Goal: Task Accomplishment & Management: Use online tool/utility

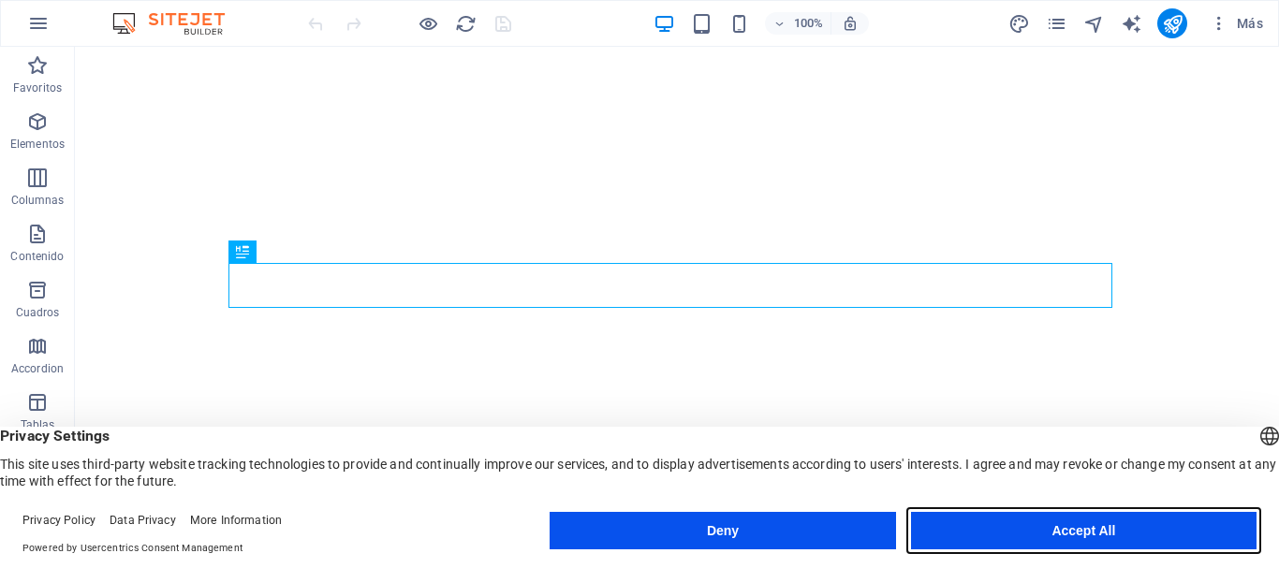
click at [1099, 526] on button "Accept All" at bounding box center [1084, 530] width 346 height 37
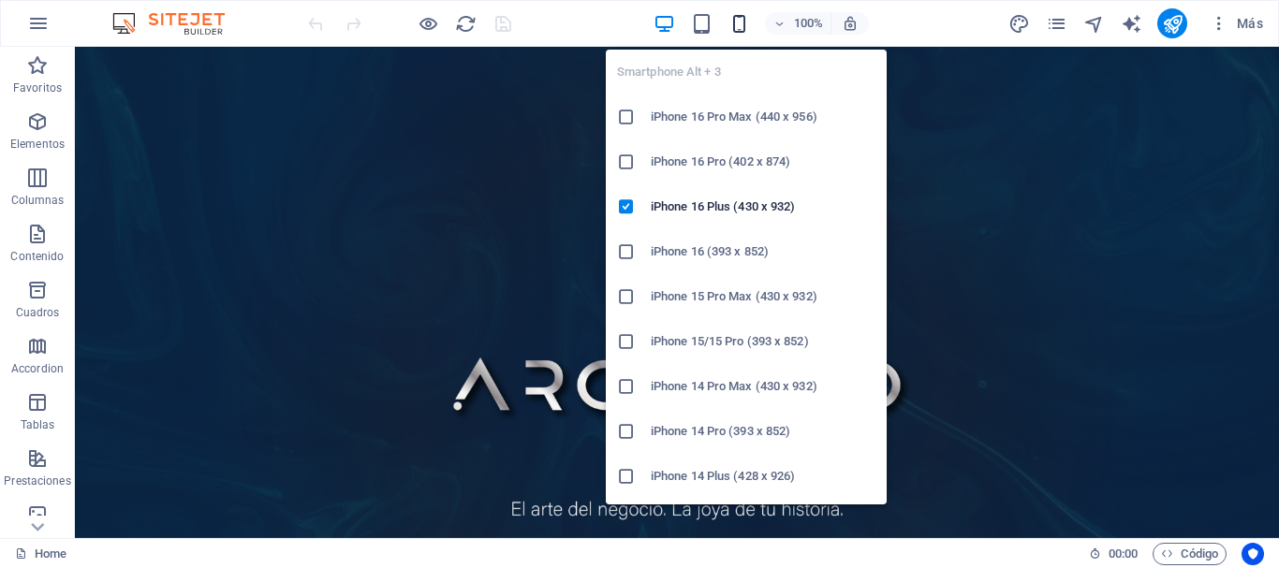
click at [740, 29] on icon "button" at bounding box center [740, 24] width 22 height 22
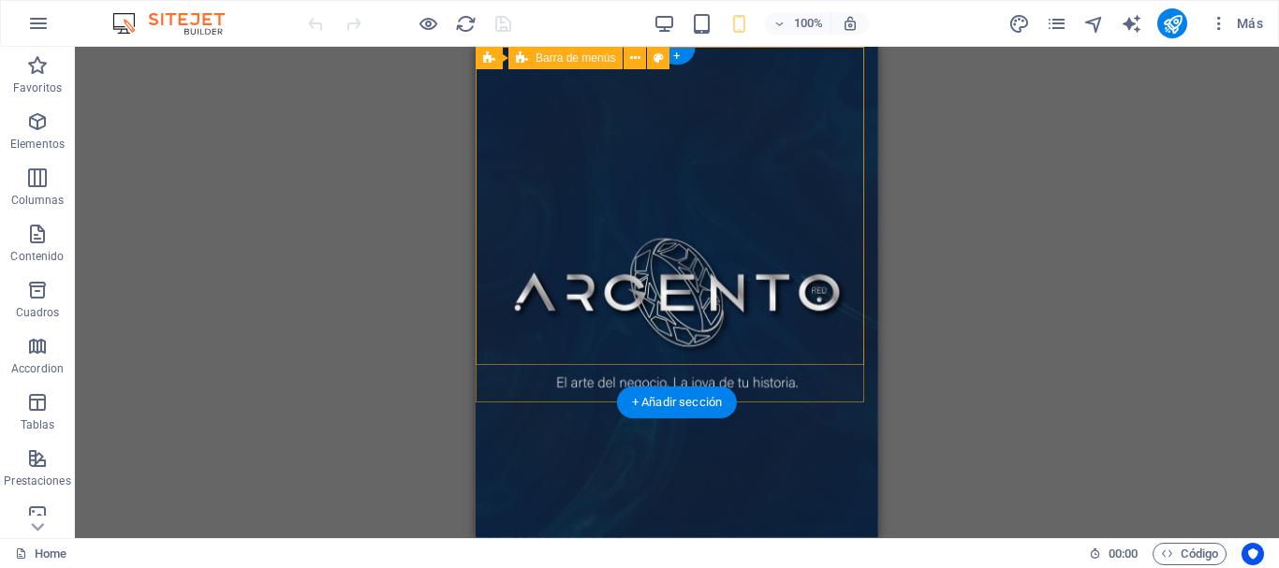
click at [641, 505] on div "Inicio Nosotros Producto Contacto Oficina Virtual Menu" at bounding box center [677, 547] width 403 height 84
select select "px"
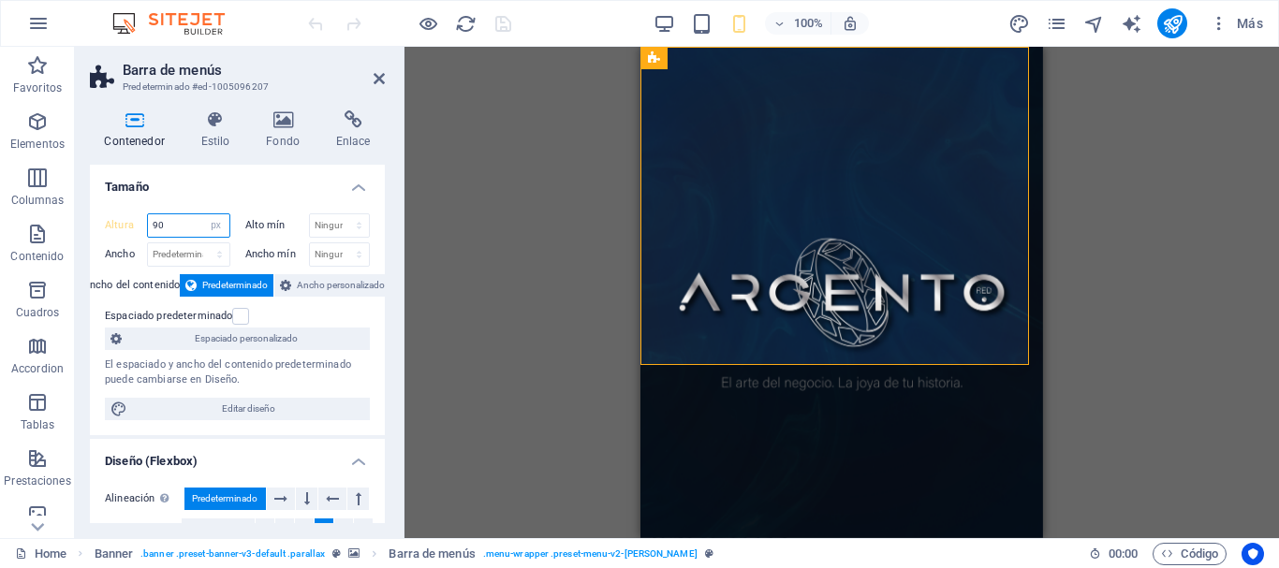
click at [171, 233] on input "90" at bounding box center [188, 225] width 81 height 22
type input "5"
type input "90"
click at [678, 379] on figure at bounding box center [842, 293] width 403 height 492
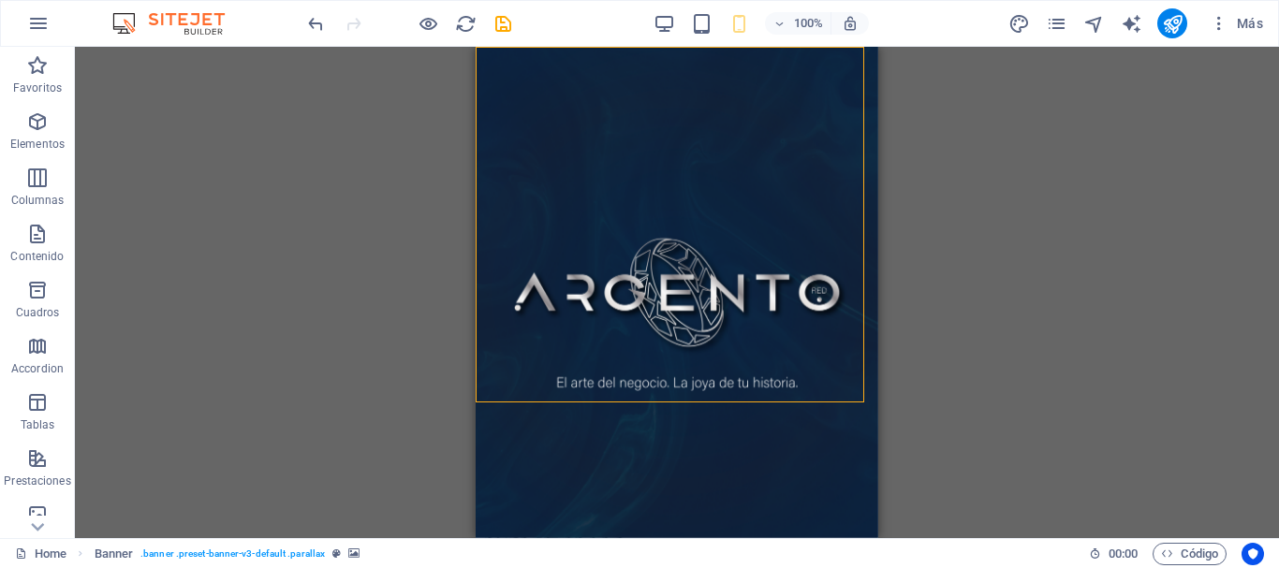
click at [678, 379] on figure at bounding box center [677, 293] width 403 height 492
select select "px"
select select "vh"
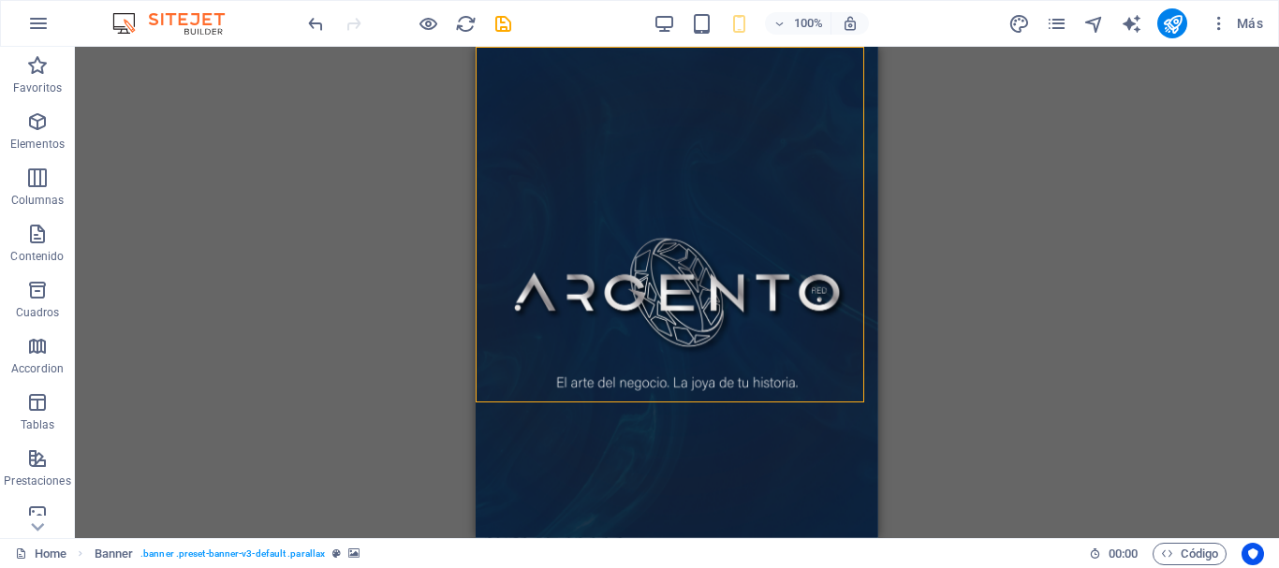
select select "header"
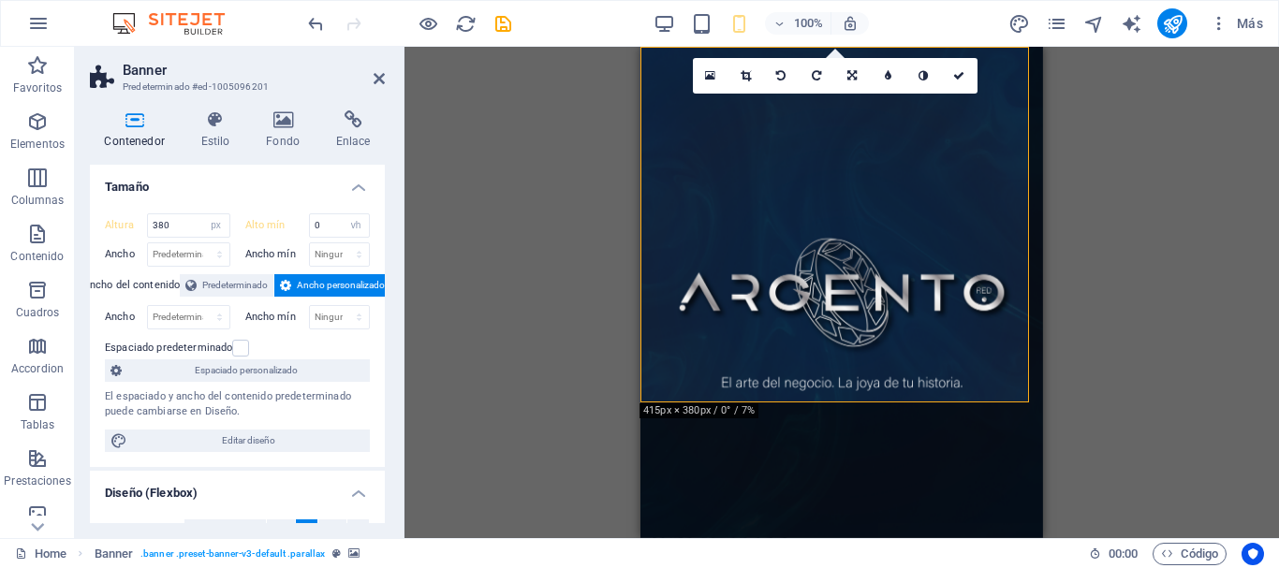
click at [138, 120] on icon at bounding box center [134, 120] width 89 height 19
click at [189, 229] on input "380" at bounding box center [188, 225] width 81 height 22
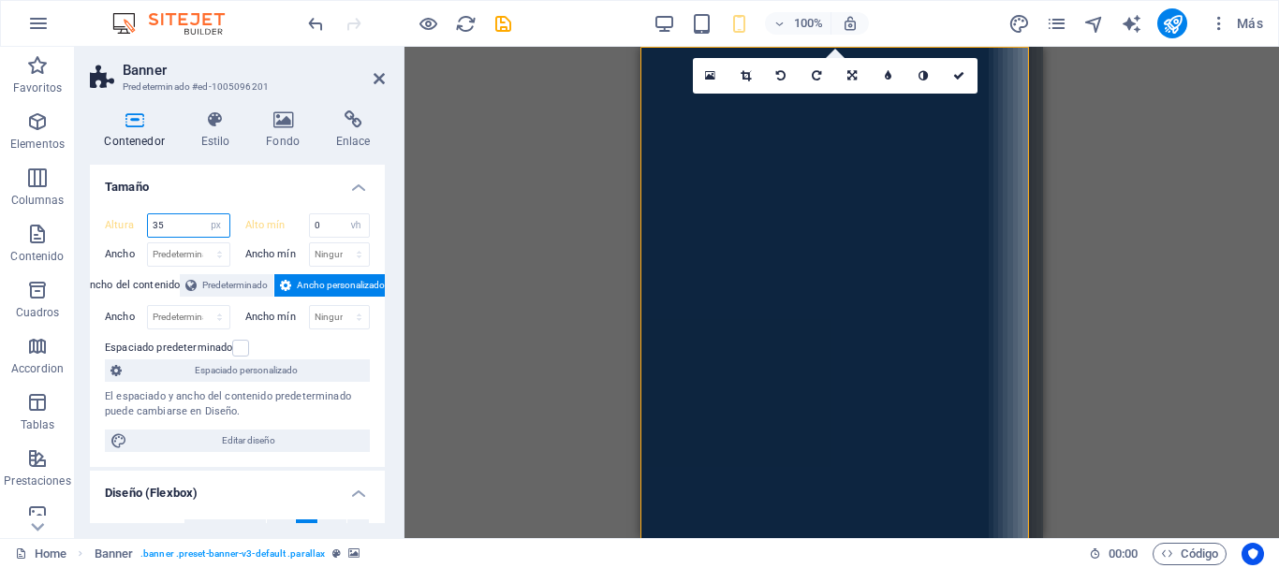
type input "3"
type input "380"
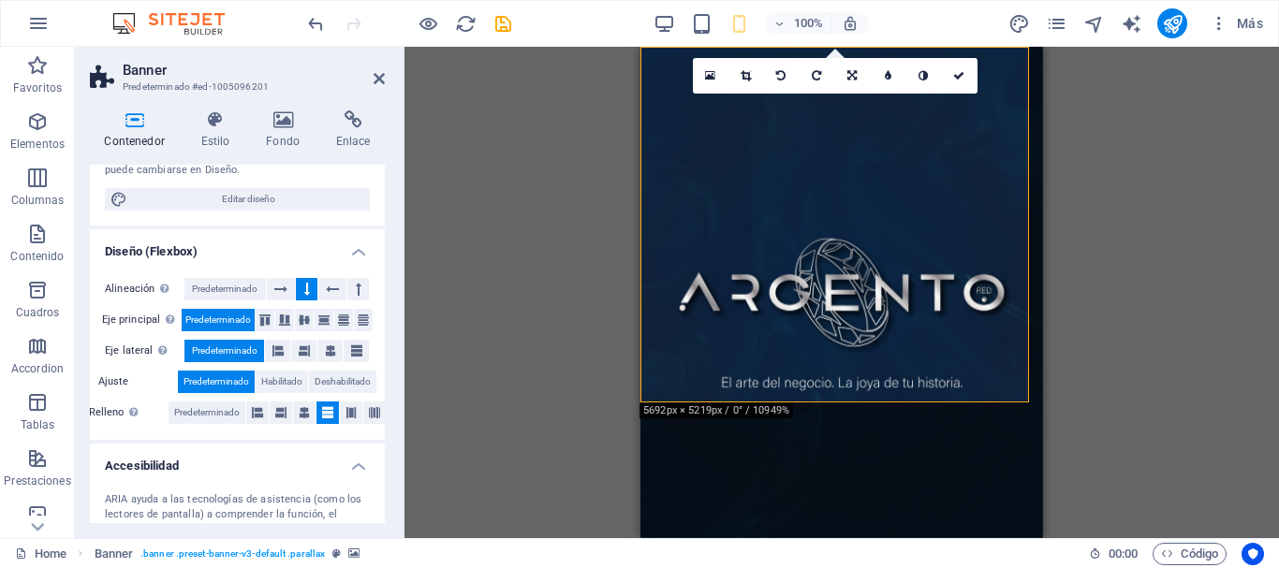
scroll to position [258, 0]
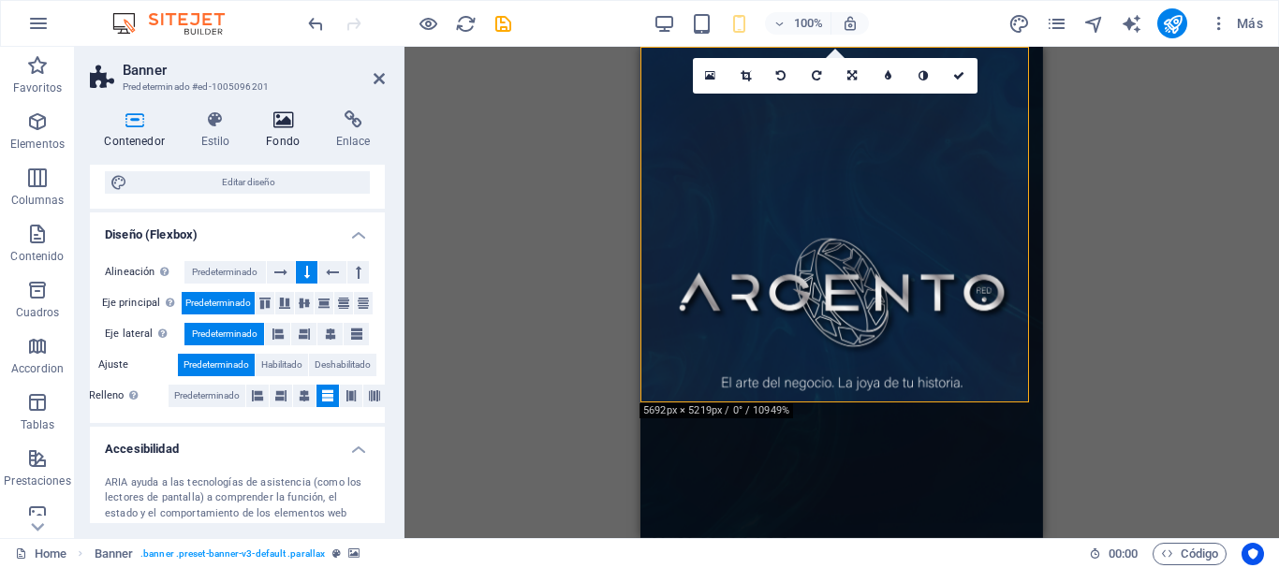
click at [283, 133] on h4 "Fondo" at bounding box center [287, 130] width 70 height 39
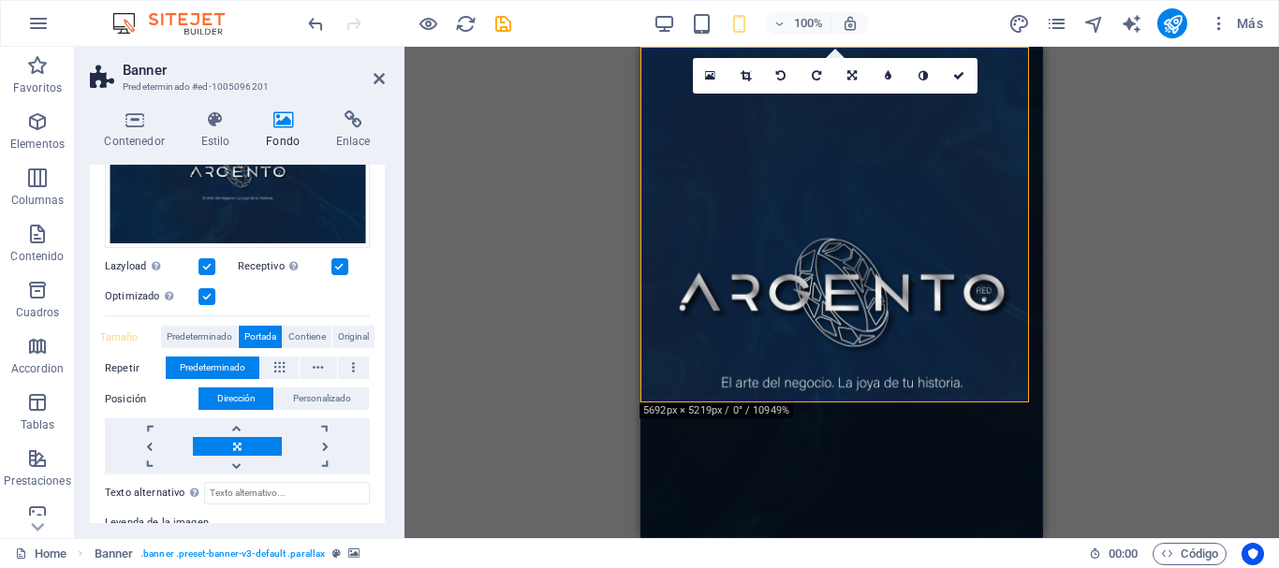
scroll to position [291, 0]
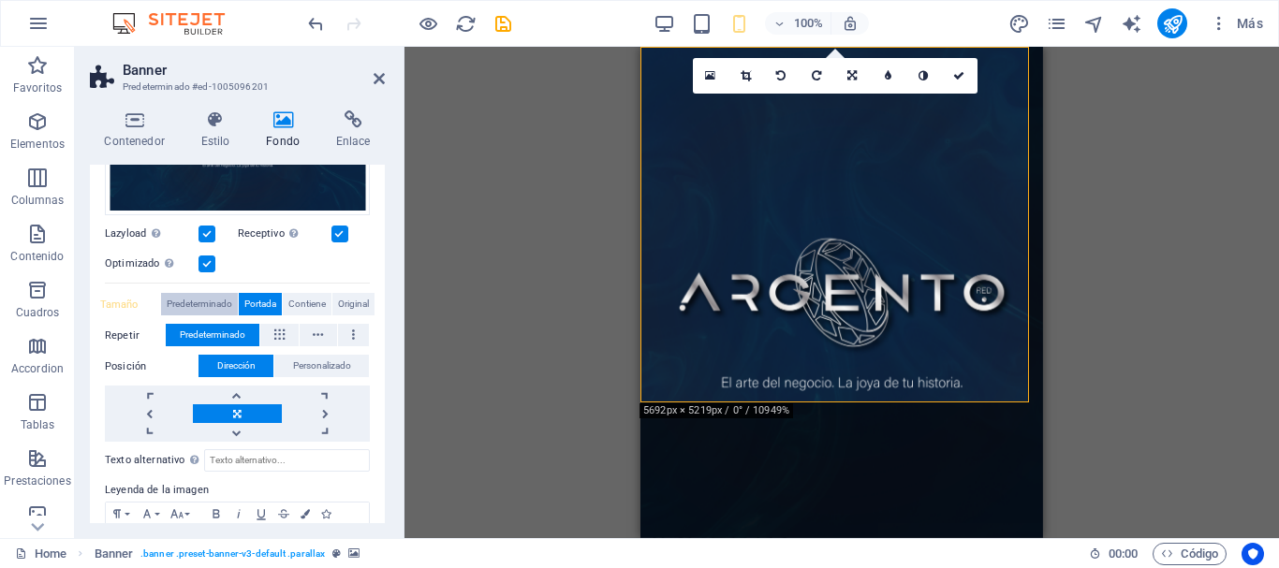
click at [192, 298] on span "Predeterminado" at bounding box center [200, 304] width 66 height 22
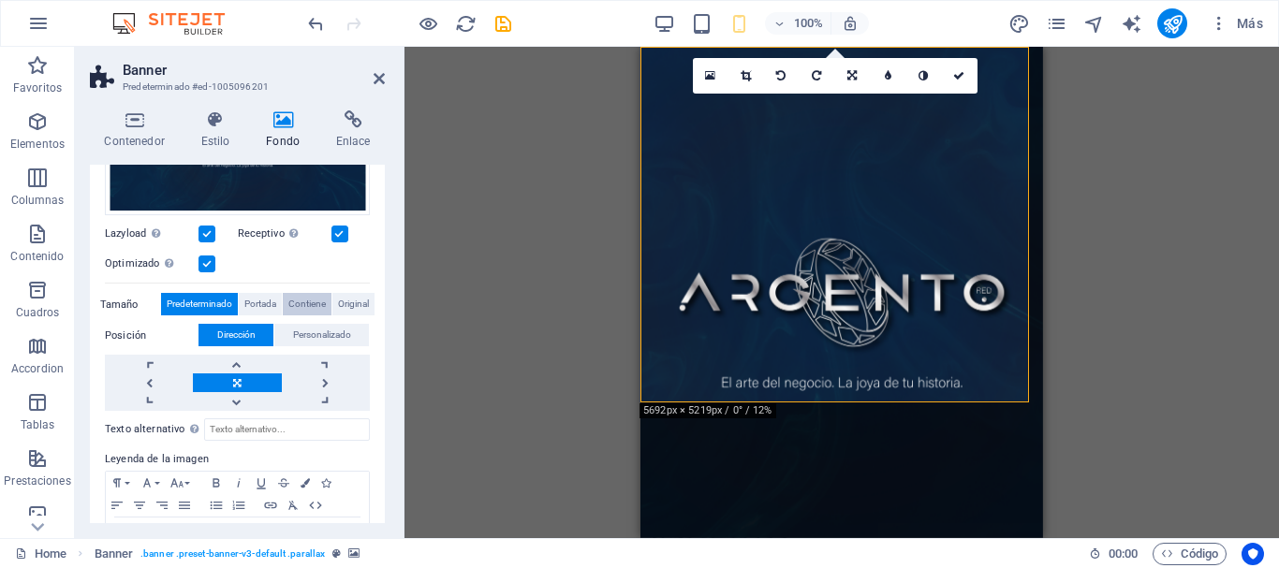
click at [316, 297] on span "Contiene" at bounding box center [306, 304] width 37 height 22
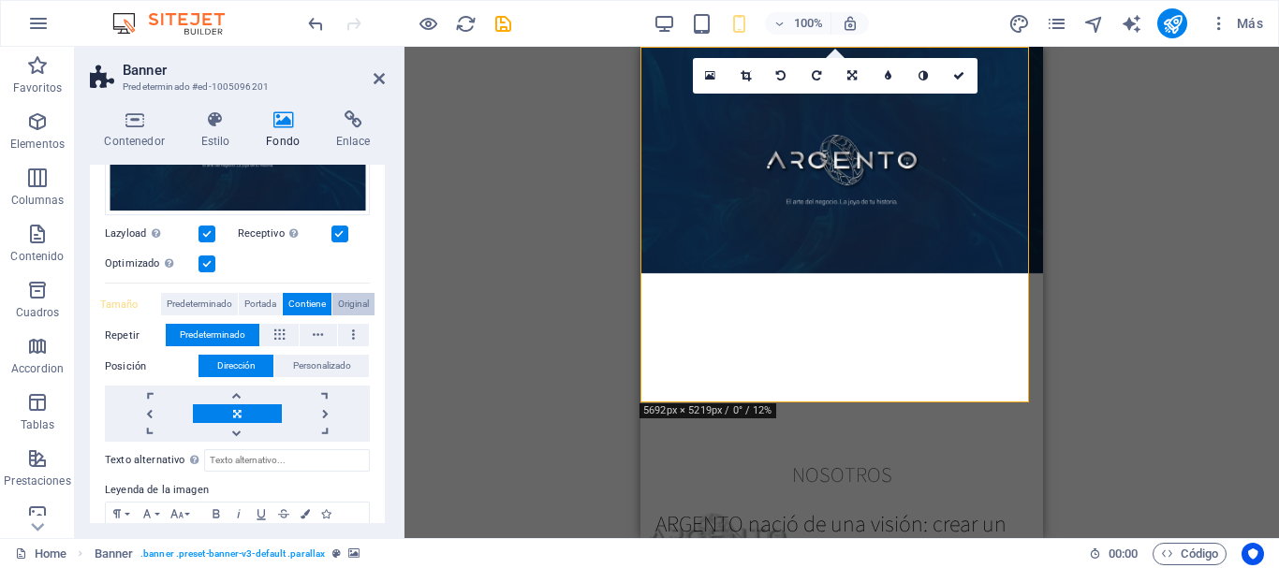
click at [349, 307] on span "Original" at bounding box center [353, 304] width 31 height 22
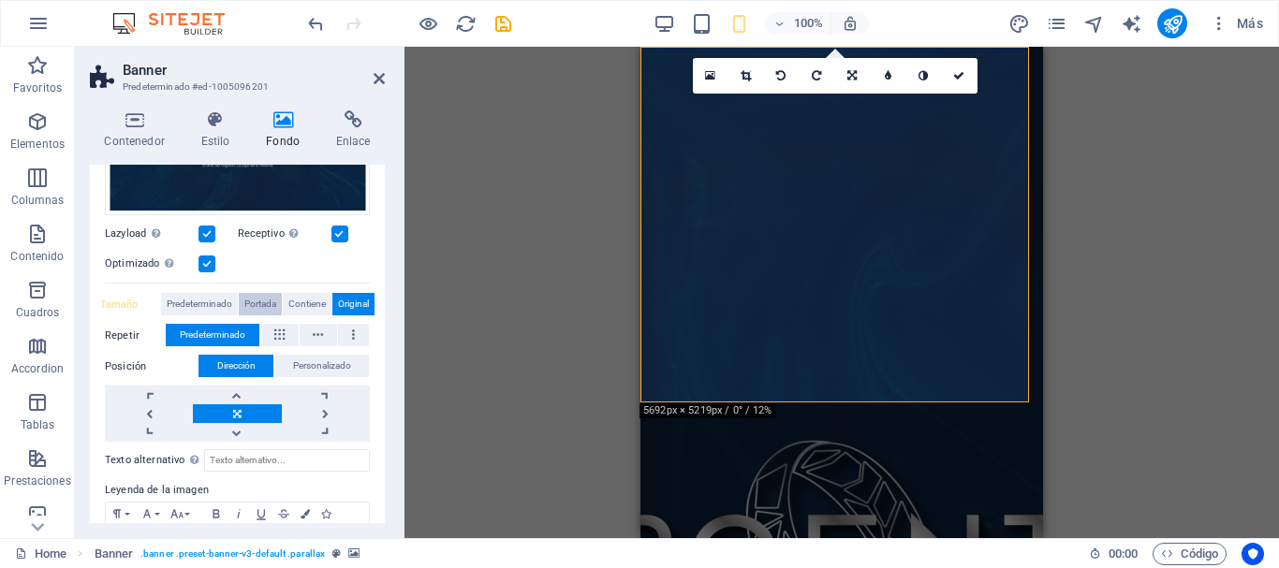
click at [255, 302] on span "Portada" at bounding box center [260, 304] width 32 height 22
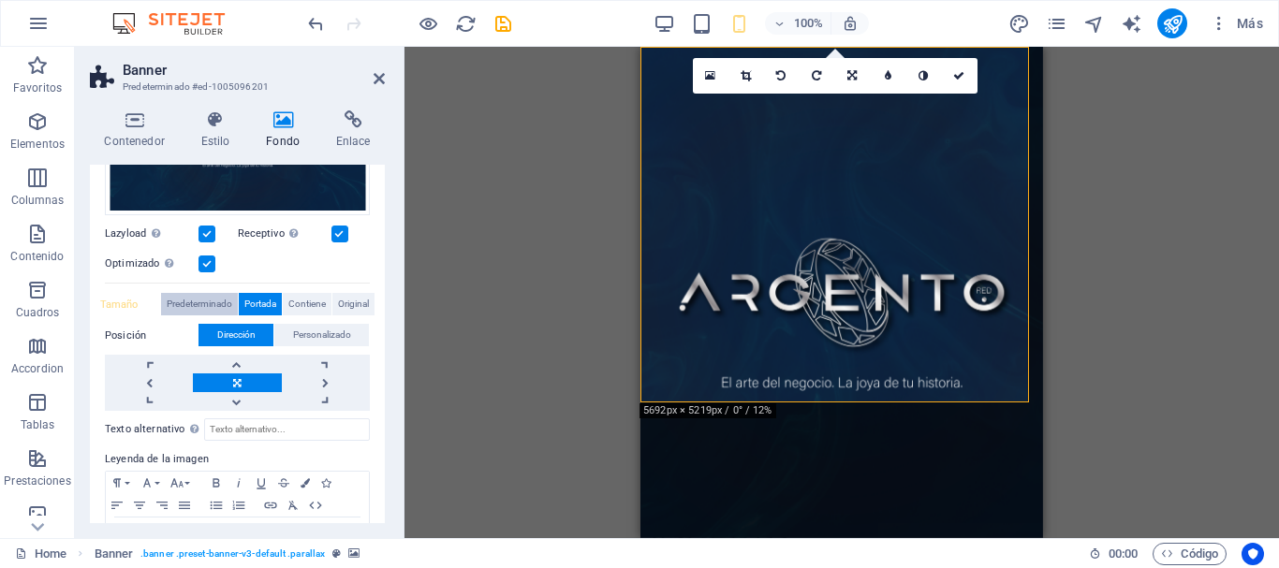
click at [205, 302] on span "Predeterminado" at bounding box center [200, 304] width 66 height 22
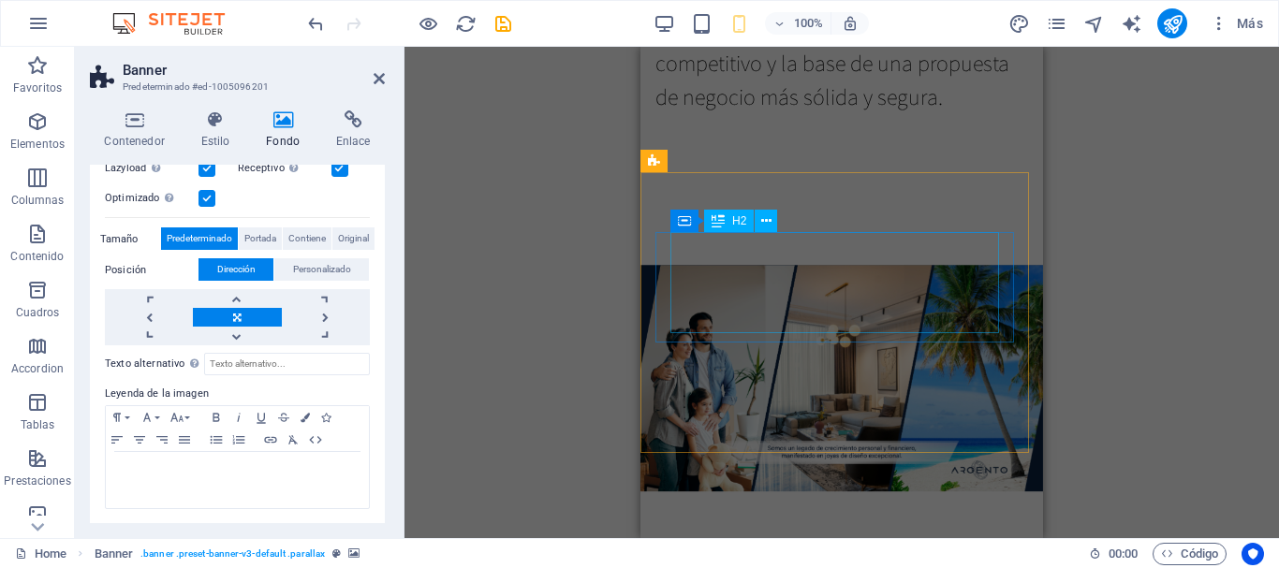
scroll to position [1848, 0]
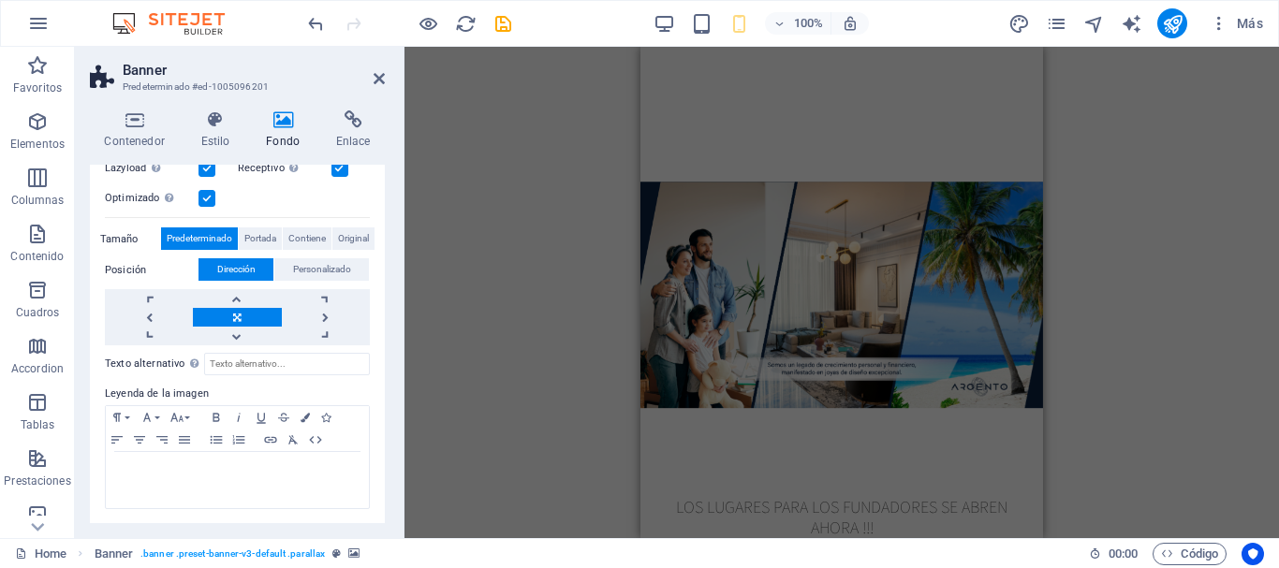
click at [700, 406] on figure at bounding box center [842, 294] width 403 height 365
select select "px"
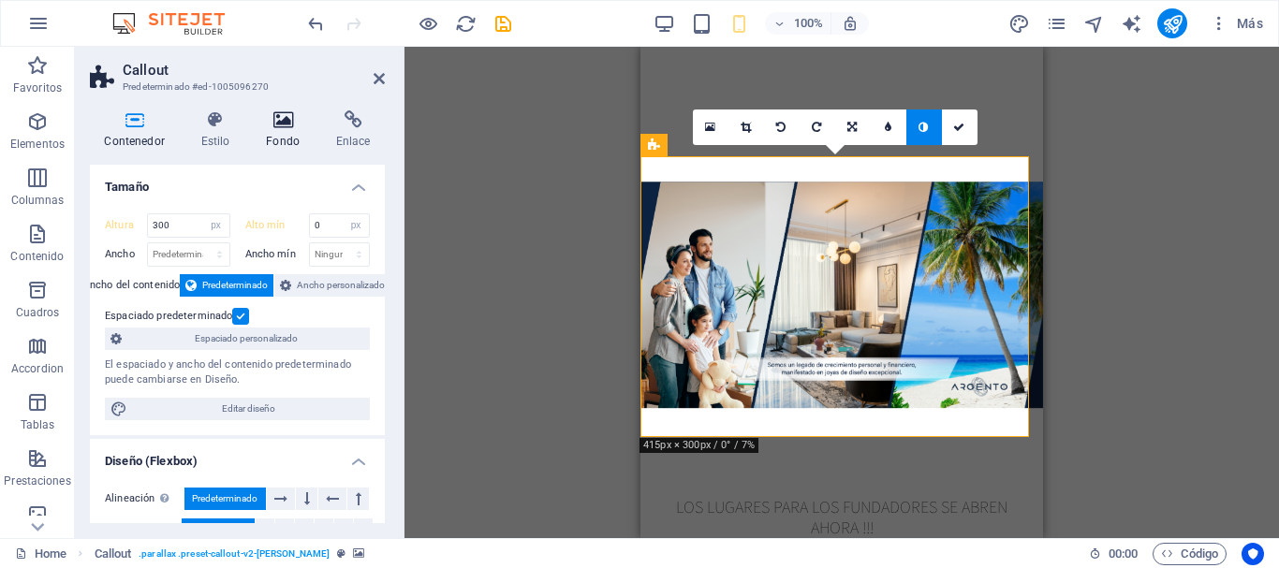
click at [293, 128] on icon at bounding box center [283, 120] width 63 height 19
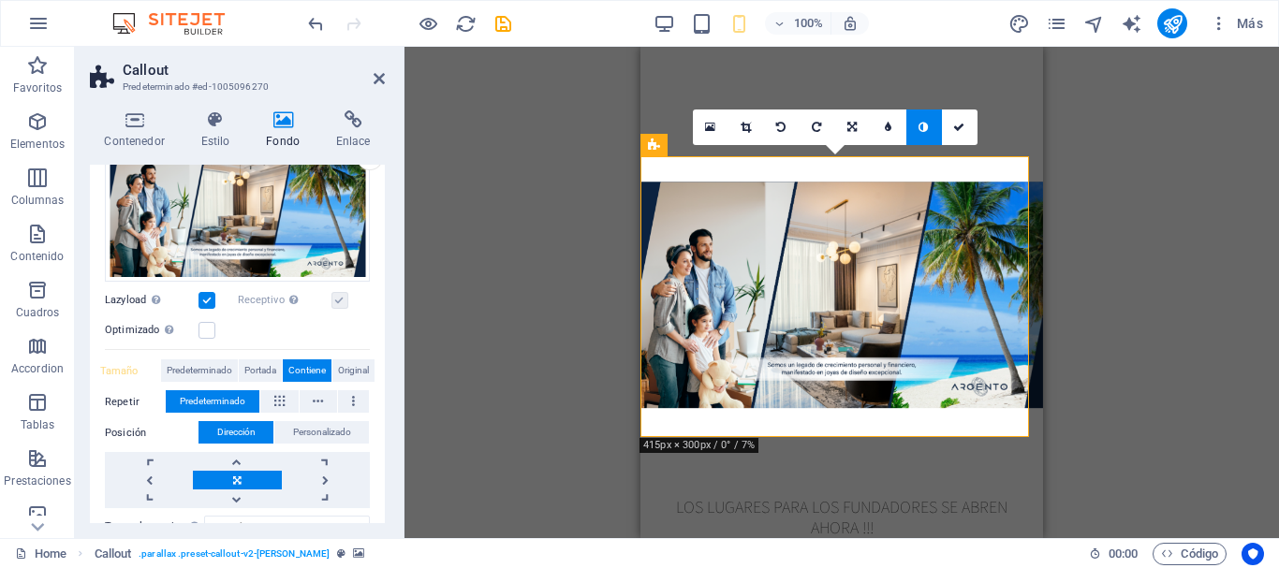
scroll to position [258, 0]
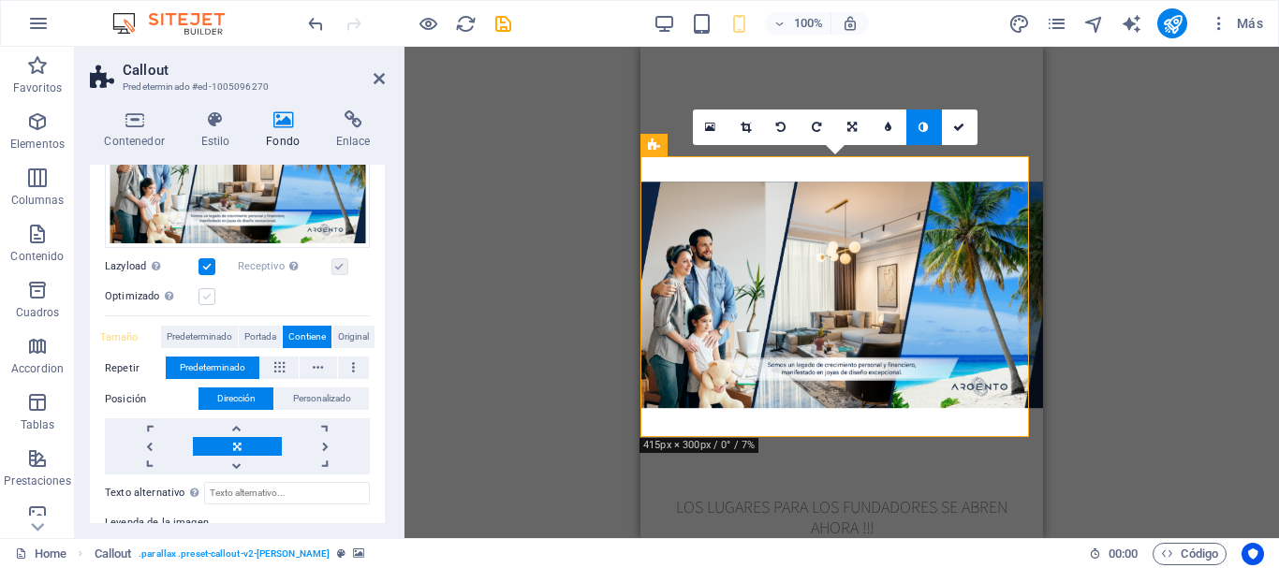
click at [209, 296] on label at bounding box center [207, 296] width 17 height 17
click at [0, 0] on input "Optimizado Las imágenes se comprimen para así mejorar la velocidad de las págin…" at bounding box center [0, 0] width 0 height 0
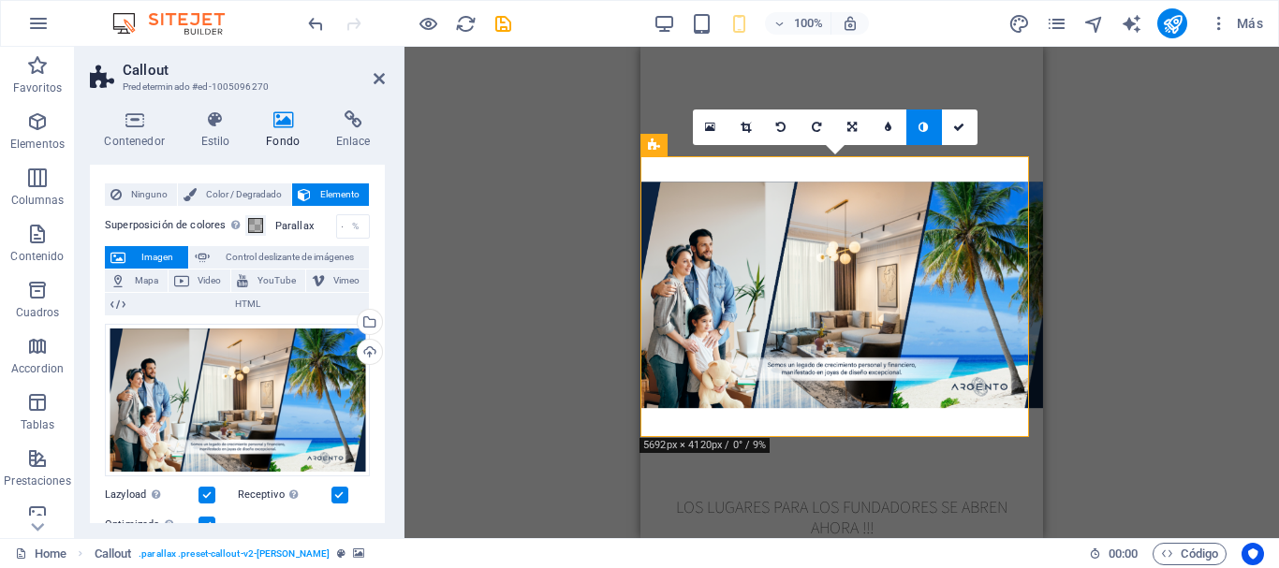
scroll to position [0, 0]
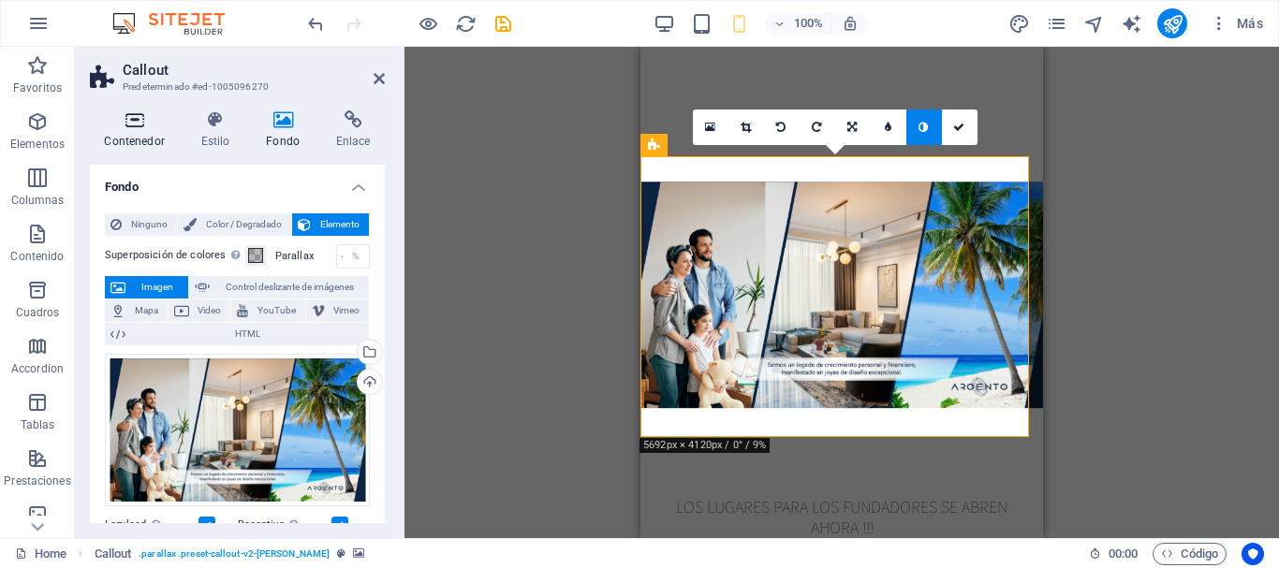
click at [137, 130] on h4 "Contenedor" at bounding box center [138, 130] width 96 height 39
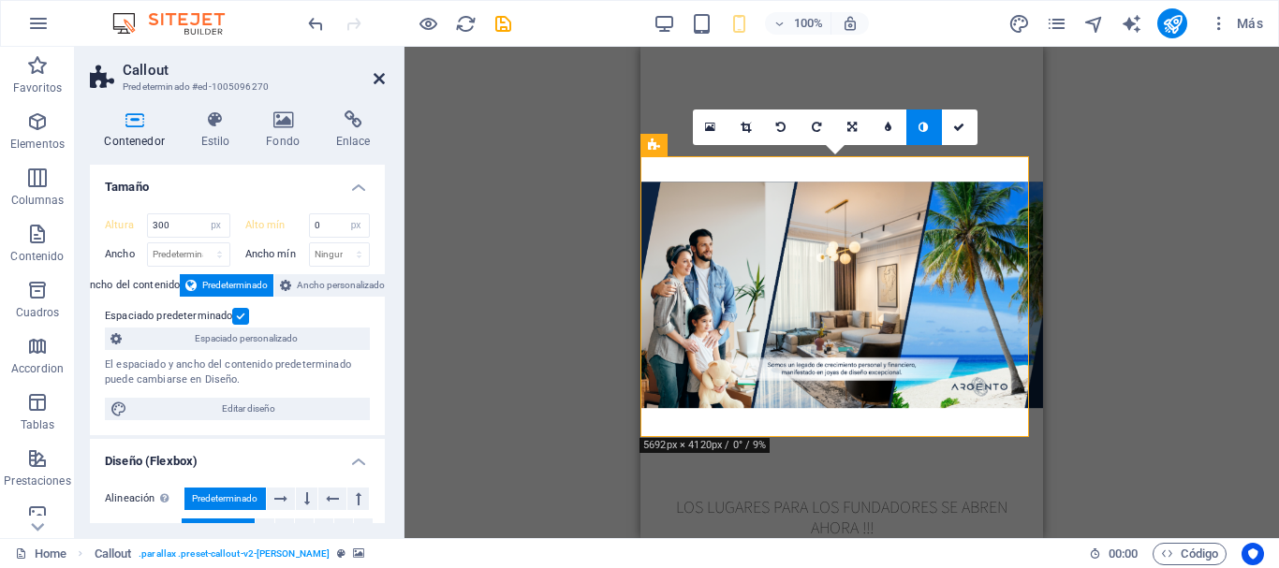
click at [377, 77] on icon at bounding box center [379, 78] width 11 height 15
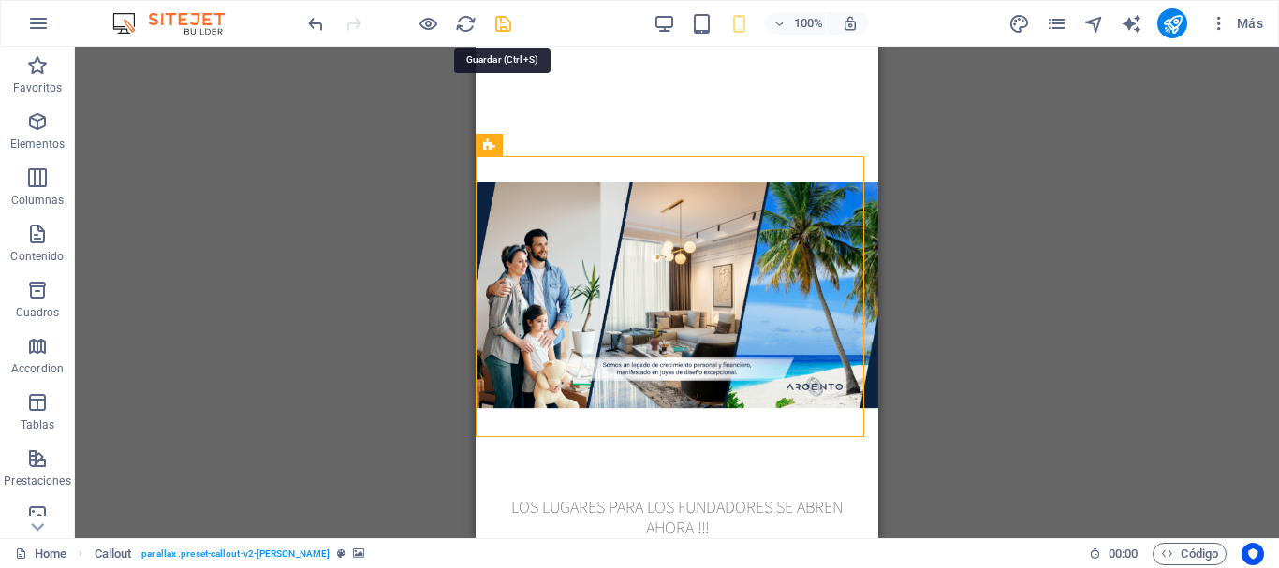
click at [511, 23] on icon "save" at bounding box center [504, 24] width 22 height 22
checkbox input "false"
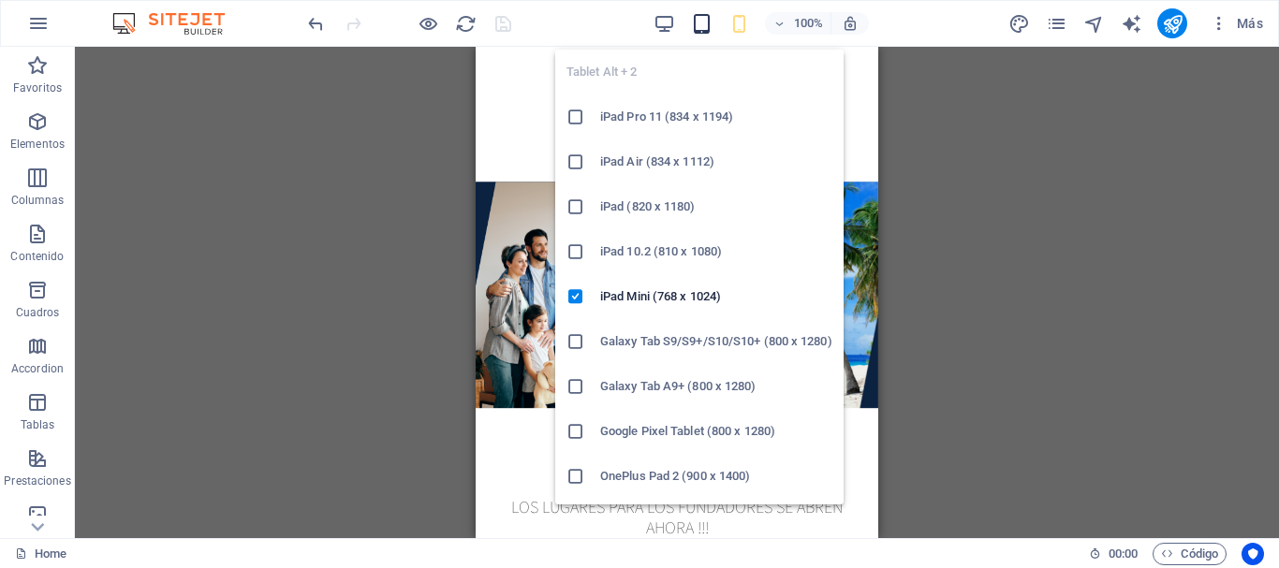
click at [702, 23] on icon "button" at bounding box center [702, 24] width 22 height 22
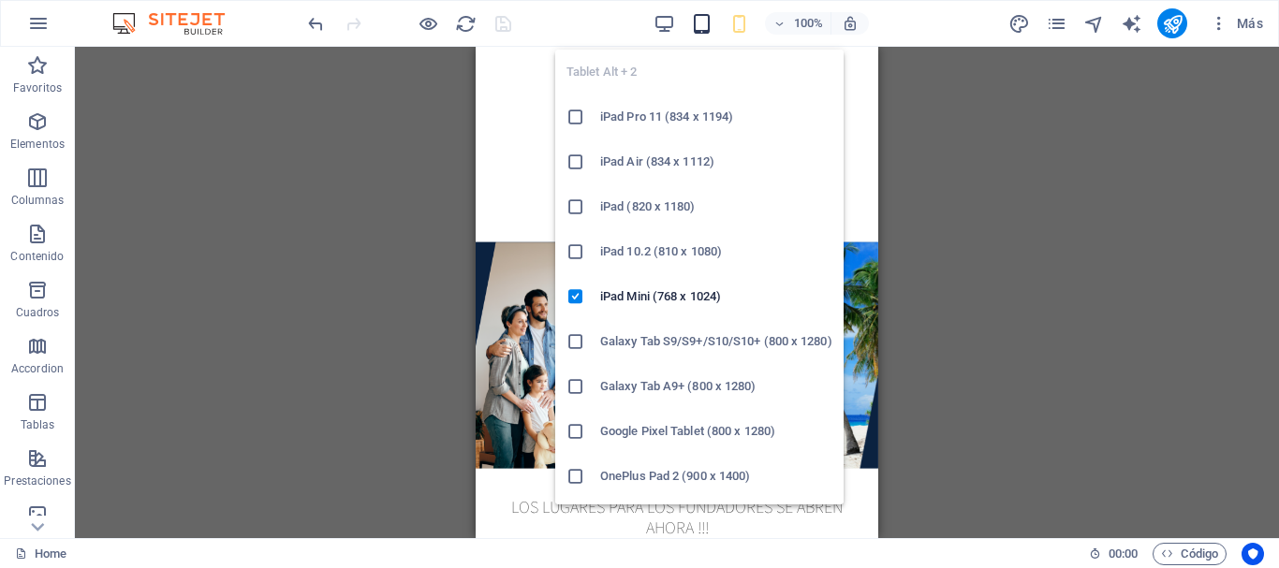
click at [702, 23] on icon "button" at bounding box center [702, 24] width 22 height 22
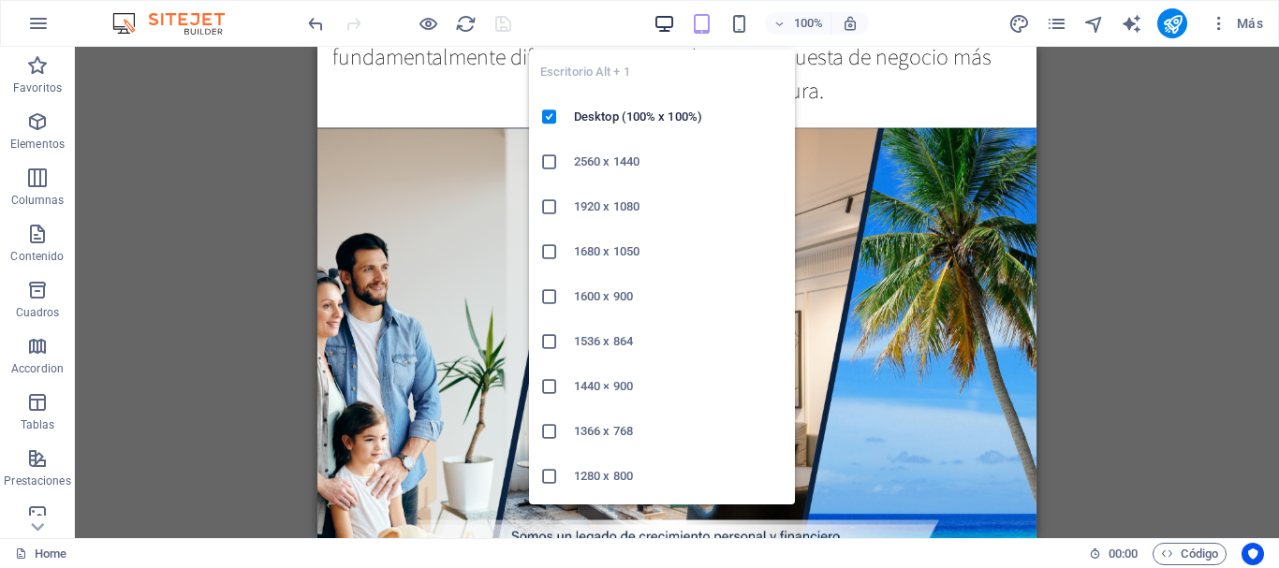
click at [662, 22] on icon "button" at bounding box center [665, 24] width 22 height 22
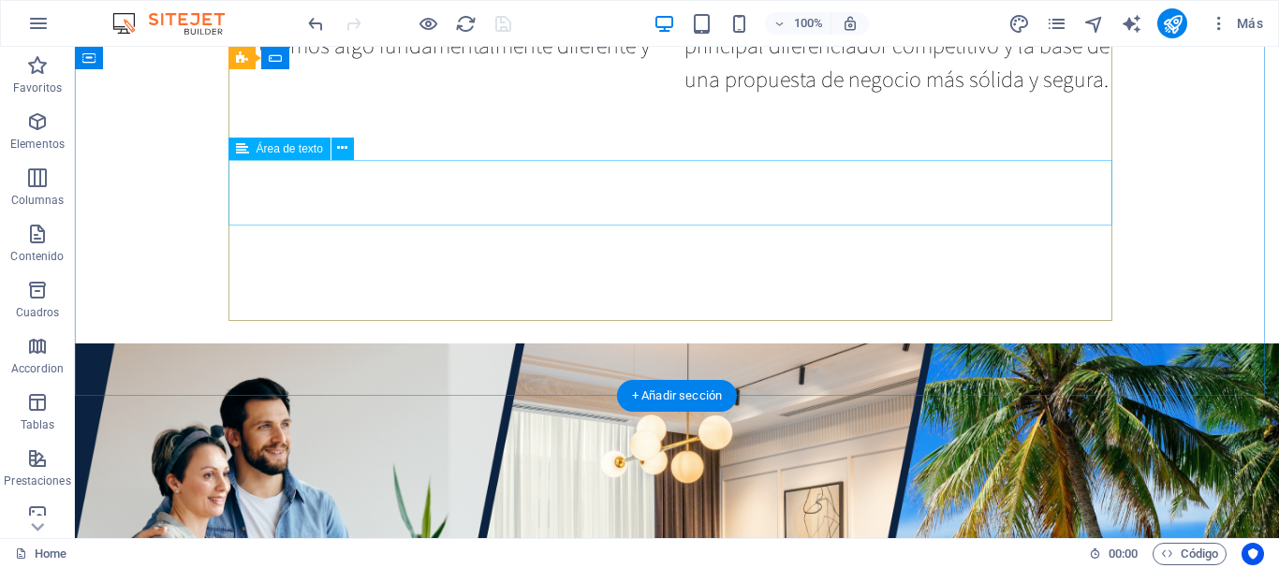
scroll to position [2406, 0]
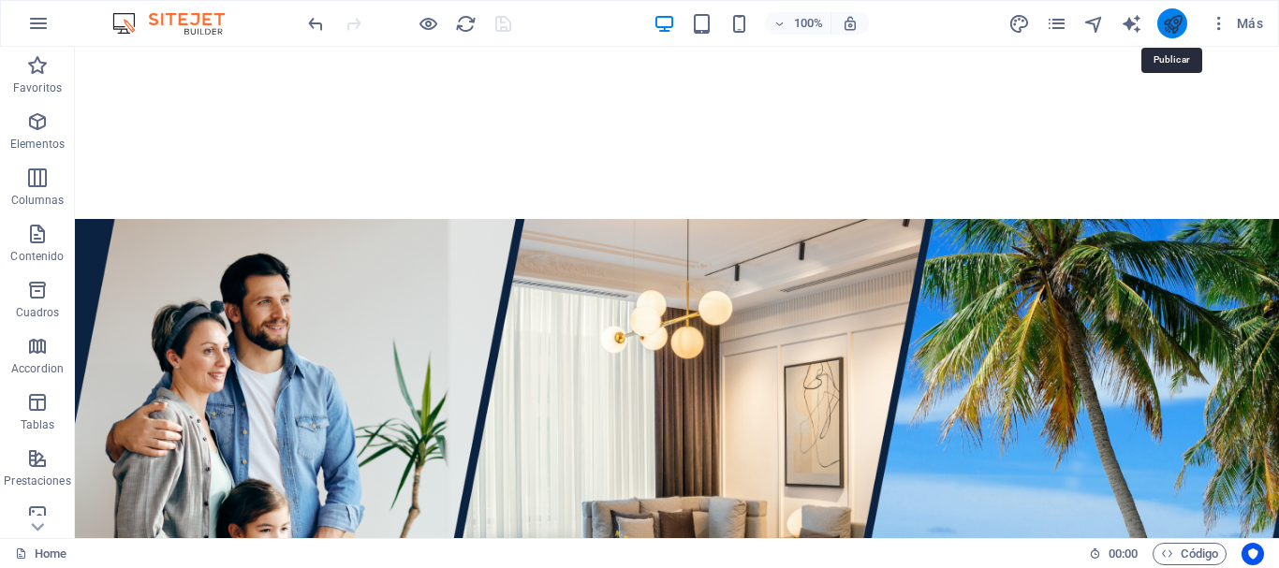
click at [1181, 29] on icon "publish" at bounding box center [1173, 24] width 22 height 22
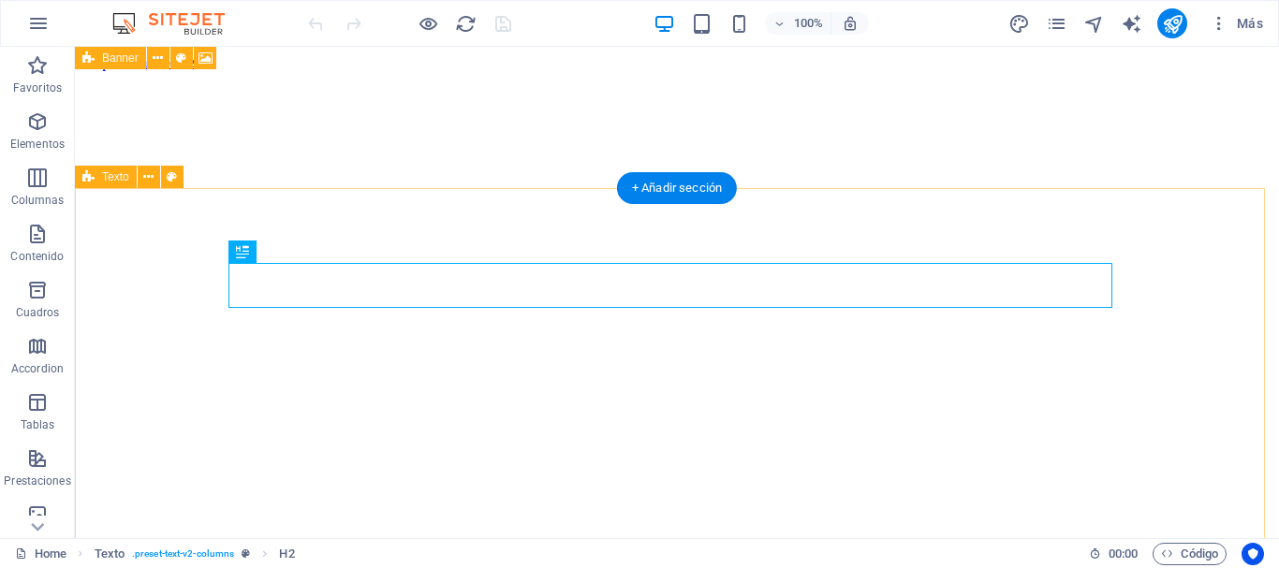
scroll to position [350, 0]
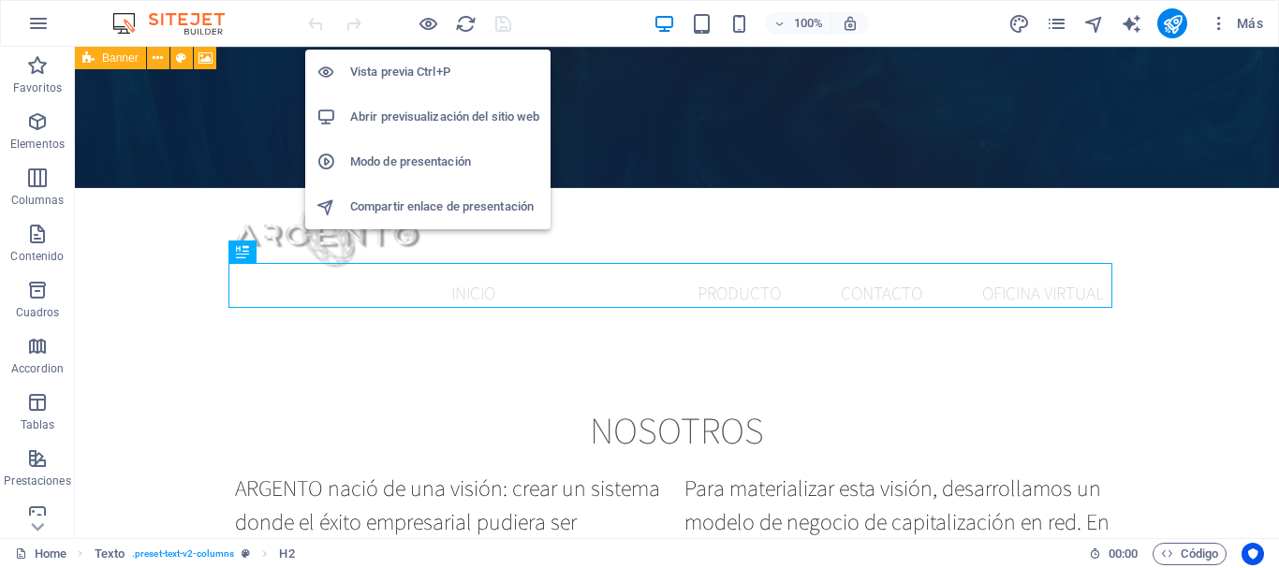
click at [422, 158] on h6 "Modo de presentación" at bounding box center [444, 162] width 189 height 22
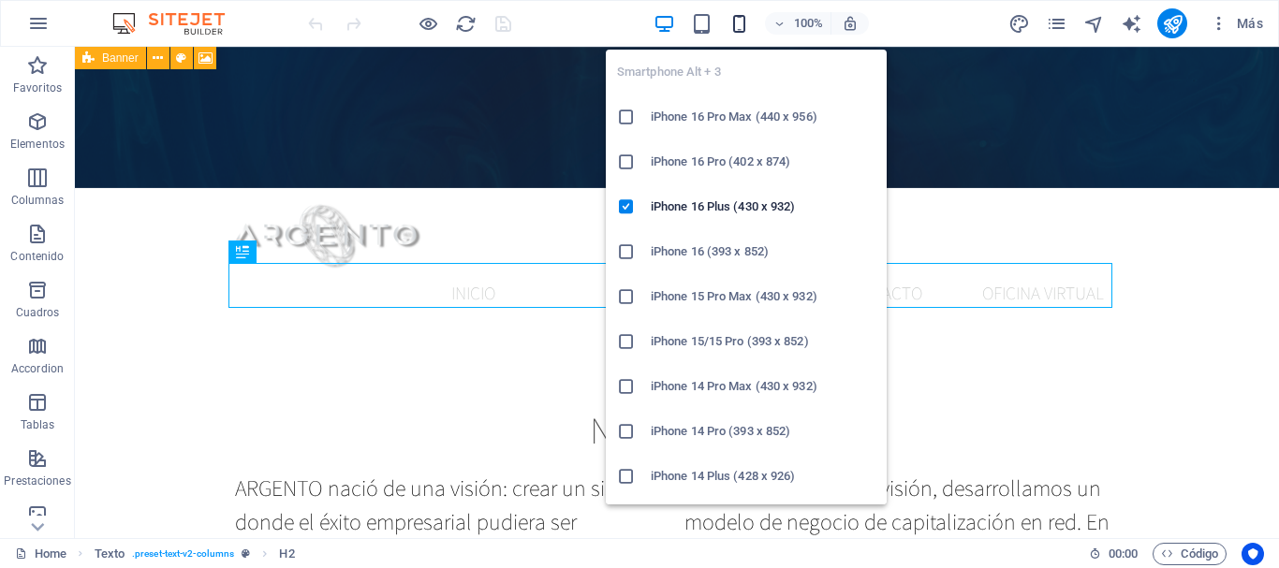
click at [733, 28] on icon "button" at bounding box center [740, 24] width 22 height 22
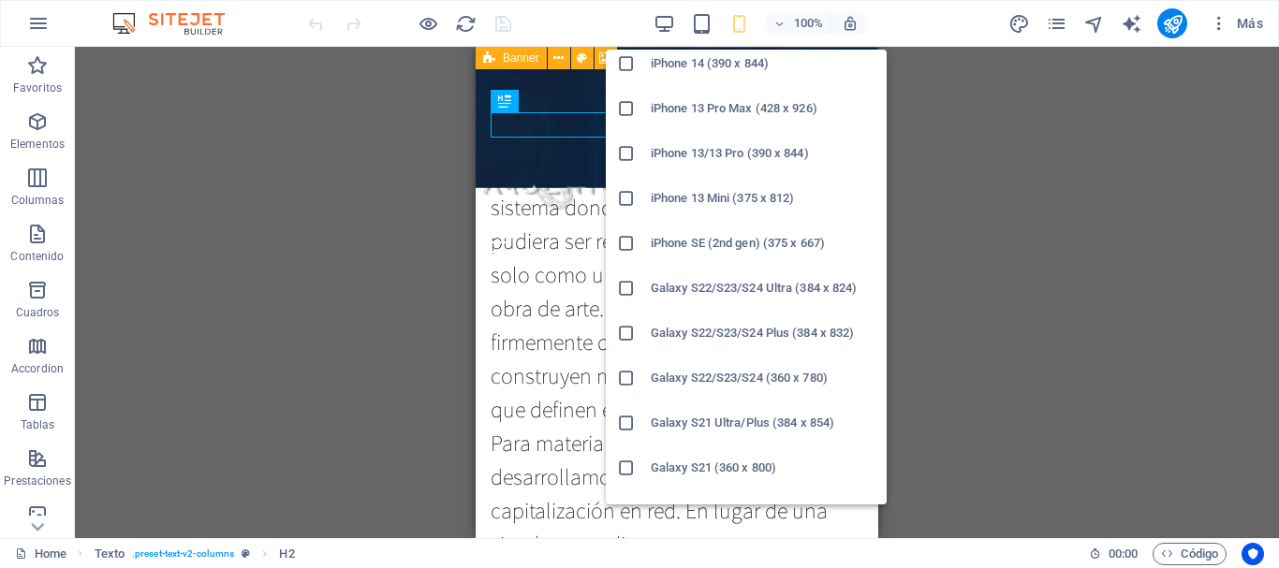
scroll to position [524, 0]
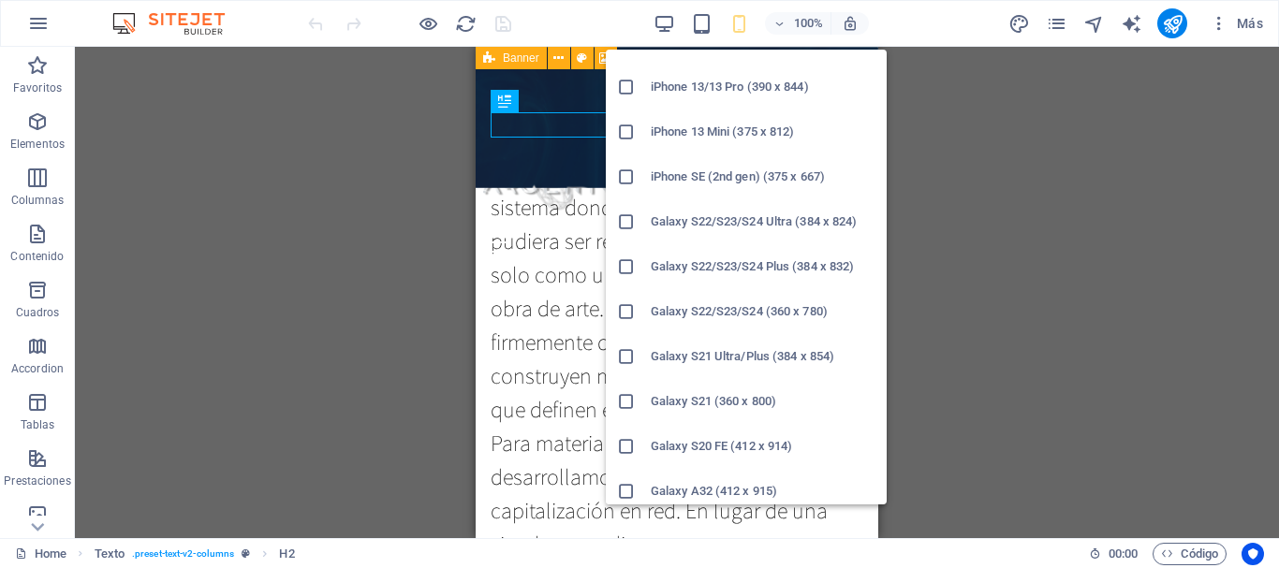
click at [627, 225] on icon at bounding box center [626, 222] width 19 height 19
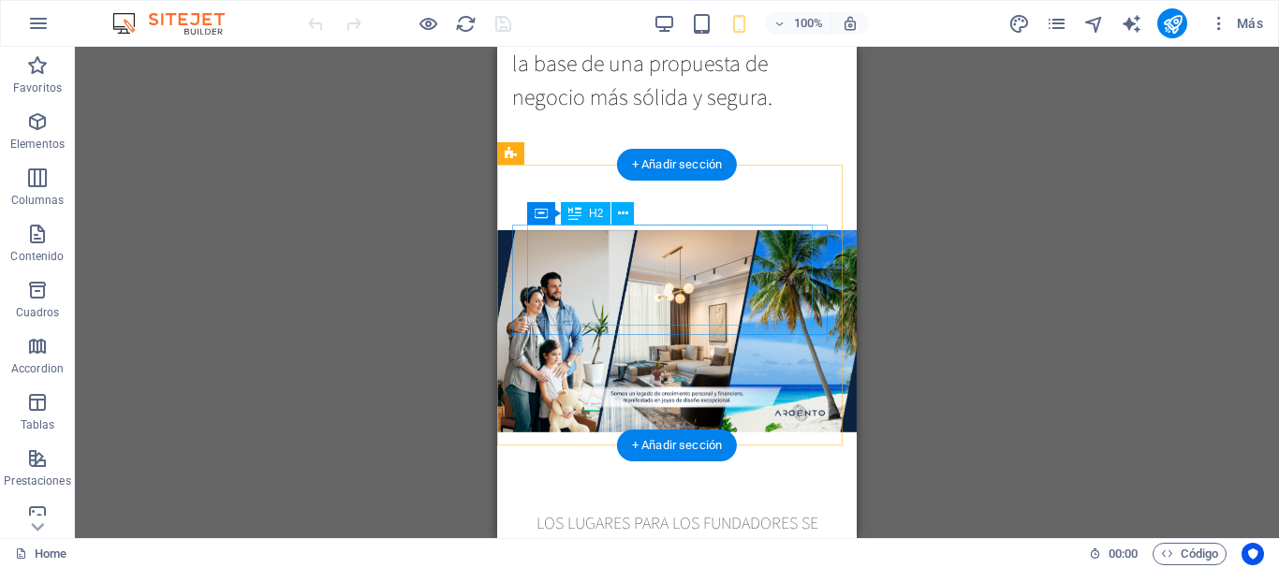
scroll to position [1907, 0]
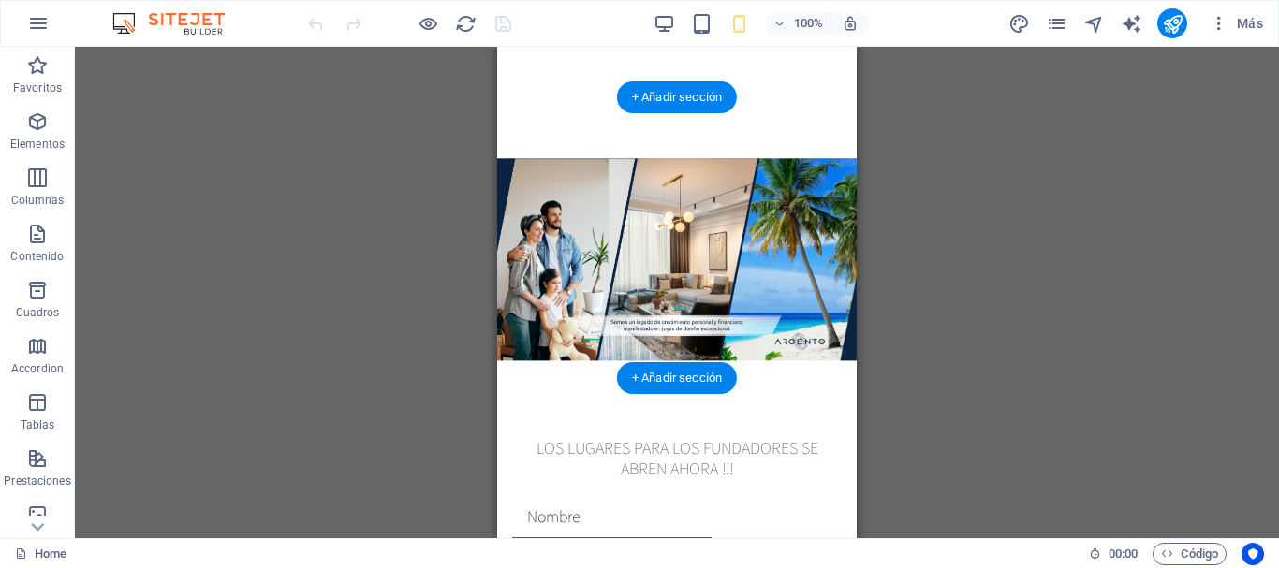
click at [527, 368] on figure at bounding box center [677, 259] width 360 height 365
select select "px"
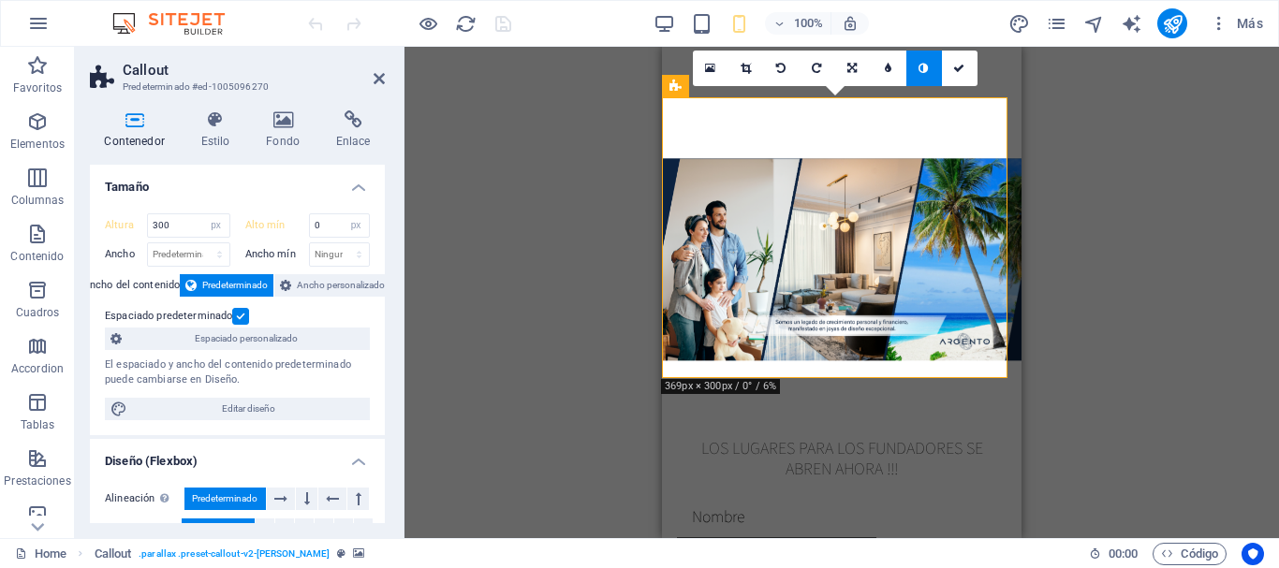
click at [138, 126] on icon at bounding box center [134, 120] width 89 height 19
click at [280, 127] on icon at bounding box center [283, 120] width 63 height 19
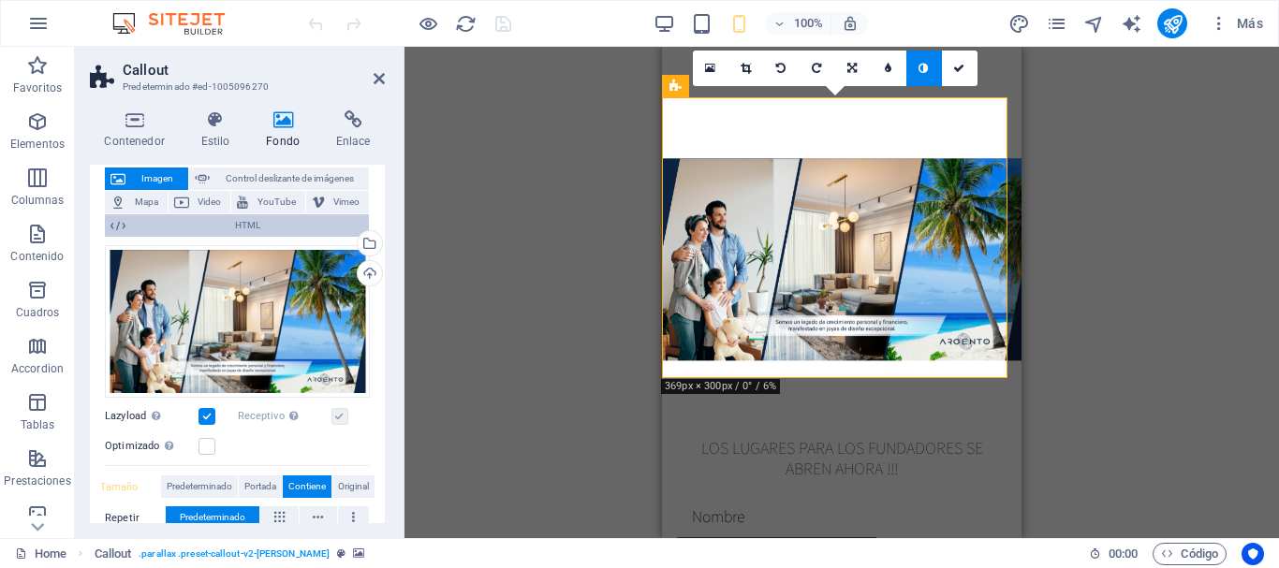
scroll to position [167, 0]
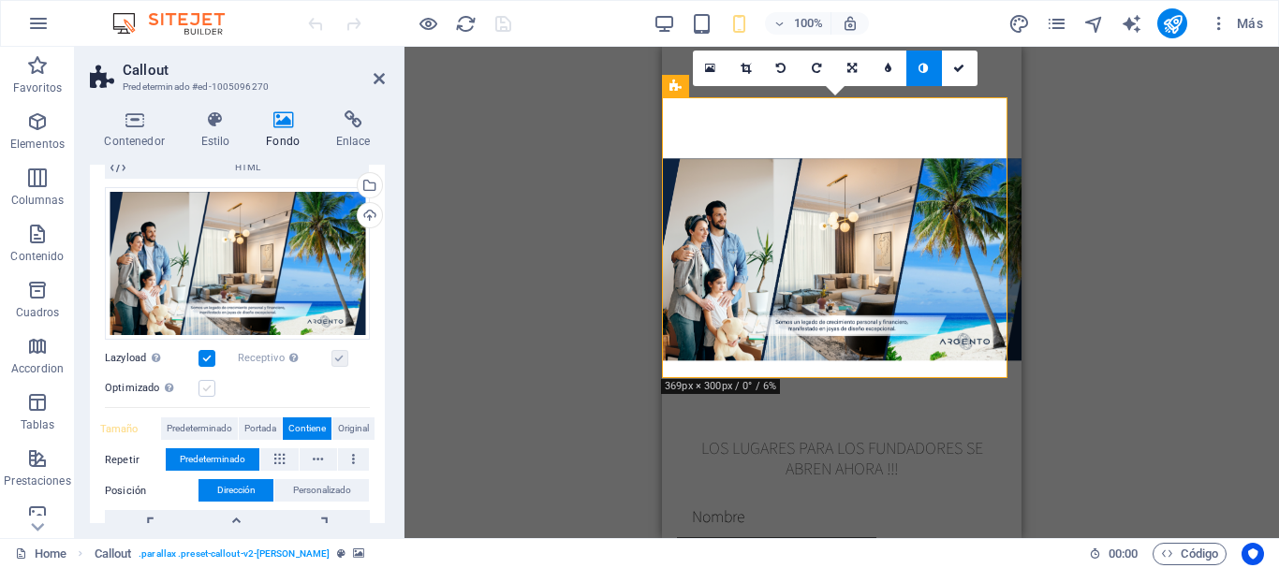
click at [200, 390] on label at bounding box center [207, 388] width 17 height 17
click at [0, 0] on input "Optimizado Las imágenes se comprimen para así mejorar la velocidad de las págin…" at bounding box center [0, 0] width 0 height 0
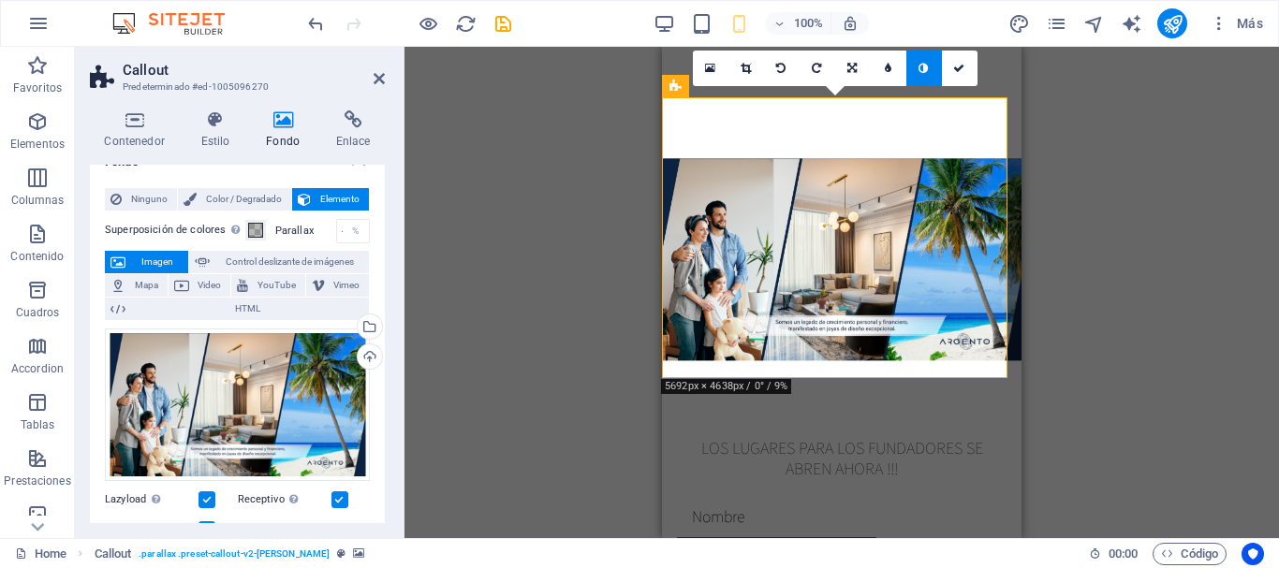
scroll to position [0, 0]
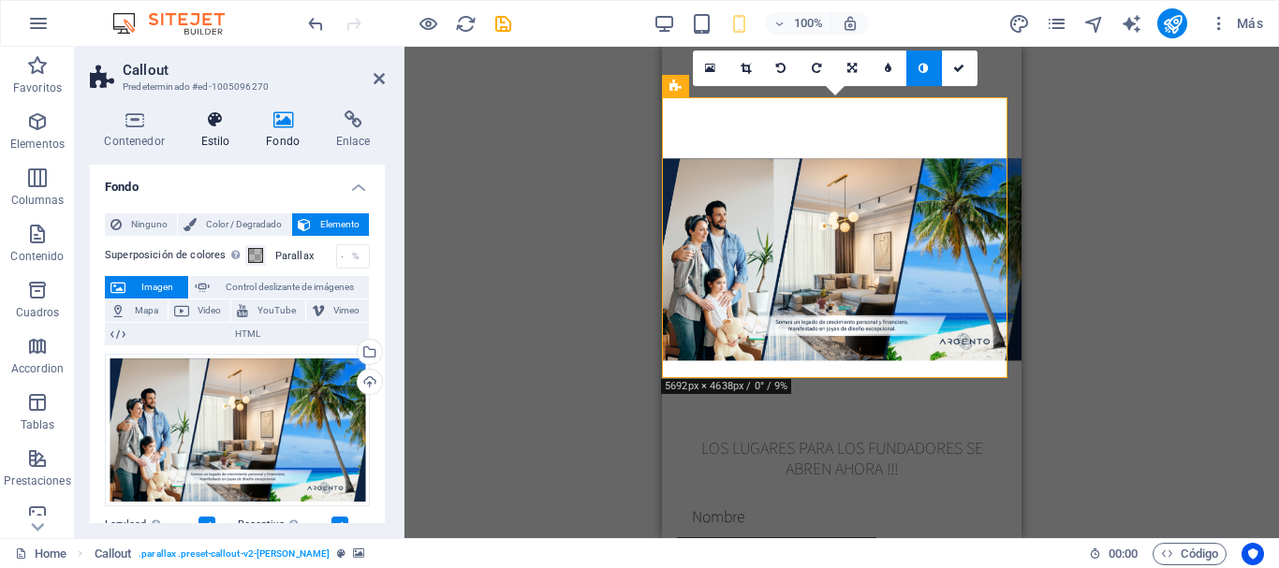
click at [214, 133] on h4 "Estilo" at bounding box center [219, 130] width 66 height 39
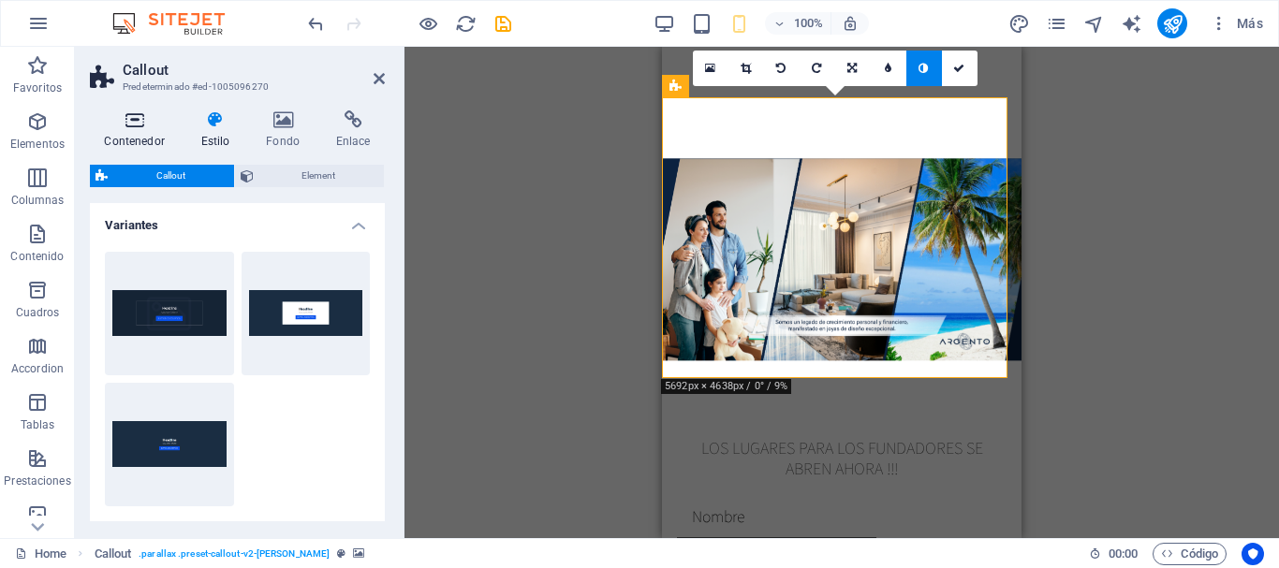
click at [130, 129] on h4 "Contenedor" at bounding box center [138, 130] width 96 height 39
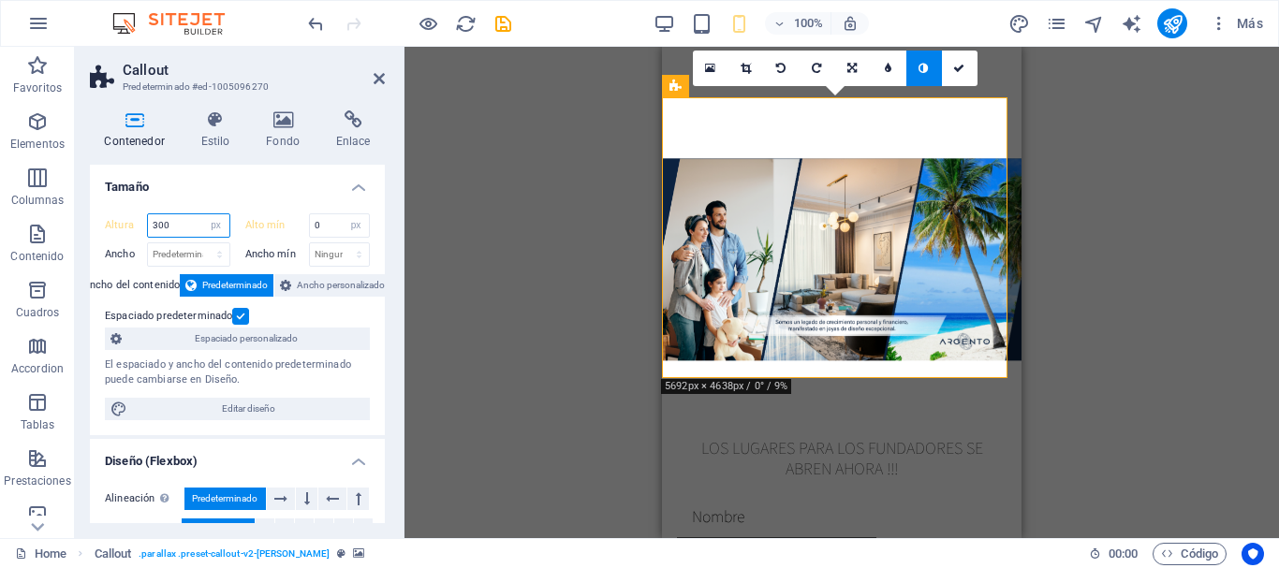
click at [196, 227] on input "300" at bounding box center [188, 225] width 81 height 22
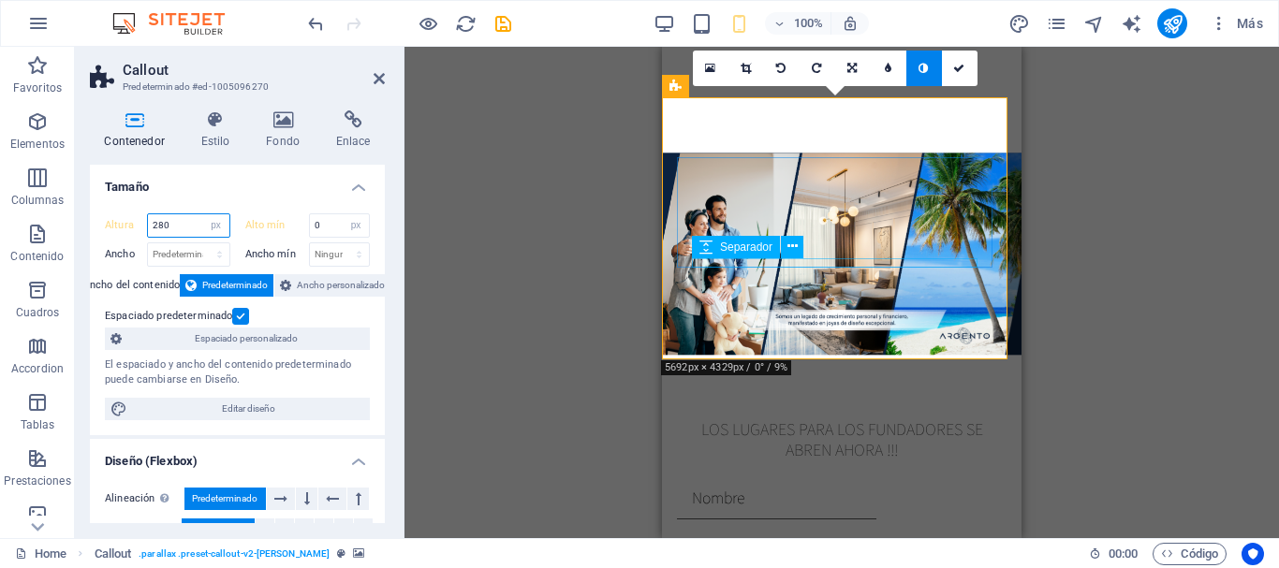
type input "280"
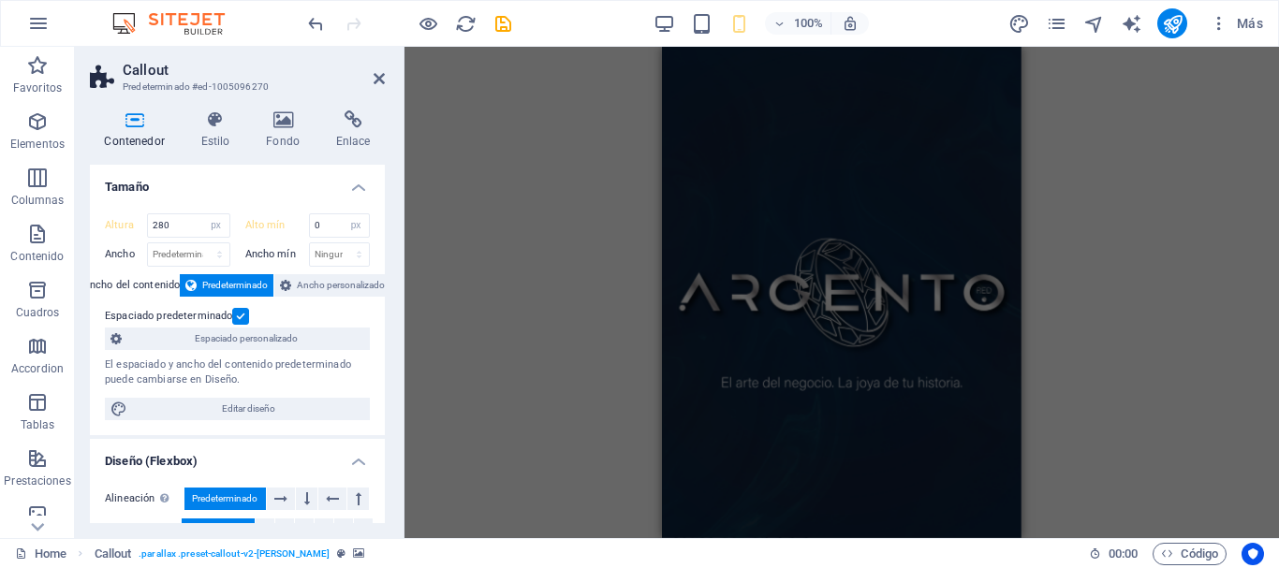
click at [598, 221] on div "Arrastra aquí para reemplazar el contenido existente. Si quieres crear un eleme…" at bounding box center [842, 293] width 875 height 492
click at [377, 84] on icon at bounding box center [379, 78] width 11 height 15
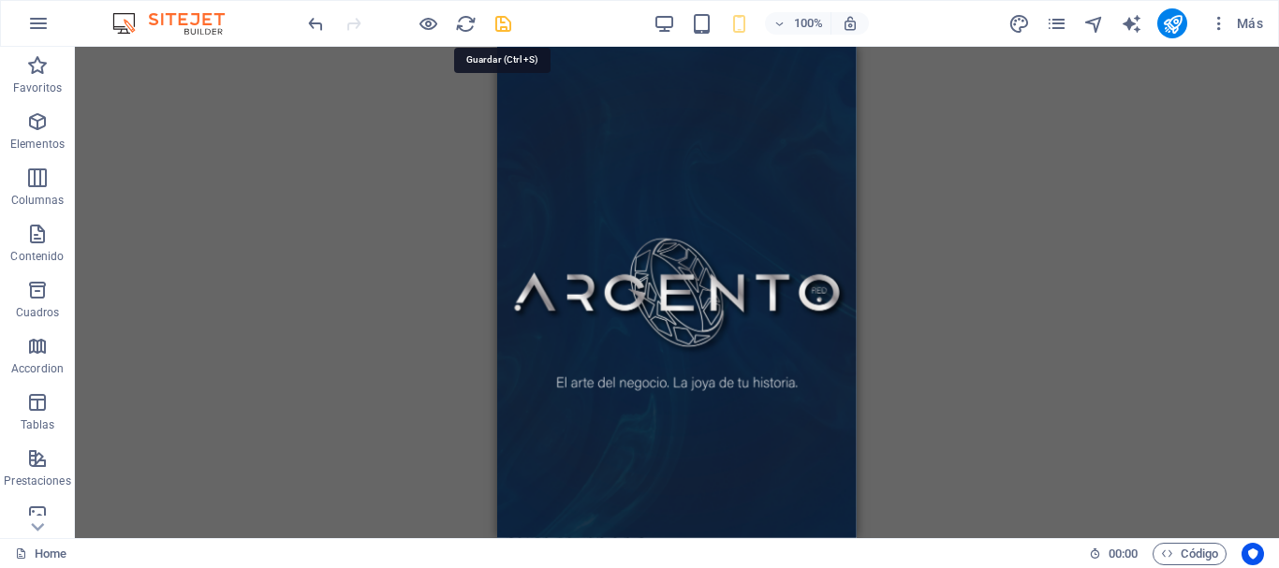
click at [497, 28] on icon "save" at bounding box center [504, 24] width 22 height 22
checkbox input "false"
click at [1167, 20] on icon "publish" at bounding box center [1173, 24] width 22 height 22
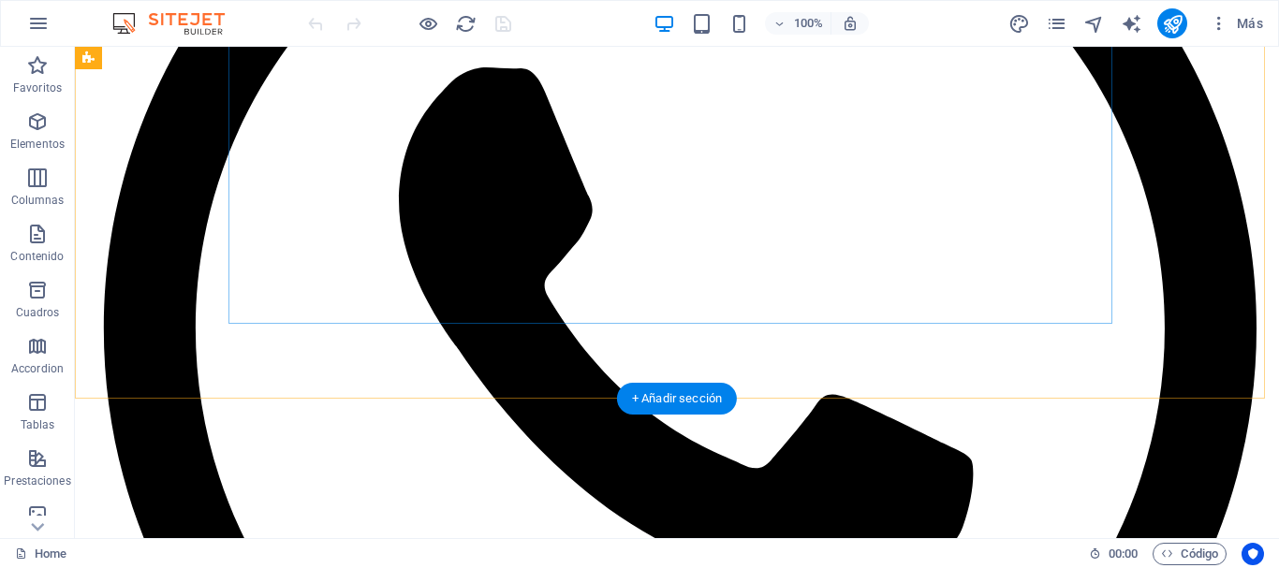
scroll to position [1074, 0]
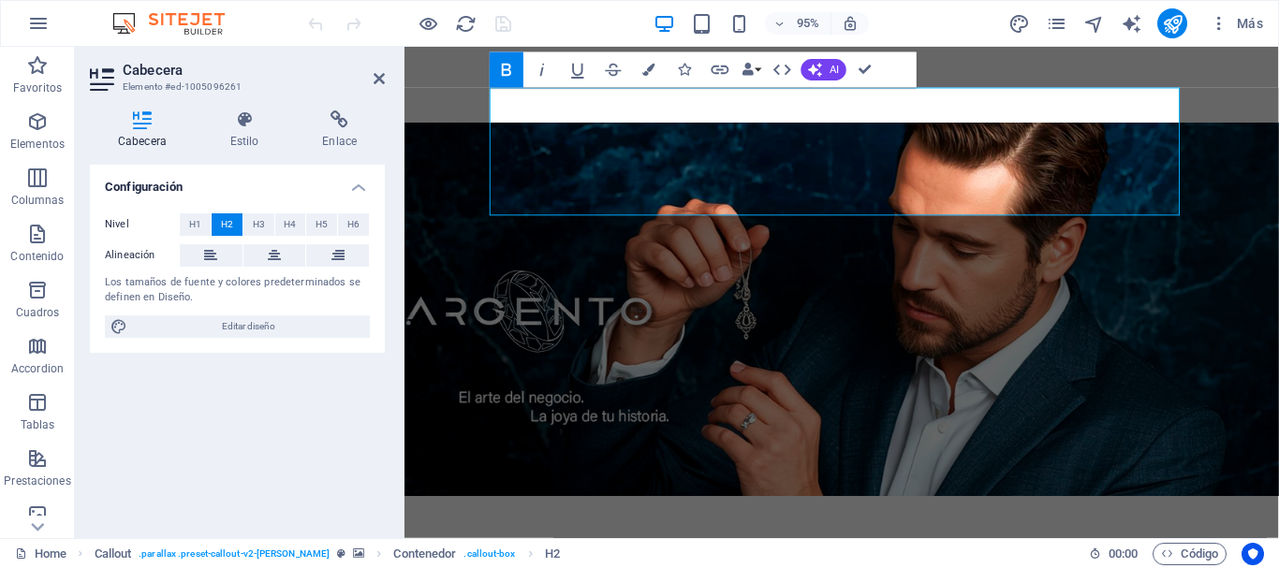
click at [598, 331] on figure at bounding box center [865, 323] width 921 height 393
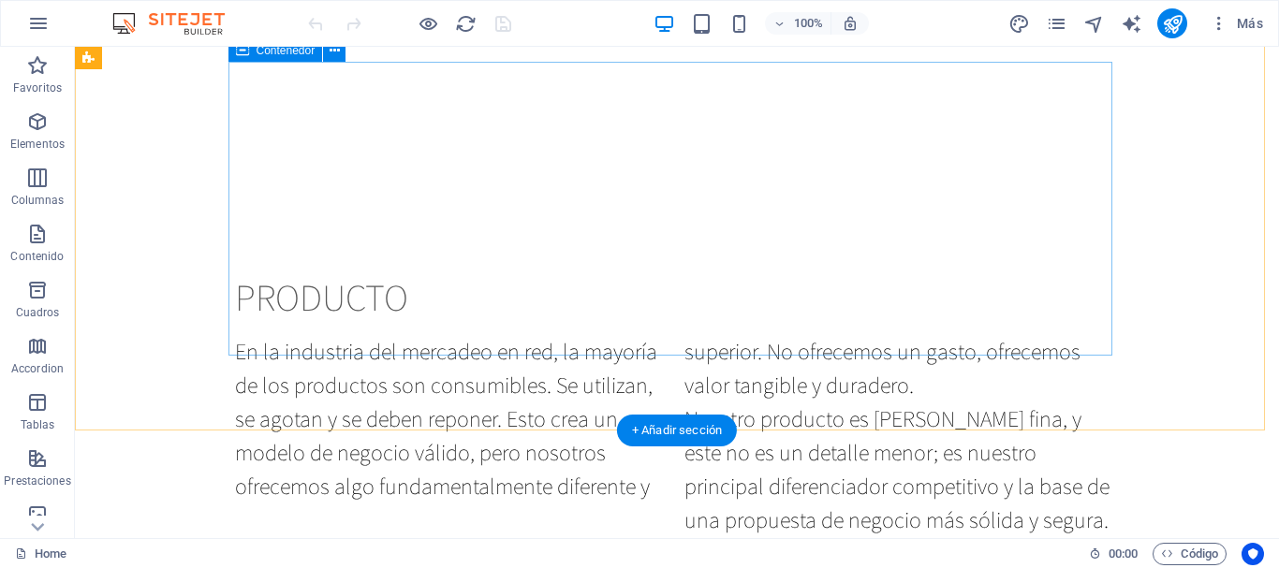
scroll to position [1857, 0]
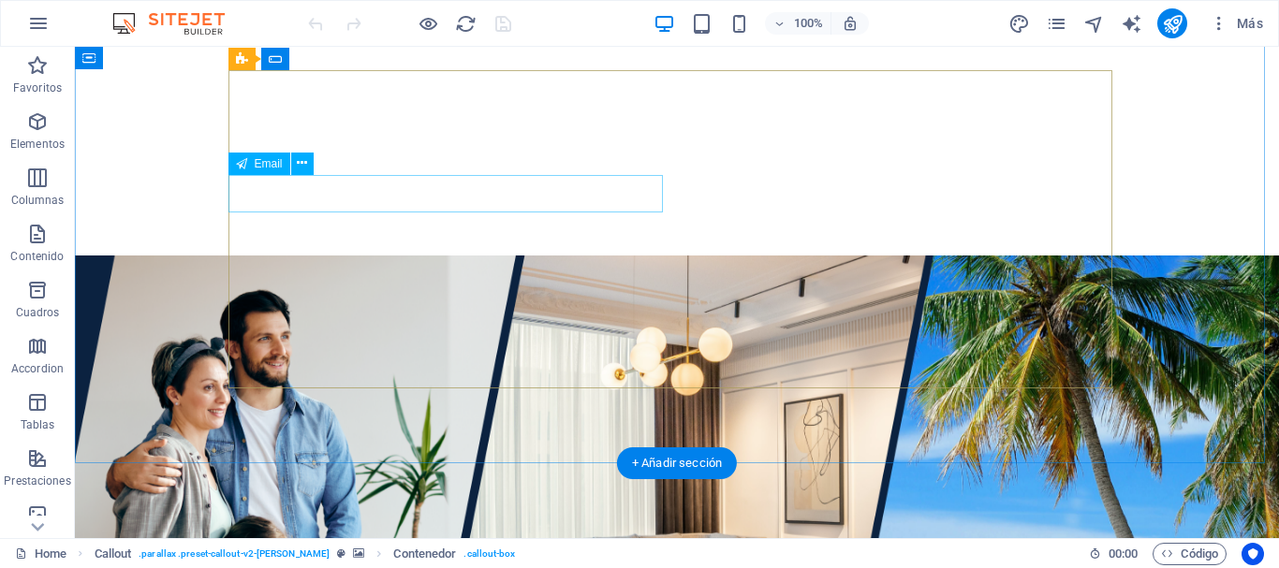
scroll to position [2406, 0]
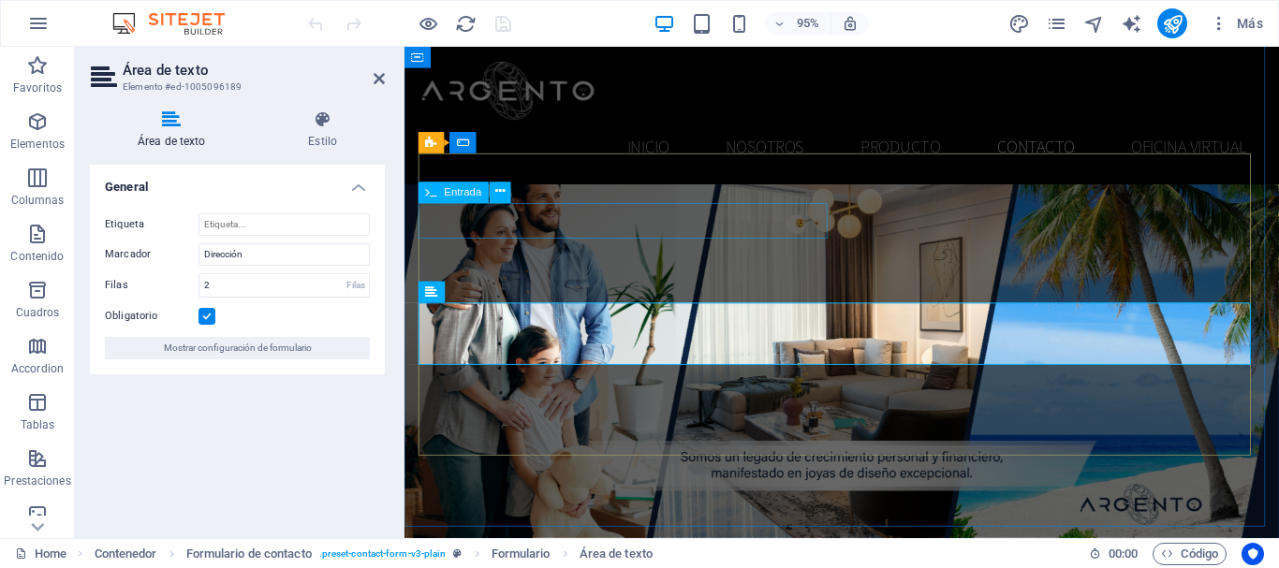
scroll to position [2234, 0]
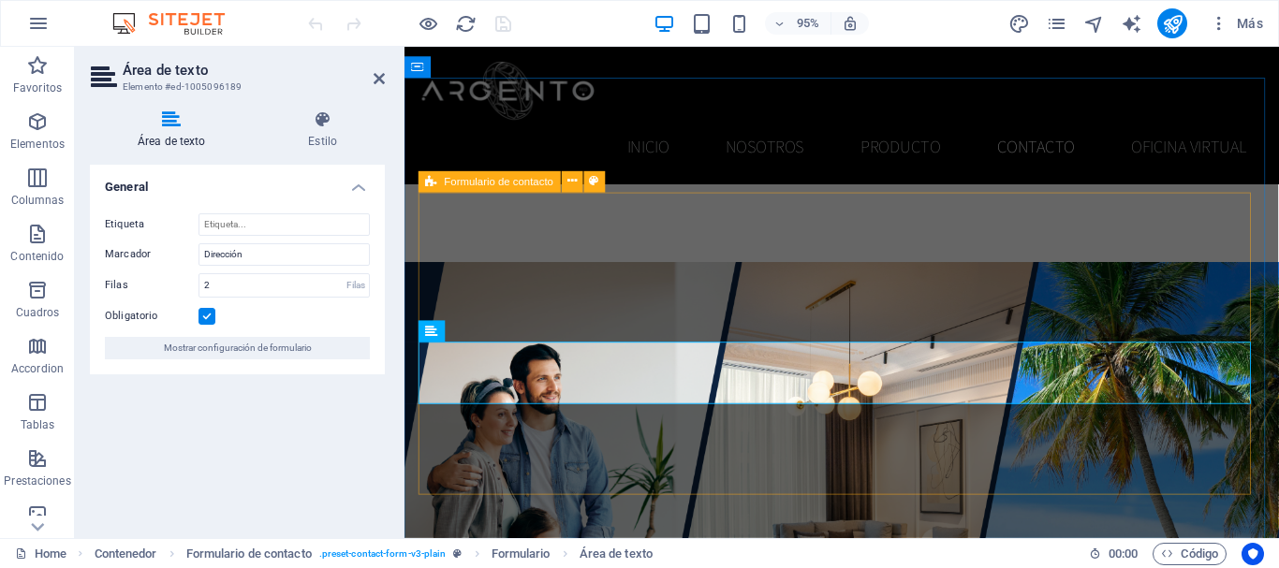
click at [435, 186] on icon at bounding box center [431, 182] width 11 height 22
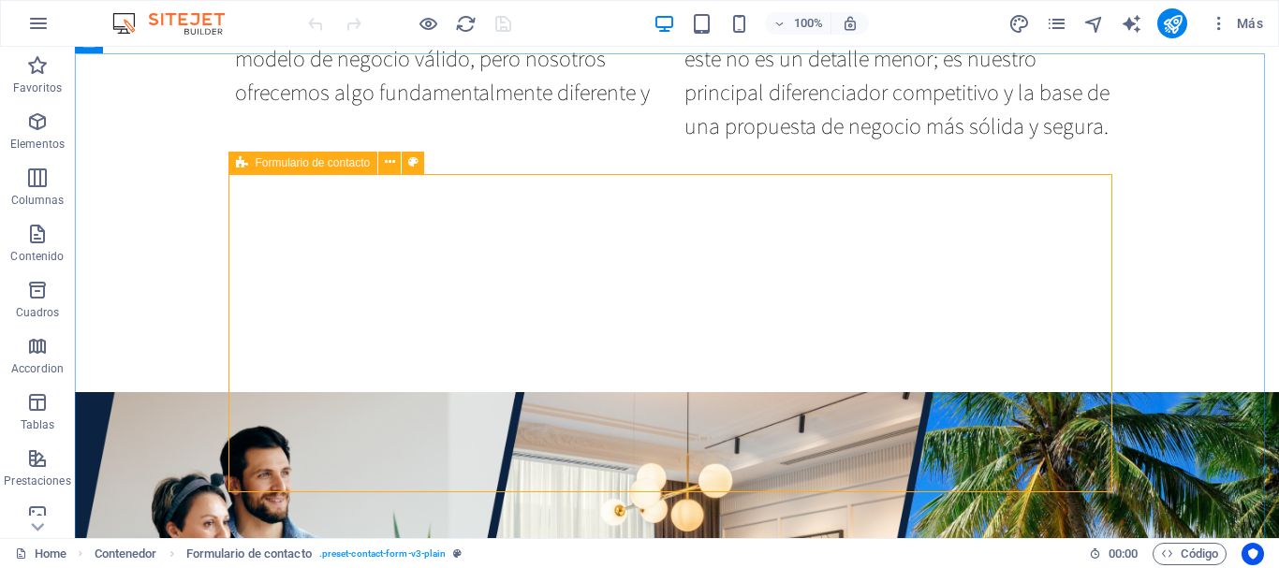
click at [253, 162] on div "Formulario de contacto" at bounding box center [304, 163] width 150 height 22
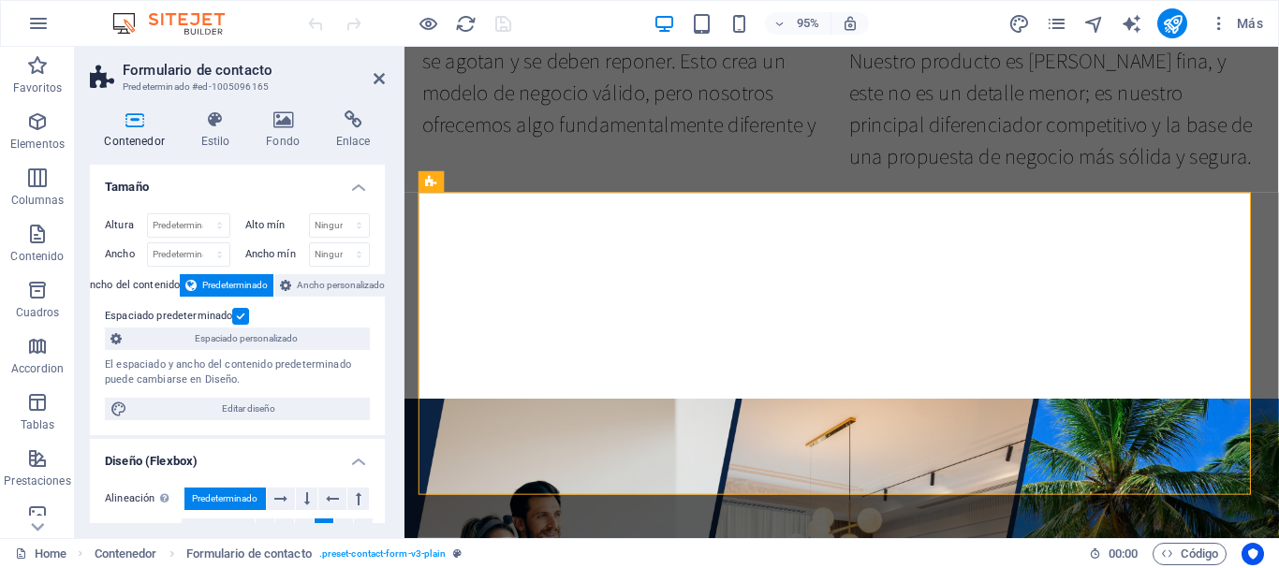
click at [129, 128] on icon at bounding box center [134, 120] width 89 height 19
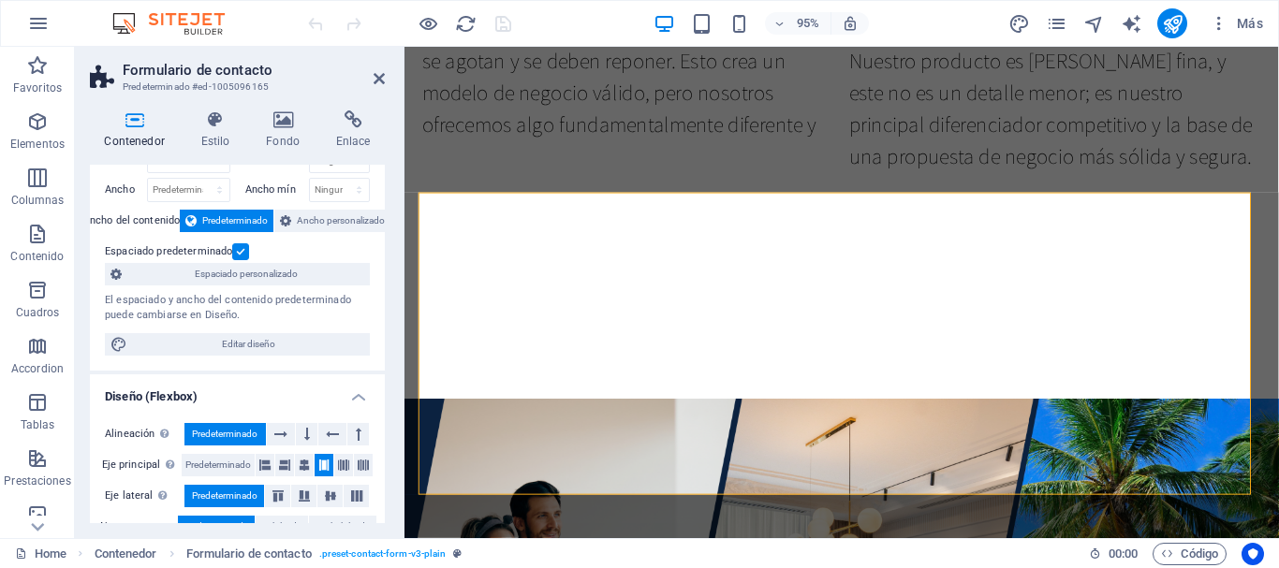
scroll to position [0, 0]
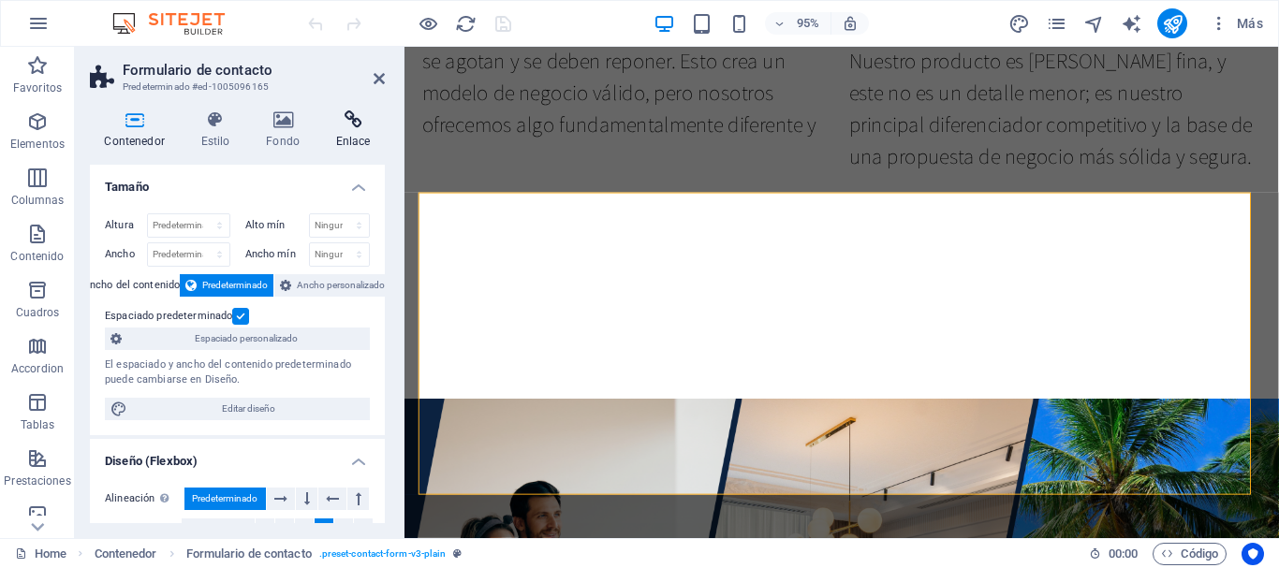
click at [357, 128] on icon at bounding box center [353, 120] width 64 height 19
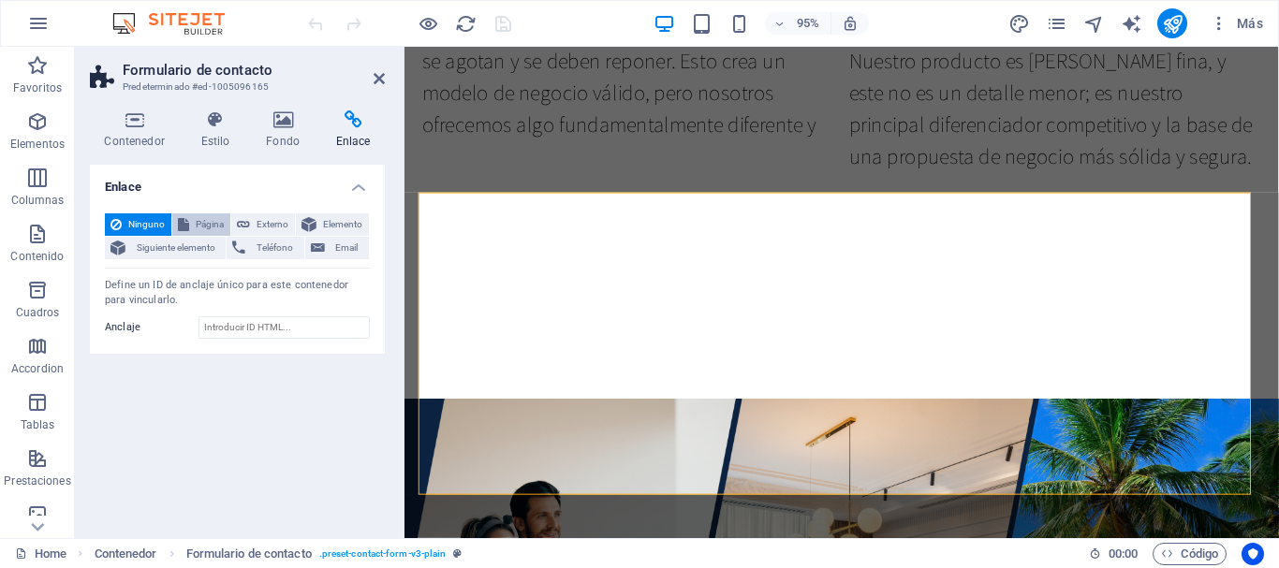
click at [206, 227] on span "Página" at bounding box center [210, 225] width 30 height 22
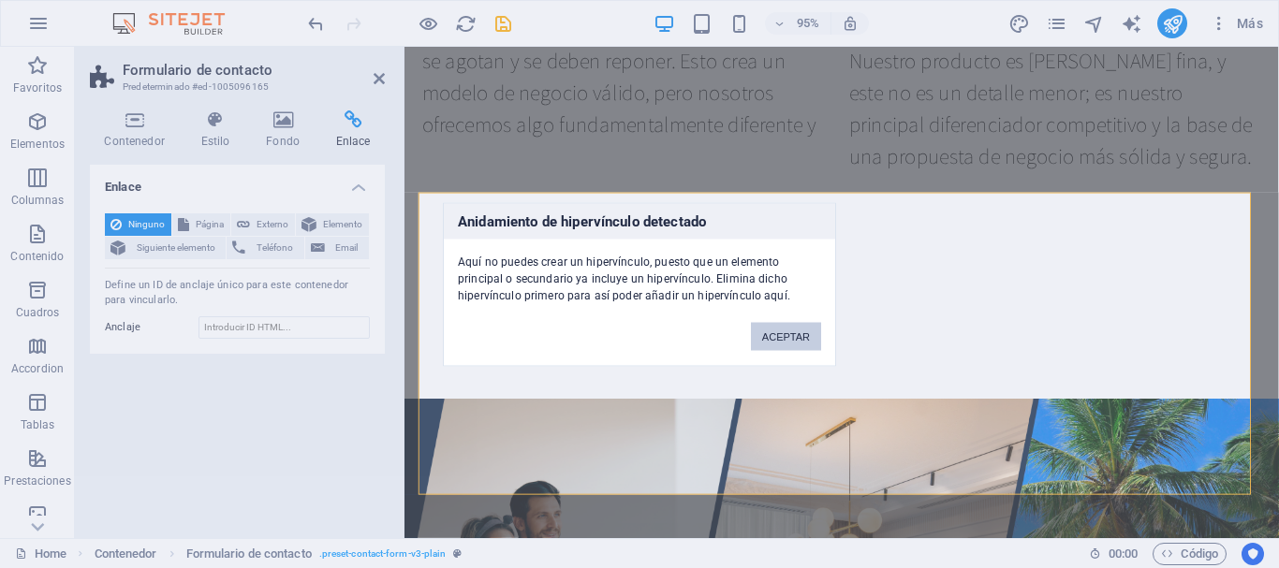
click at [776, 343] on button "ACEPTAR" at bounding box center [786, 336] width 70 height 28
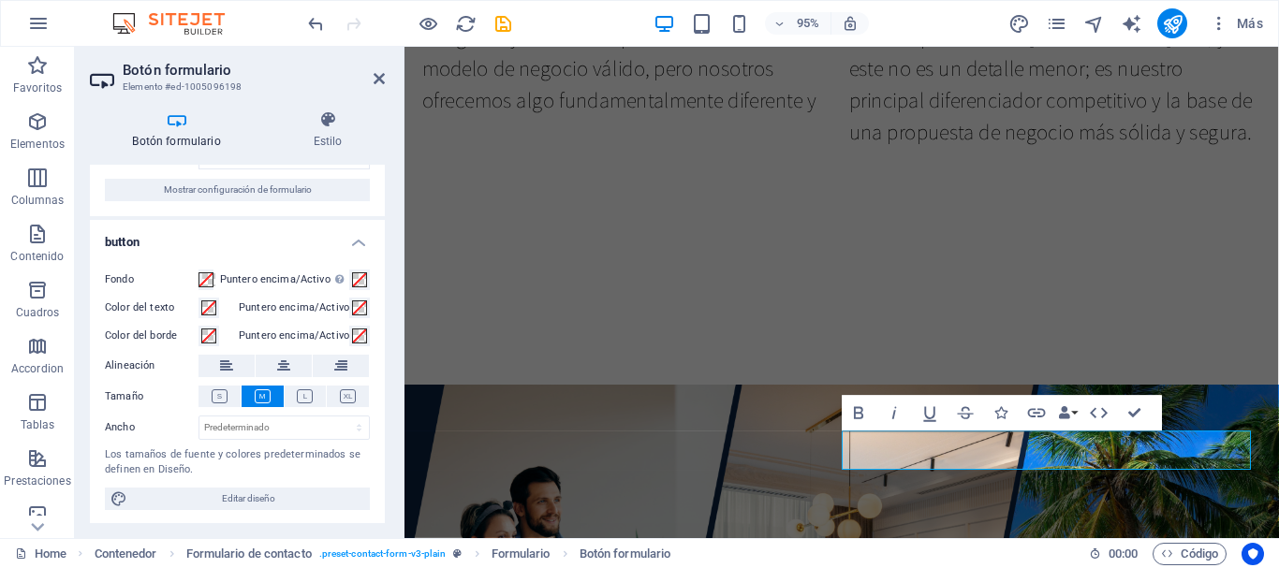
scroll to position [68, 0]
click at [330, 125] on icon at bounding box center [328, 120] width 114 height 19
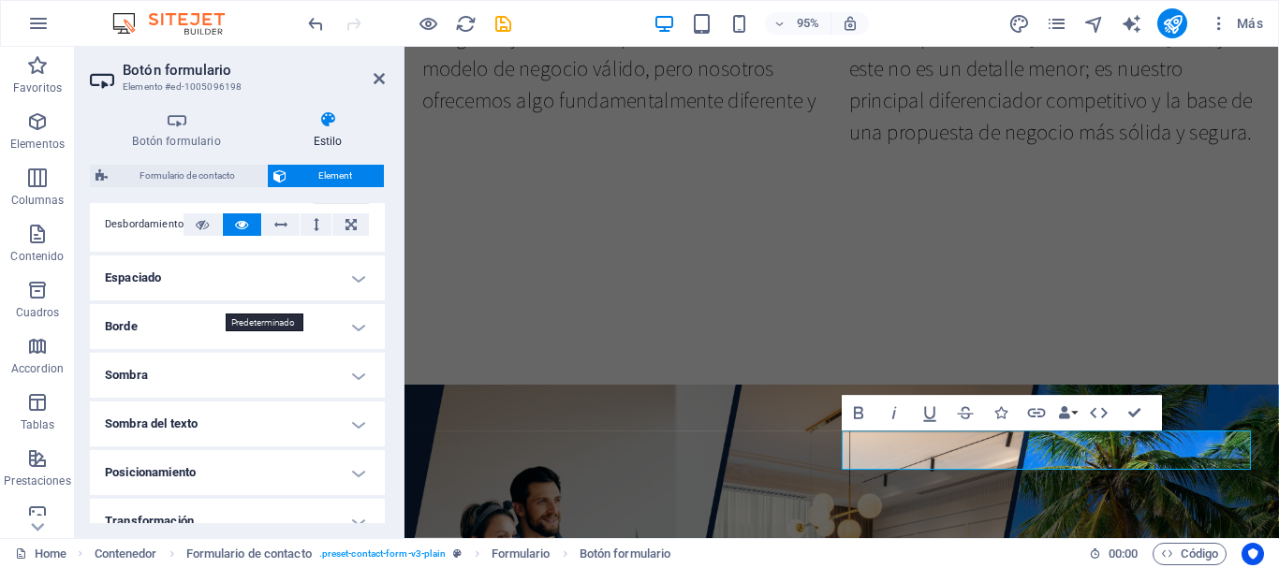
scroll to position [0, 0]
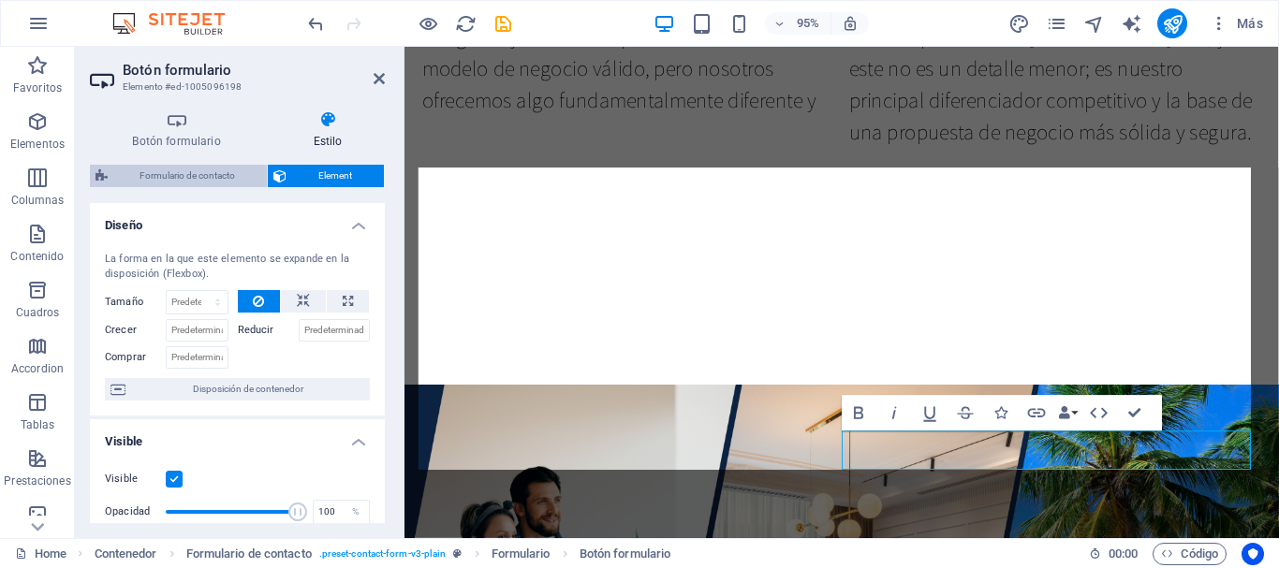
click at [199, 184] on span "Formulario de contacto" at bounding box center [187, 176] width 148 height 22
select select "rem"
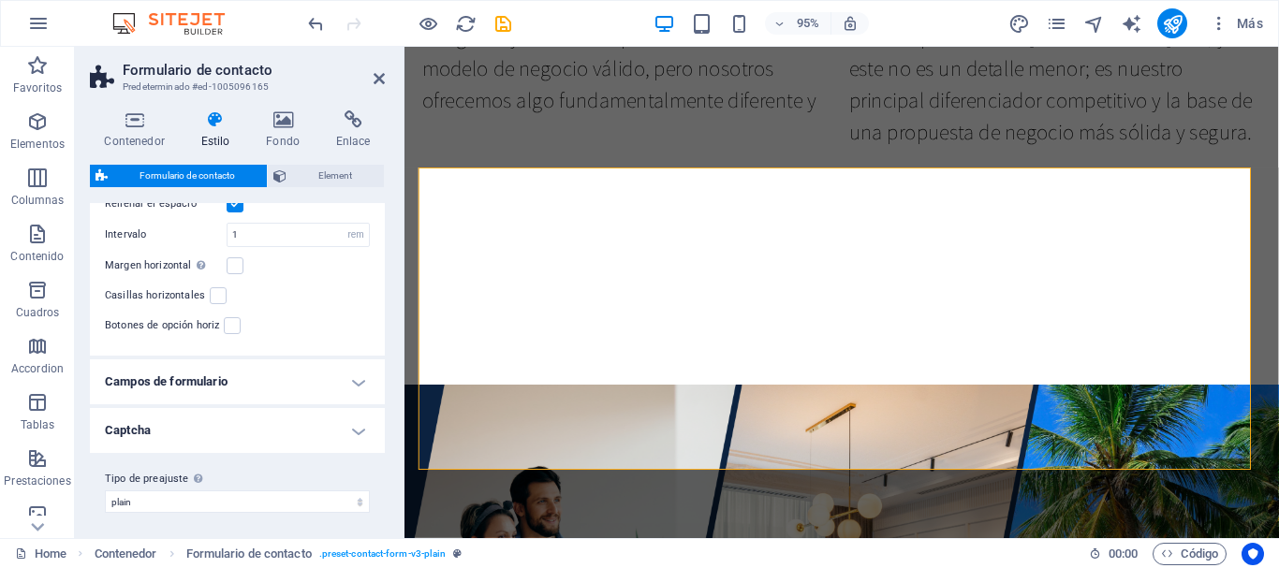
scroll to position [420, 0]
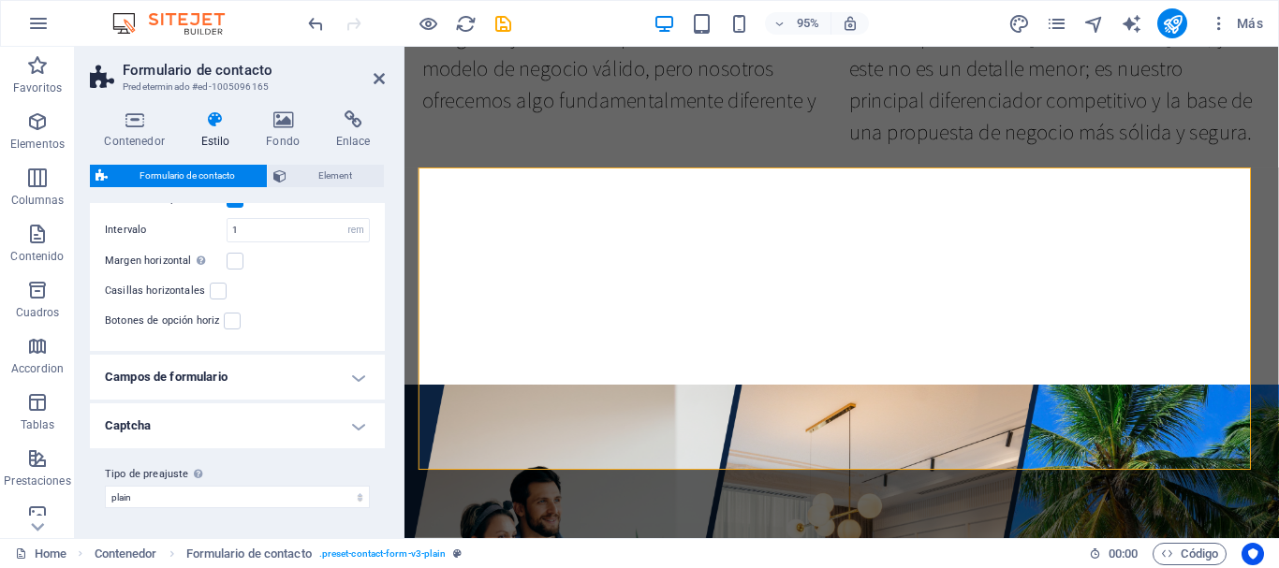
click at [359, 375] on h4 "Campos de formulario" at bounding box center [237, 377] width 295 height 45
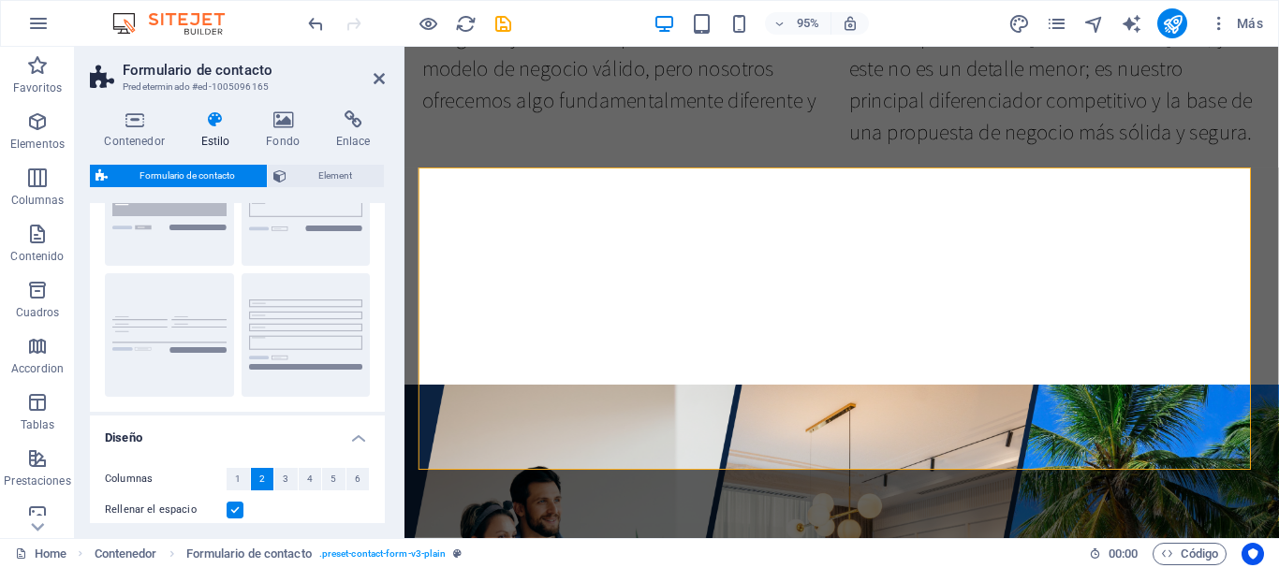
scroll to position [0, 0]
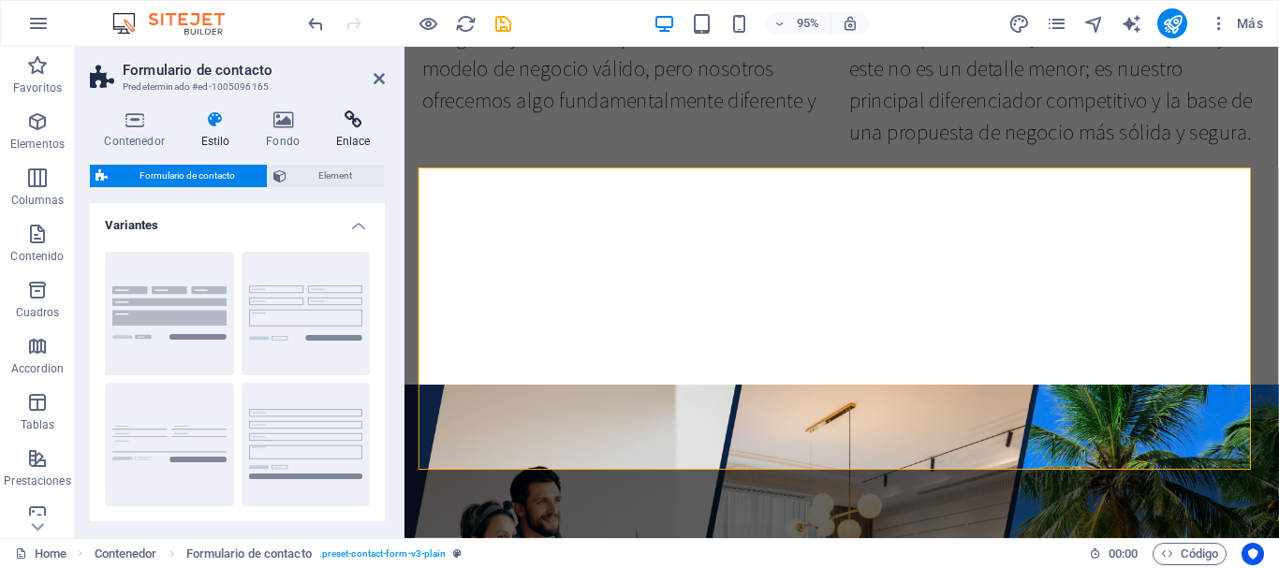
click at [356, 136] on h4 "Enlace" at bounding box center [353, 130] width 64 height 39
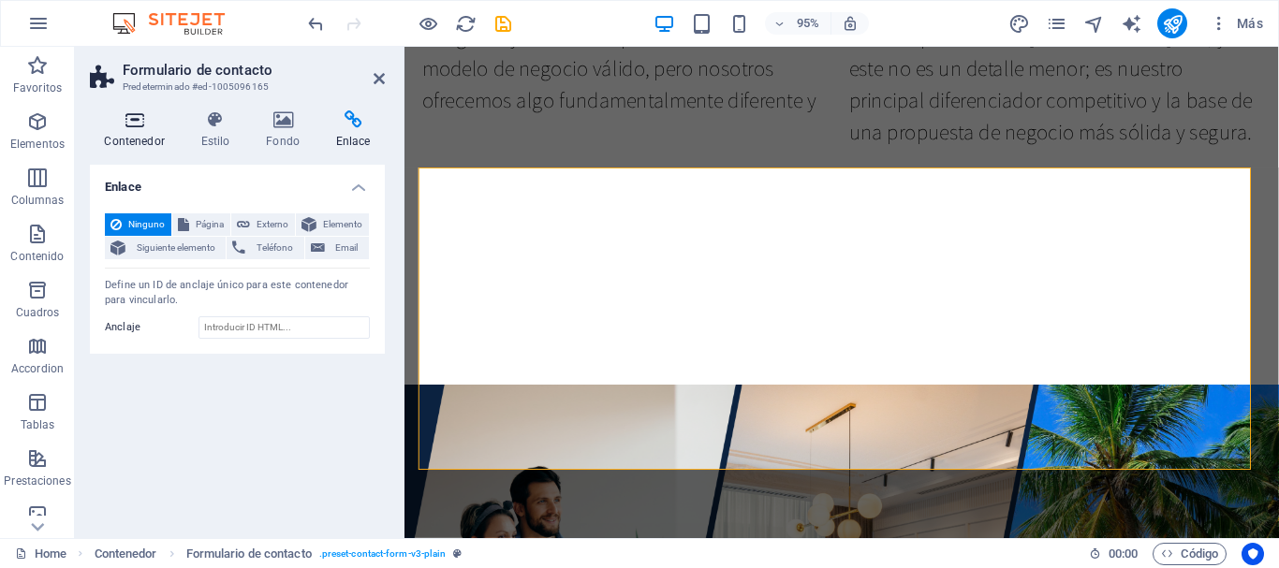
click at [122, 121] on icon at bounding box center [134, 120] width 89 height 19
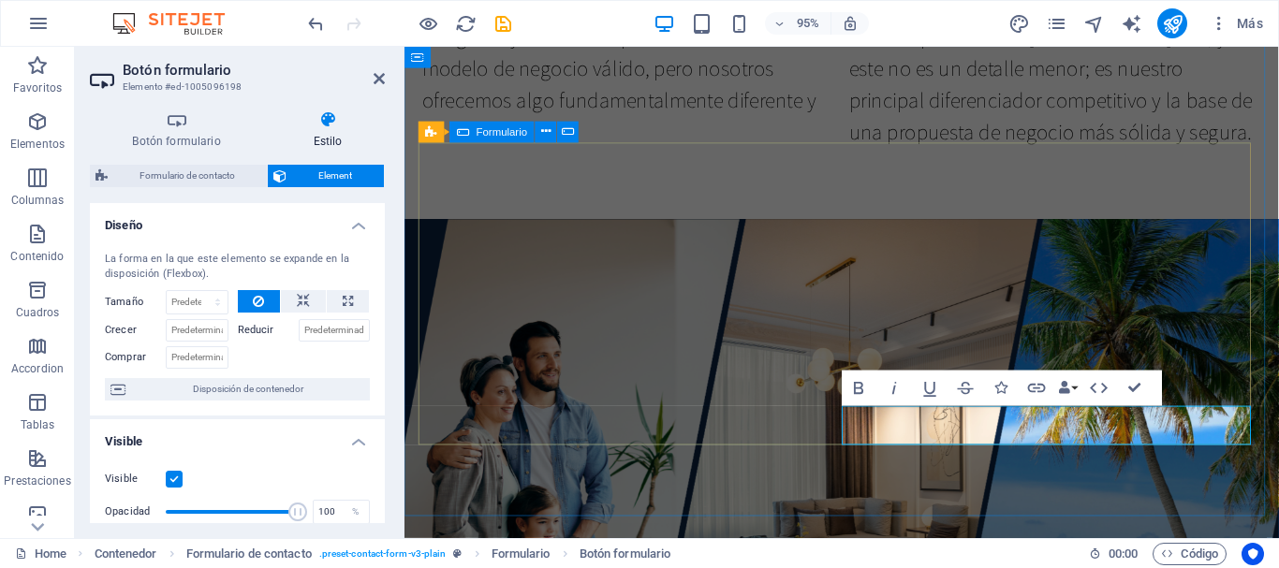
scroll to position [2287, 0]
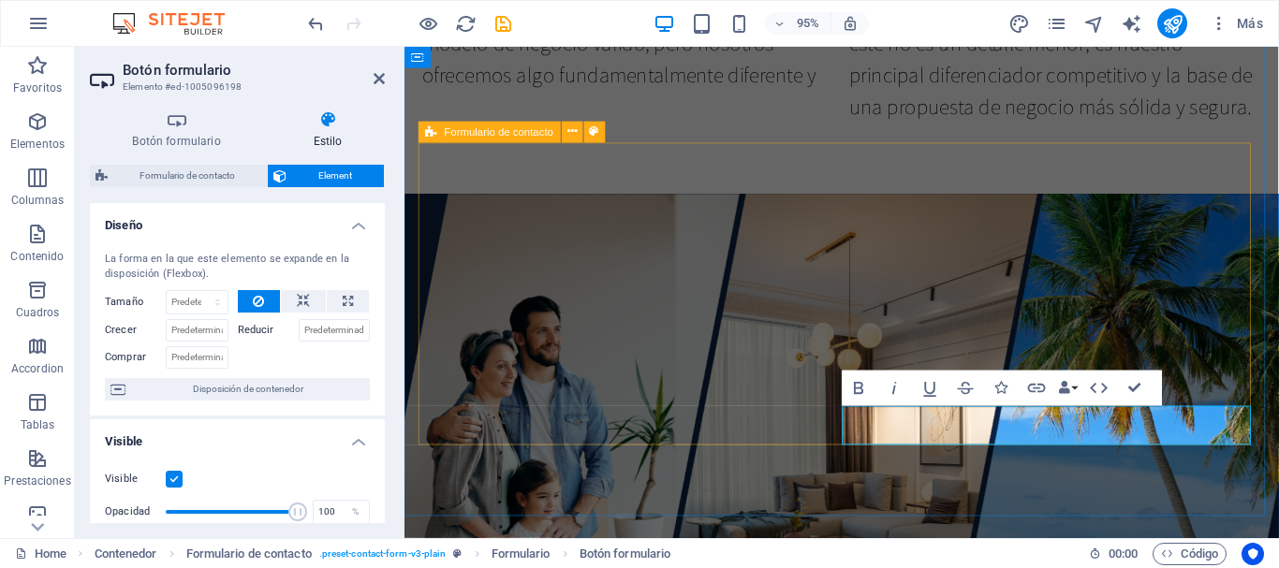
click at [465, 131] on span "Formulario de contacto" at bounding box center [500, 131] width 110 height 10
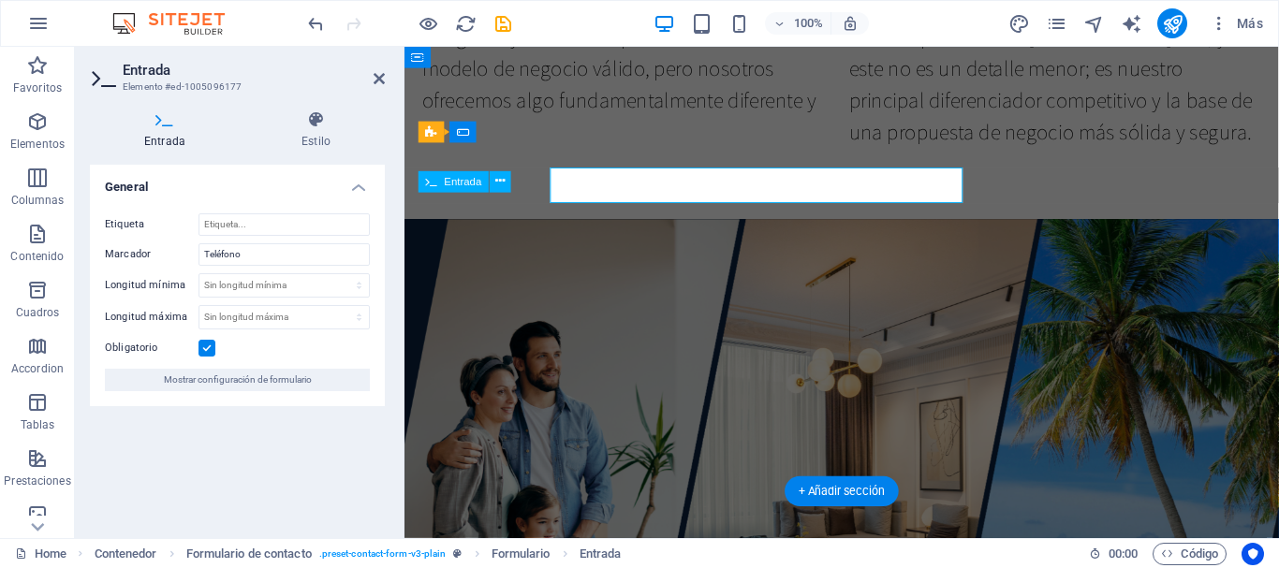
scroll to position [2287, 0]
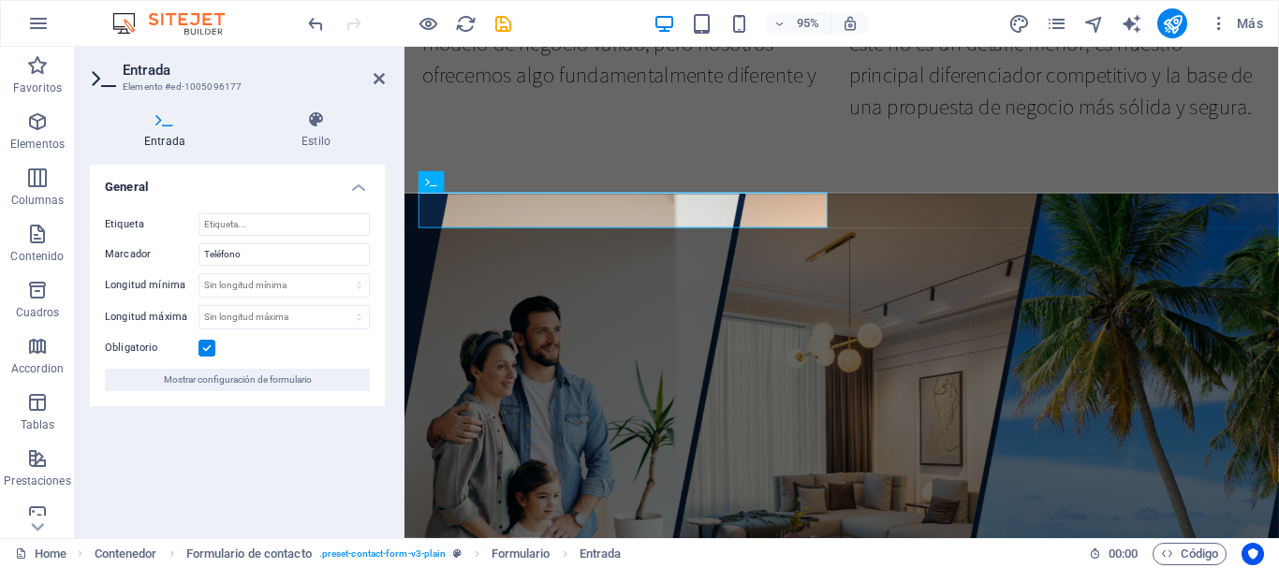
click at [164, 143] on h4 "Entrada" at bounding box center [168, 130] width 157 height 39
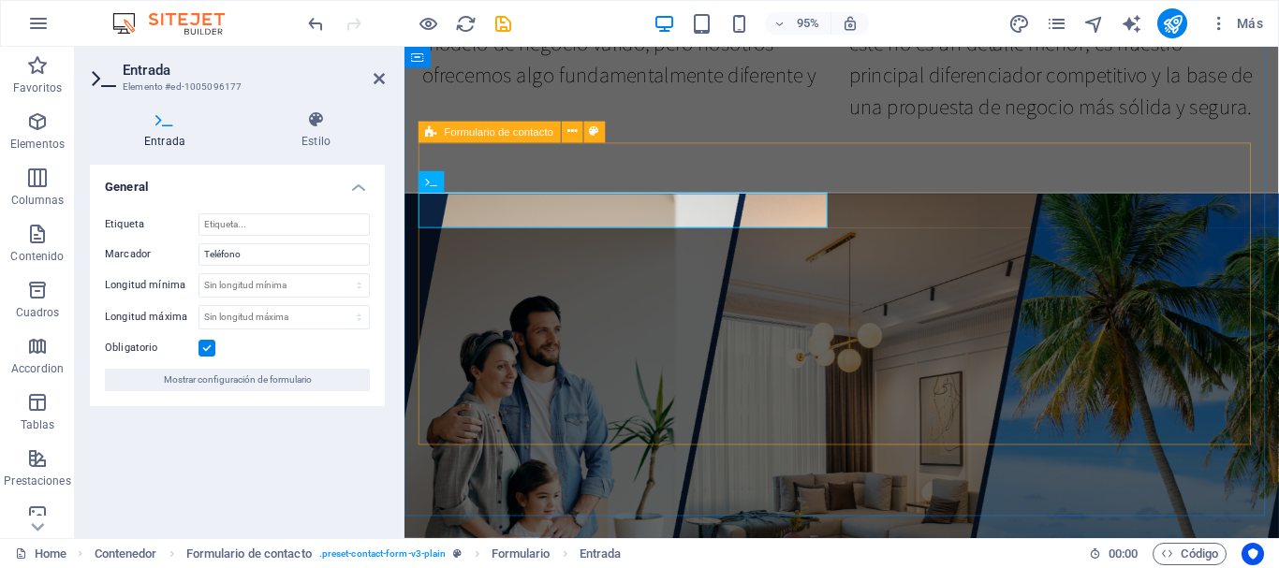
click at [434, 134] on icon at bounding box center [431, 133] width 11 height 22
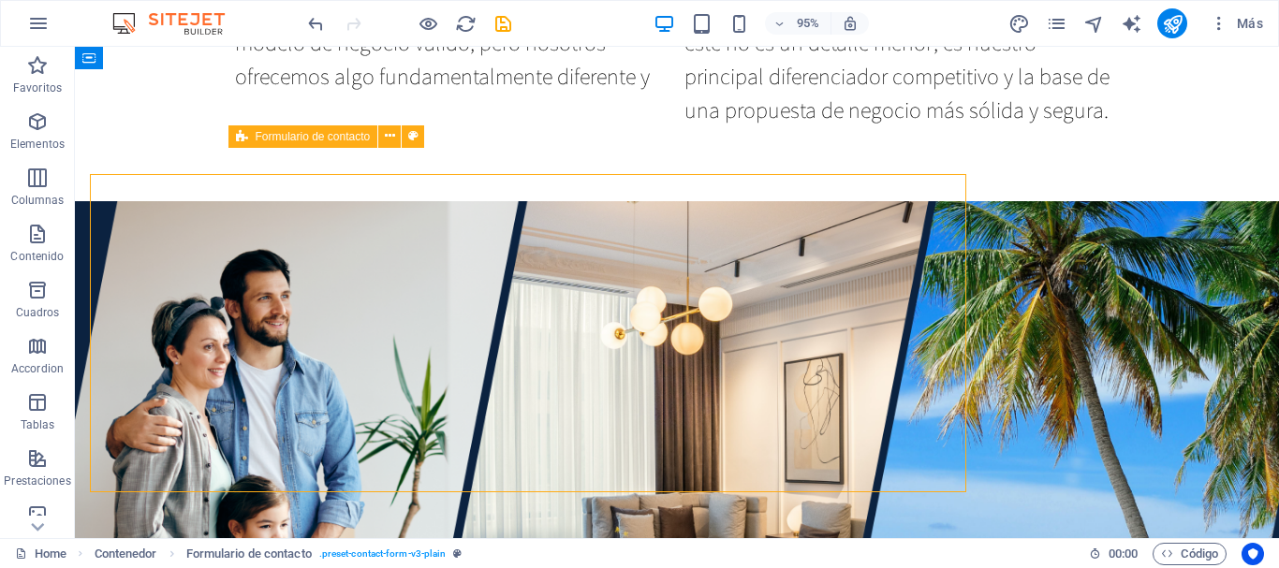
scroll to position [2261, 0]
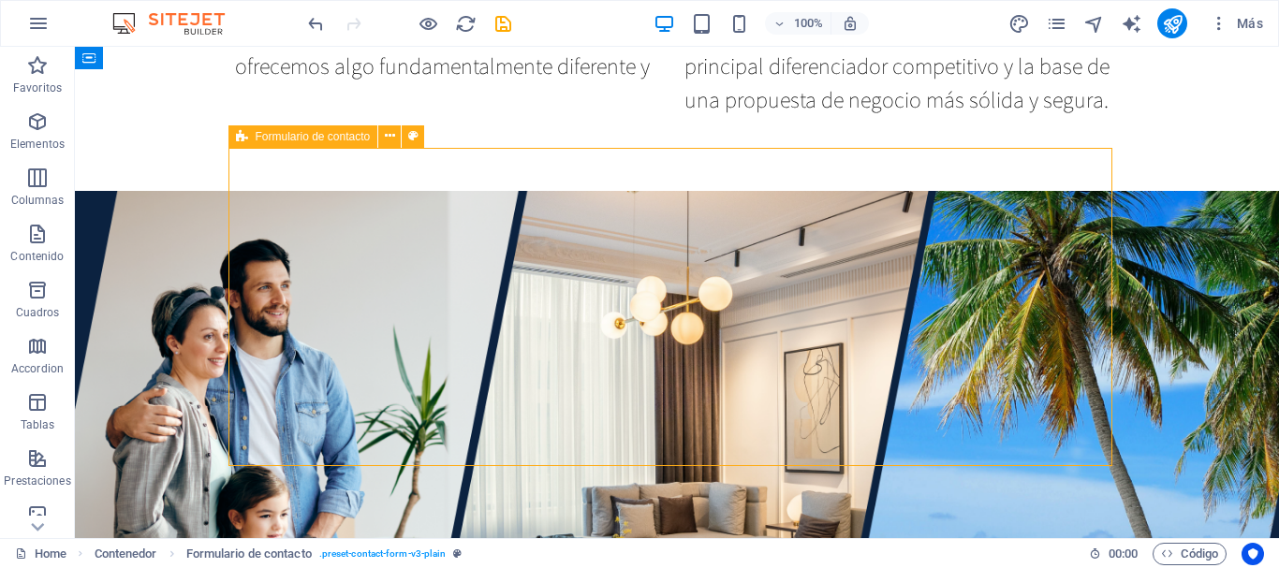
click at [342, 139] on span "Formulario de contacto" at bounding box center [313, 136] width 115 height 11
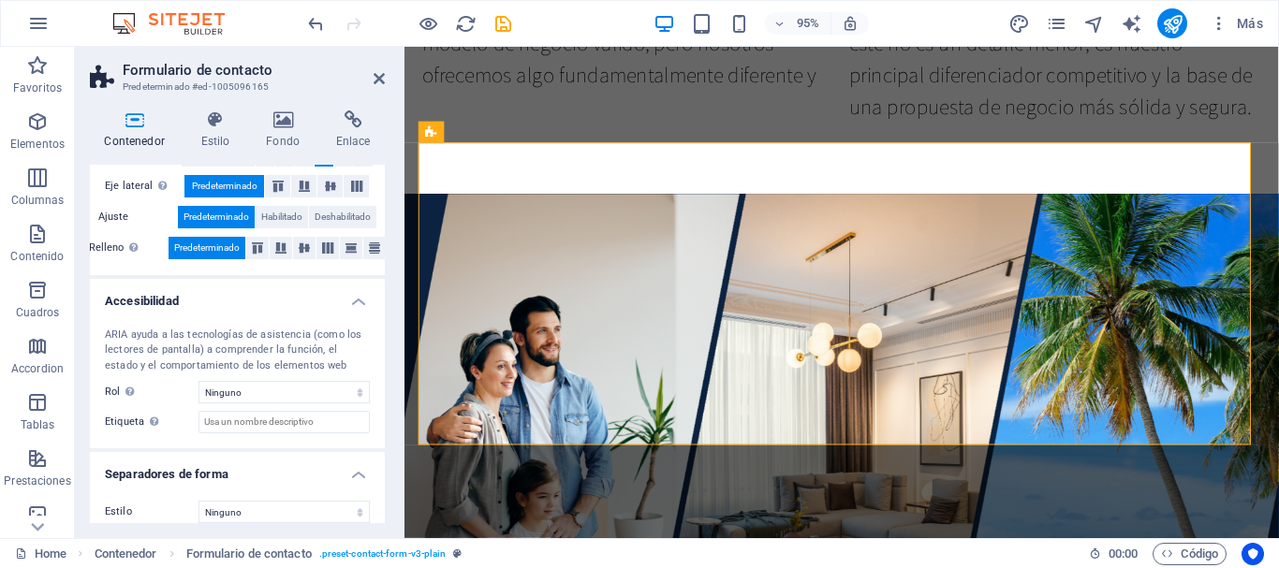
scroll to position [390, 0]
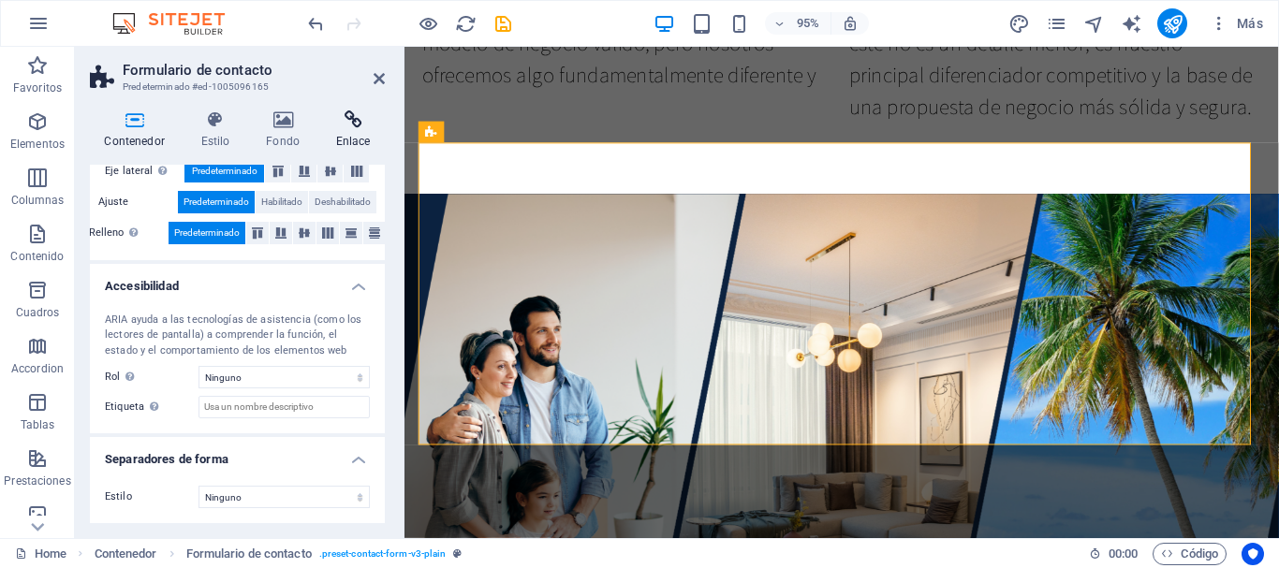
click at [353, 133] on h4 "Enlace" at bounding box center [353, 130] width 64 height 39
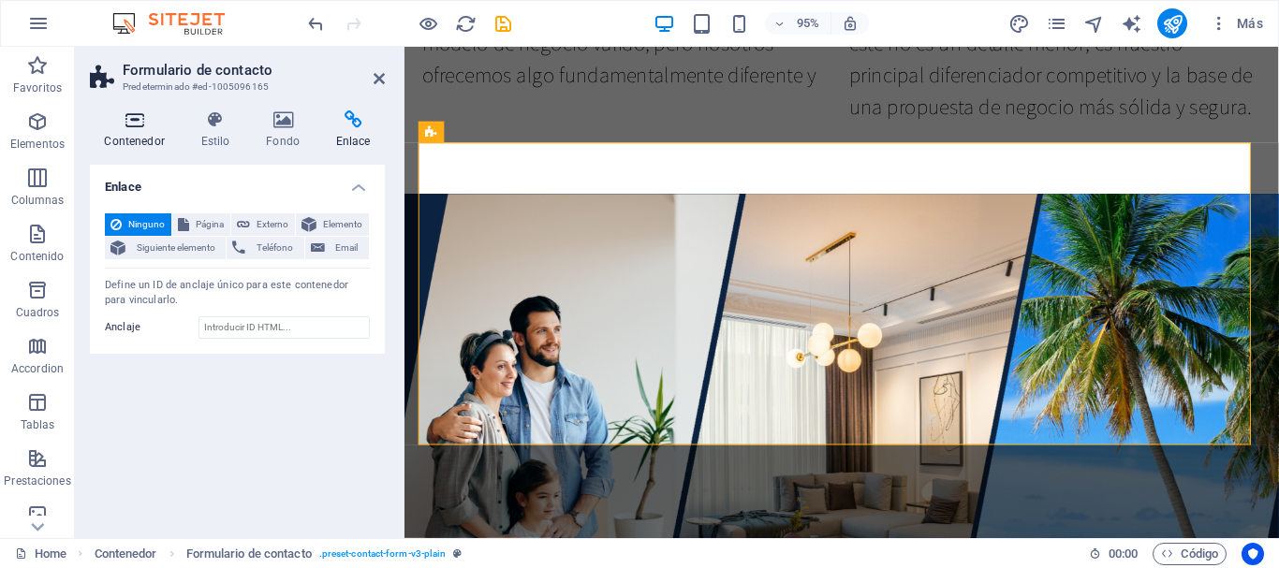
click at [148, 140] on h4 "Contenedor" at bounding box center [138, 130] width 96 height 39
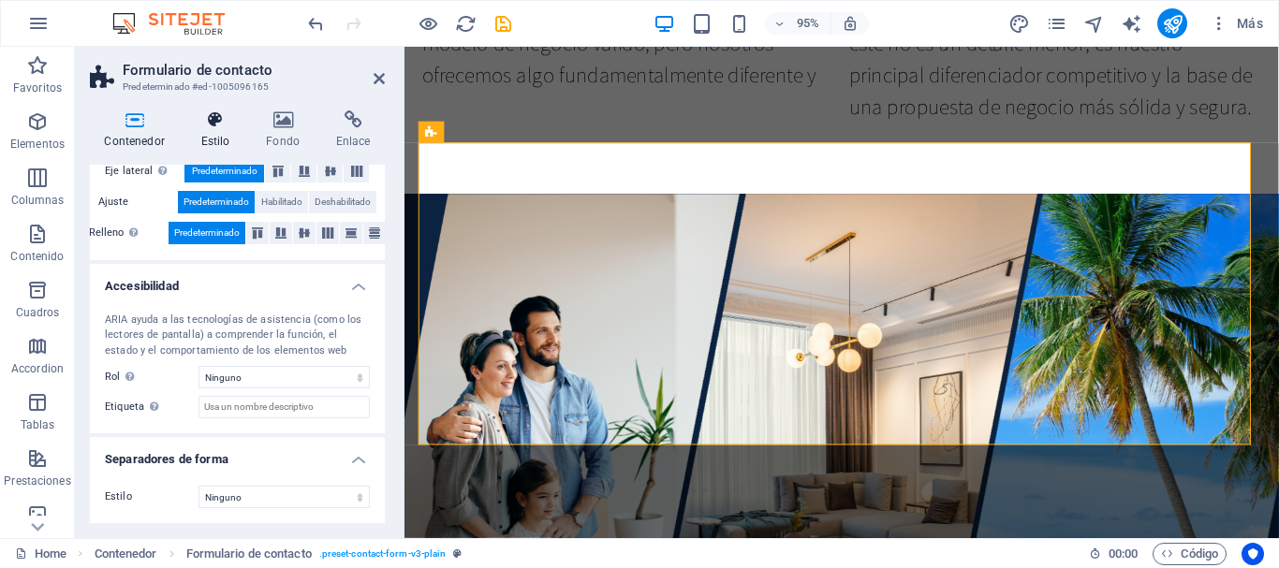
click at [208, 138] on h4 "Estilo" at bounding box center [219, 130] width 66 height 39
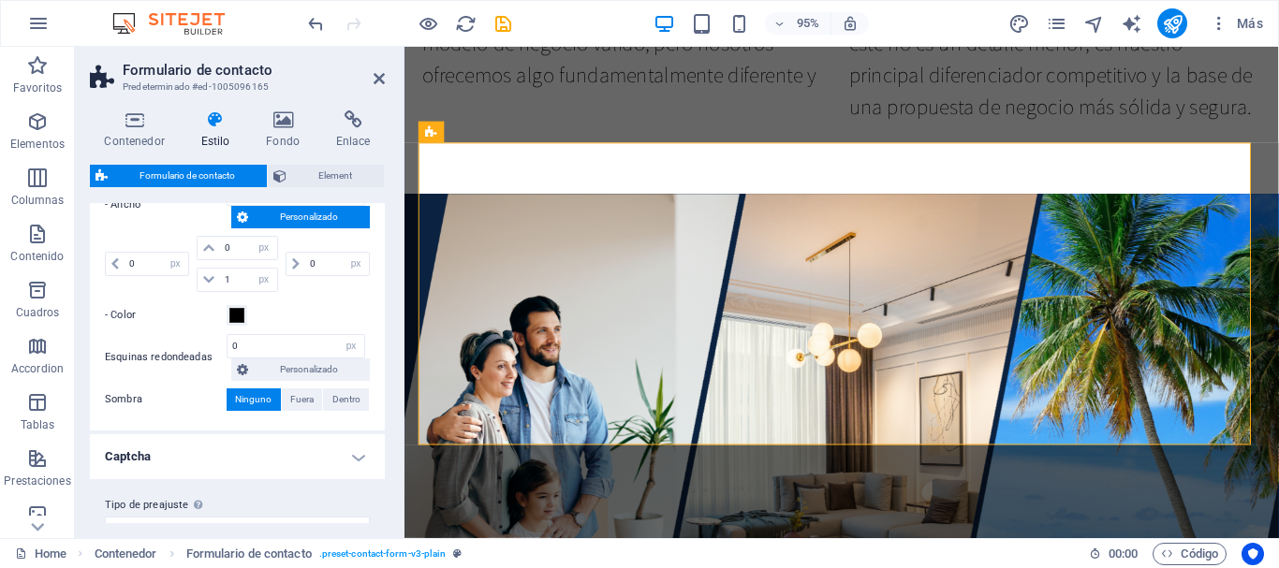
scroll to position [921, 0]
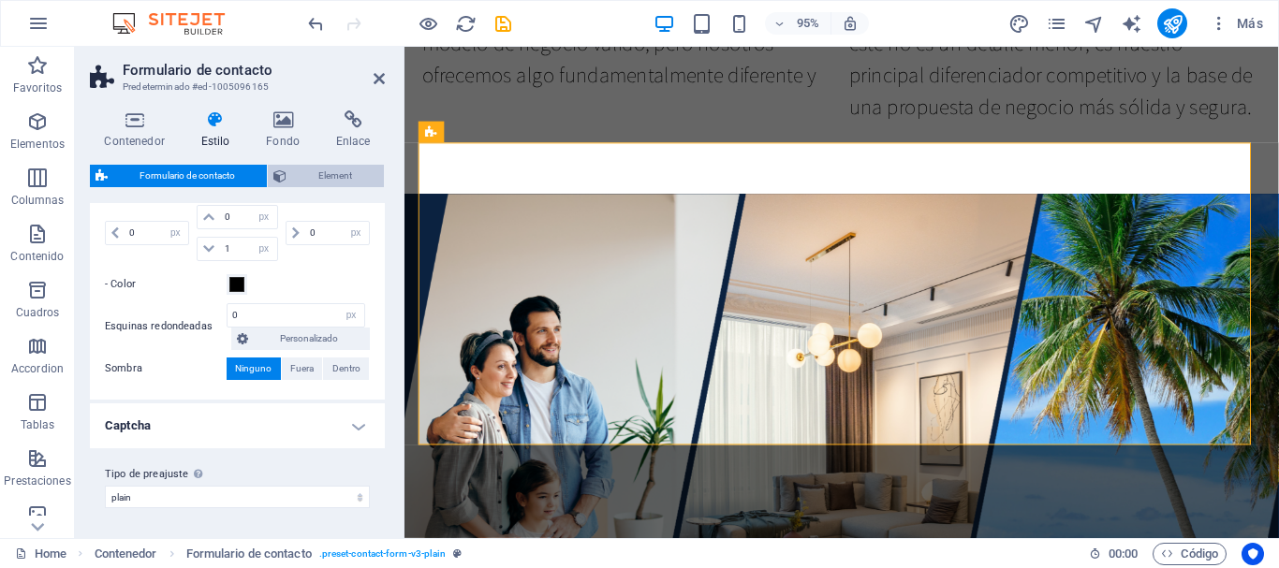
click at [309, 173] on span "Element" at bounding box center [335, 176] width 86 height 22
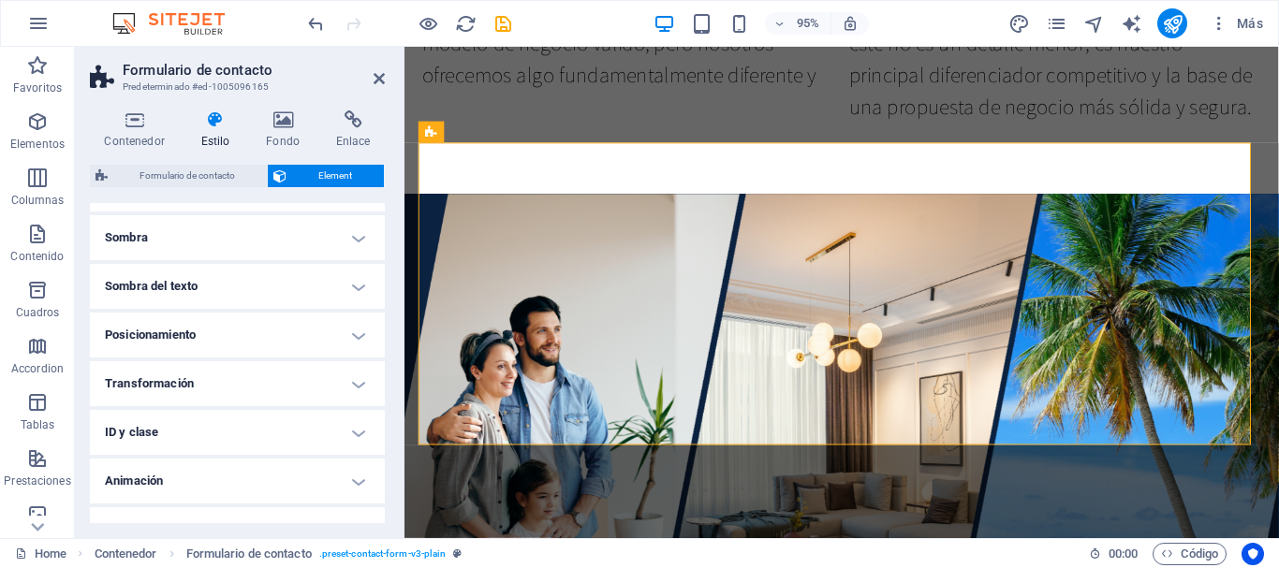
scroll to position [487, 0]
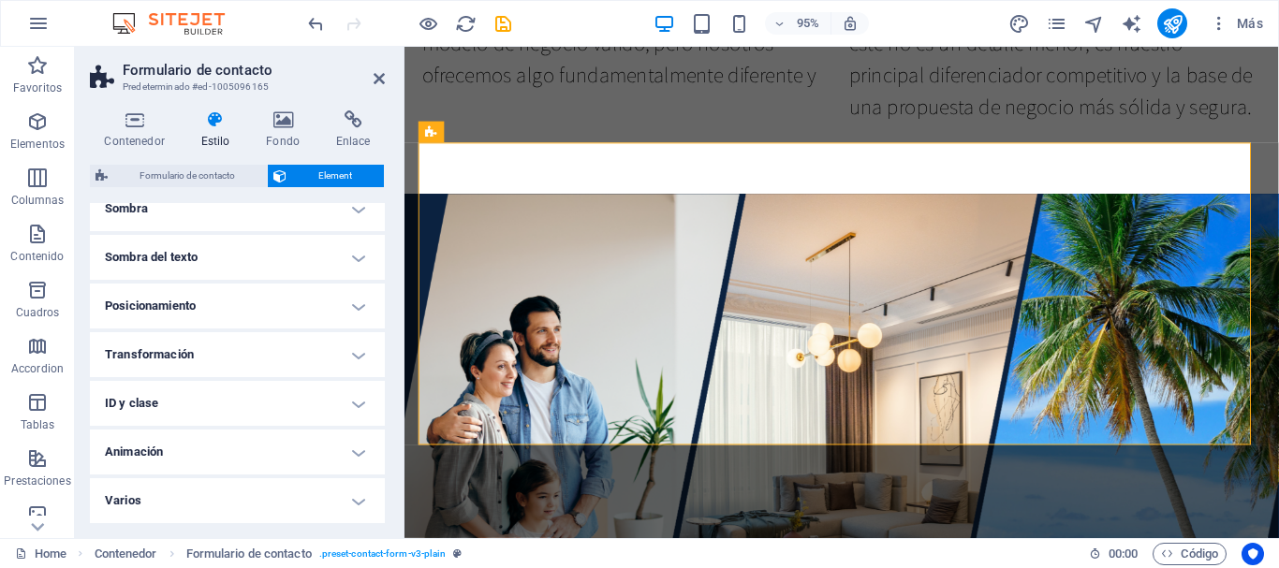
click at [298, 110] on div "Contenedor Estilo Fondo Enlace Tamaño Altura Predeterminado px rem % vh vw Alto…" at bounding box center [237, 317] width 325 height 443
click at [273, 132] on h4 "Fondo" at bounding box center [287, 130] width 70 height 39
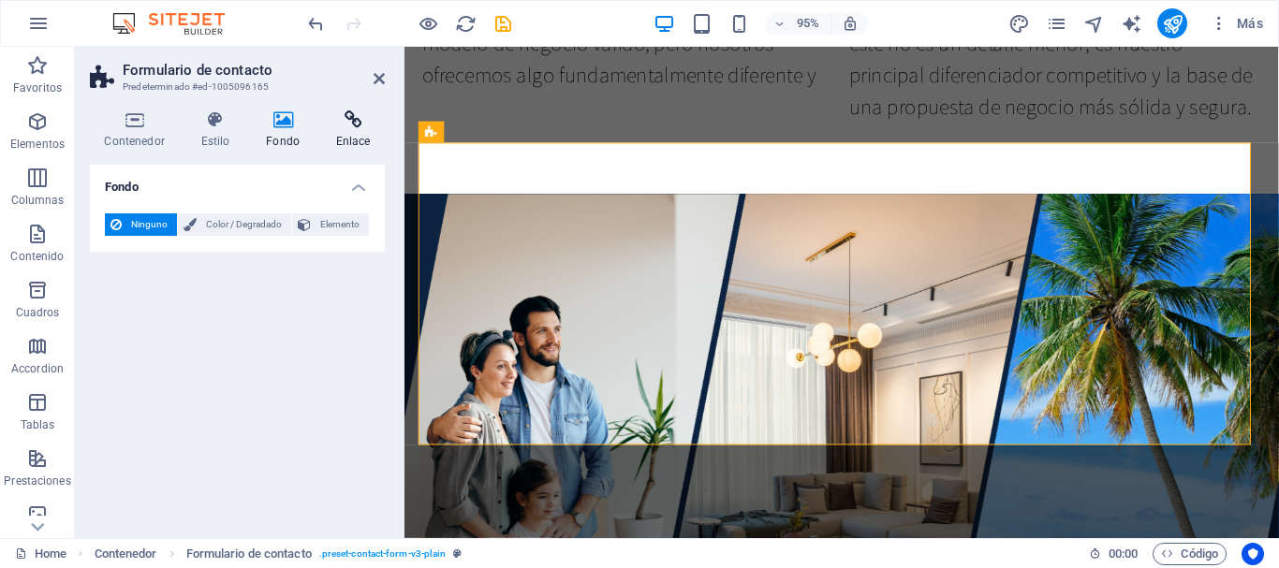
click at [338, 126] on icon at bounding box center [353, 120] width 64 height 19
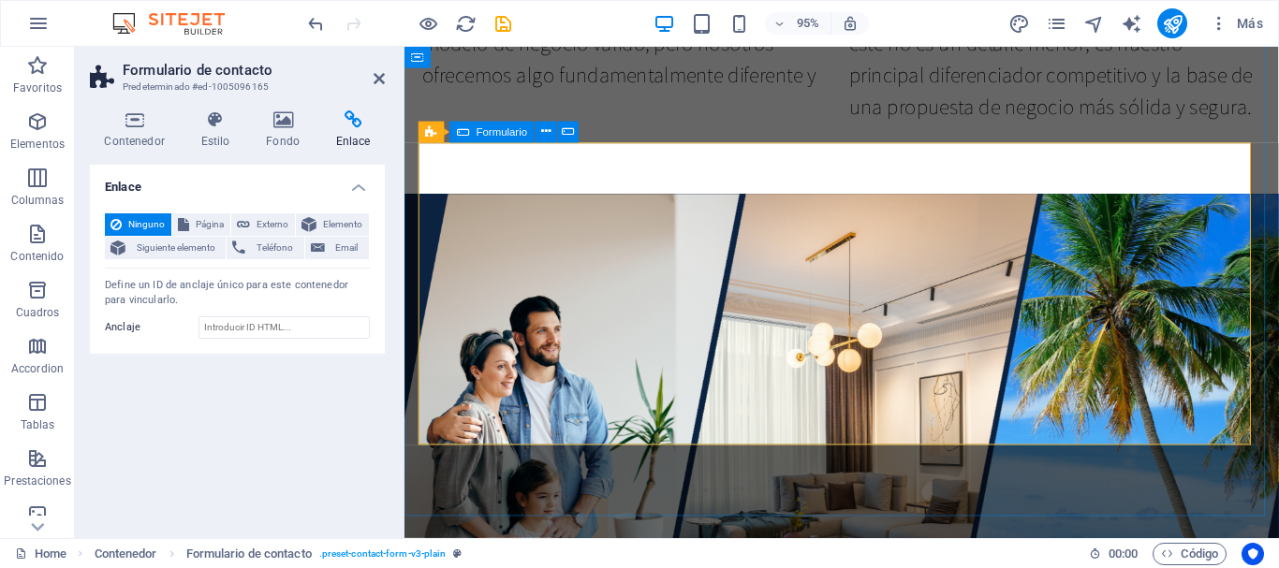
click at [463, 137] on icon at bounding box center [463, 133] width 12 height 22
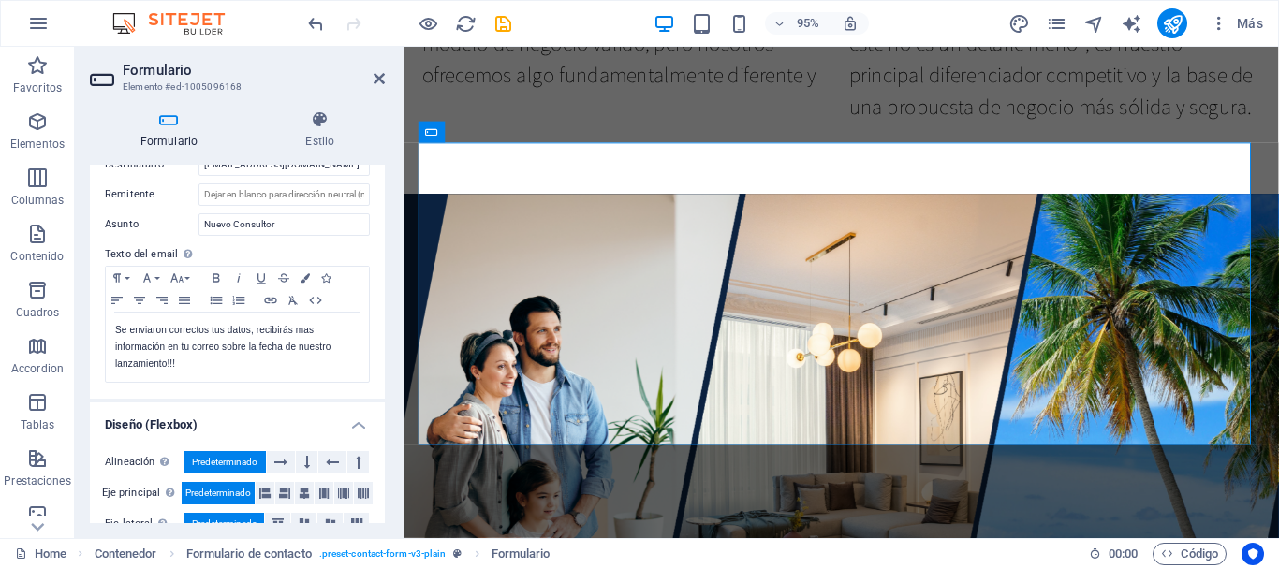
scroll to position [616, 0]
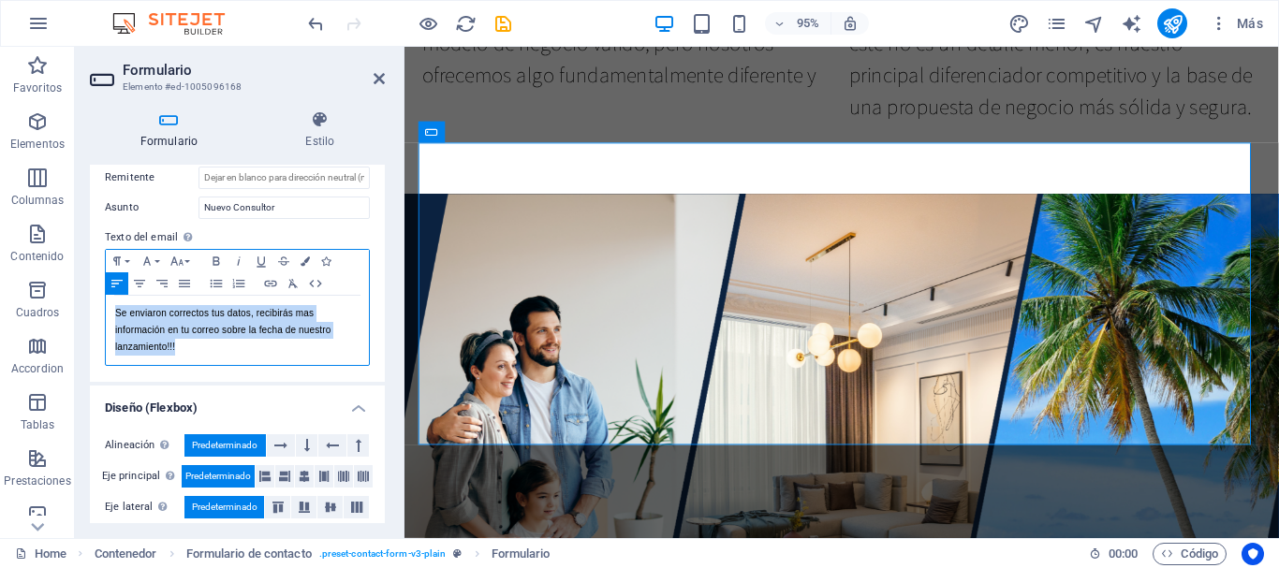
drag, startPoint x: 185, startPoint y: 345, endPoint x: 95, endPoint y: 306, distance: 98.6
click at [95, 306] on div "Enviar email Adjuntar CSV Destinatario [EMAIL_ADDRESS][DOMAIN_NAME] Remitente A…" at bounding box center [237, 222] width 295 height 320
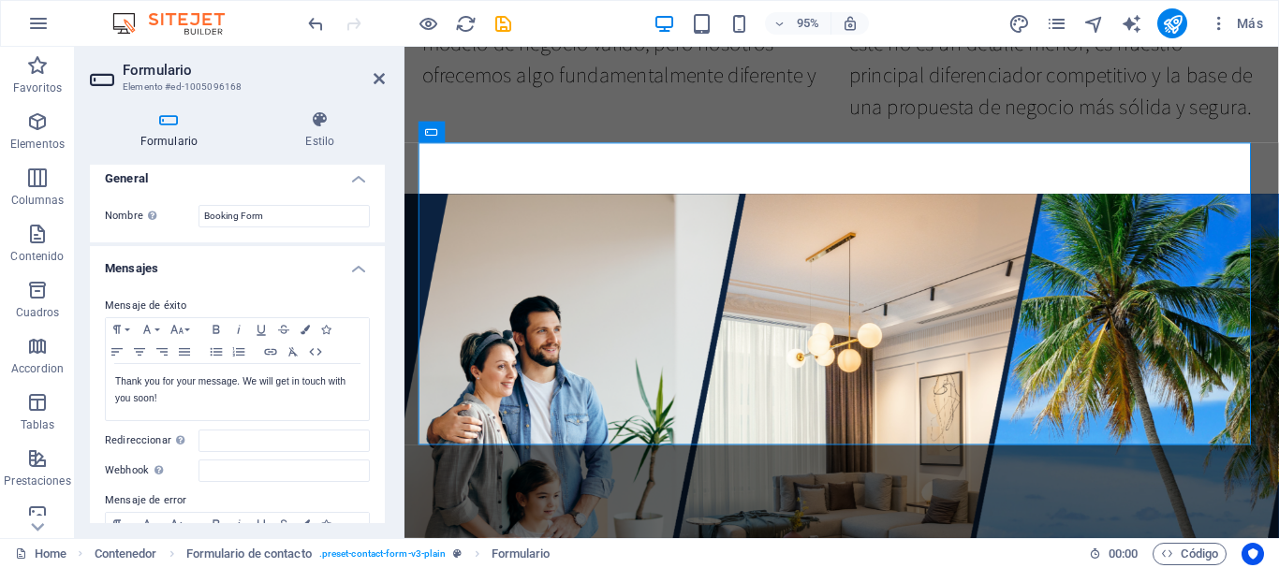
scroll to position [0, 0]
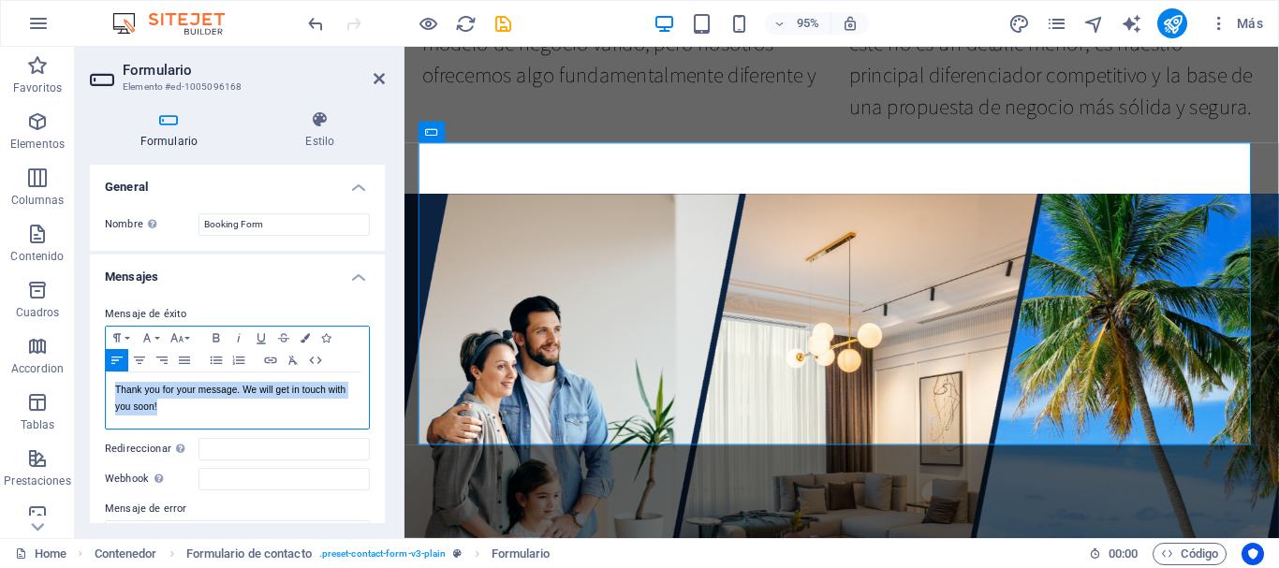
drag, startPoint x: 184, startPoint y: 409, endPoint x: 110, endPoint y: 391, distance: 77.0
click at [110, 391] on div "Thank you for your message. We will get in touch with you soon!" at bounding box center [237, 401] width 263 height 56
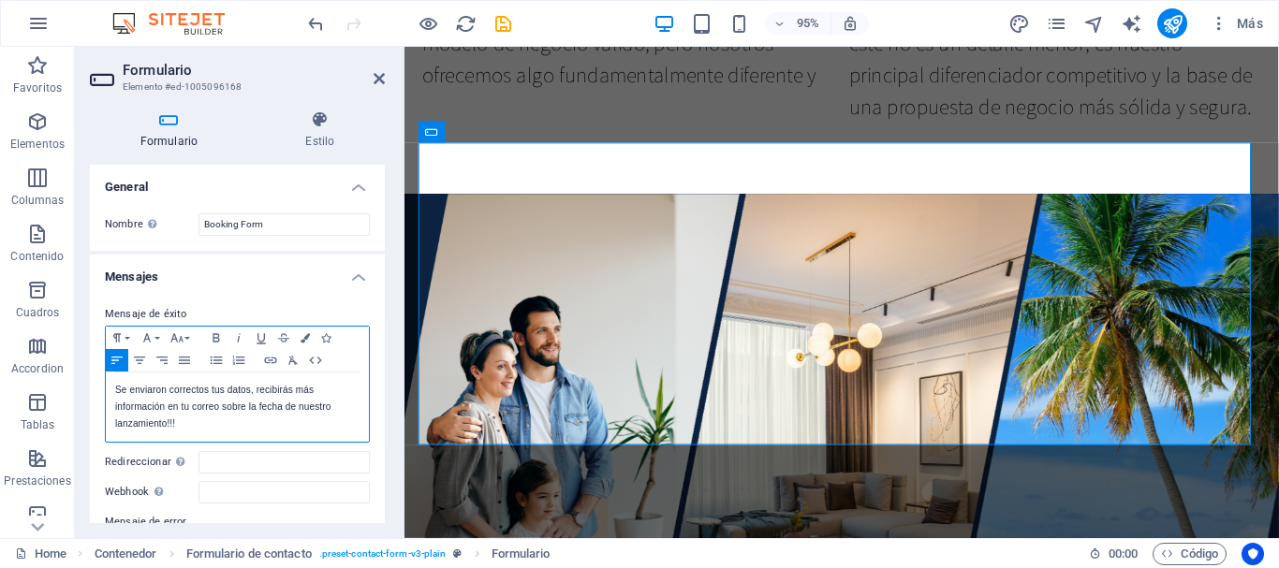
click at [250, 422] on p "Se enviaron correctos tus datos, recibirás más información en tu correo sobre l…" at bounding box center [237, 407] width 244 height 51
click at [382, 83] on icon at bounding box center [379, 78] width 11 height 15
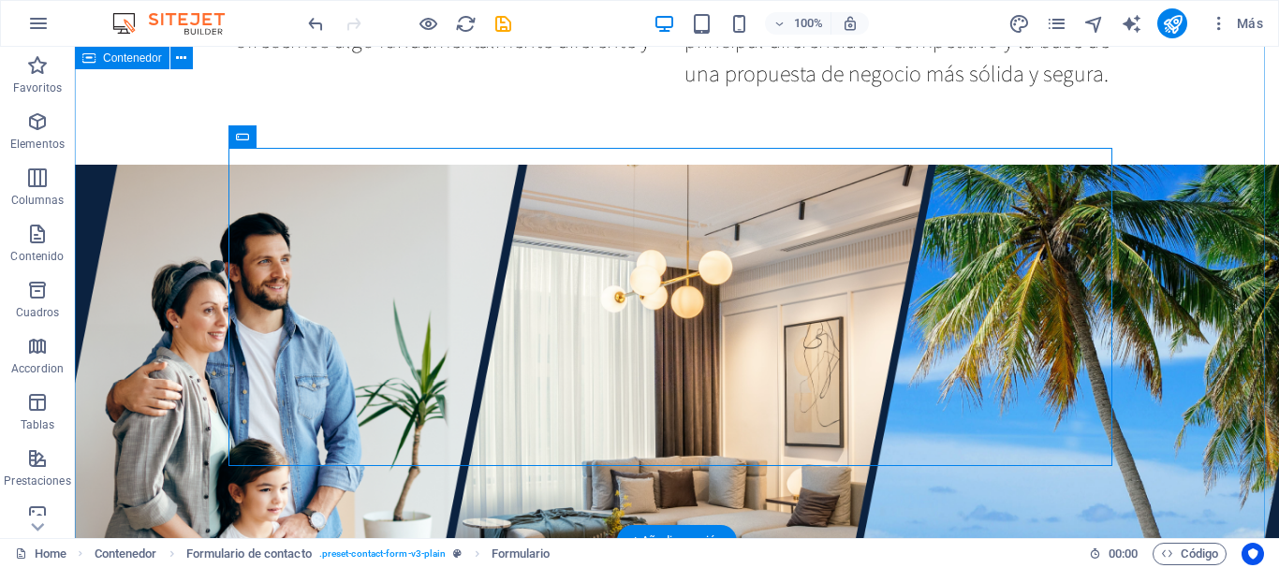
scroll to position [2261, 0]
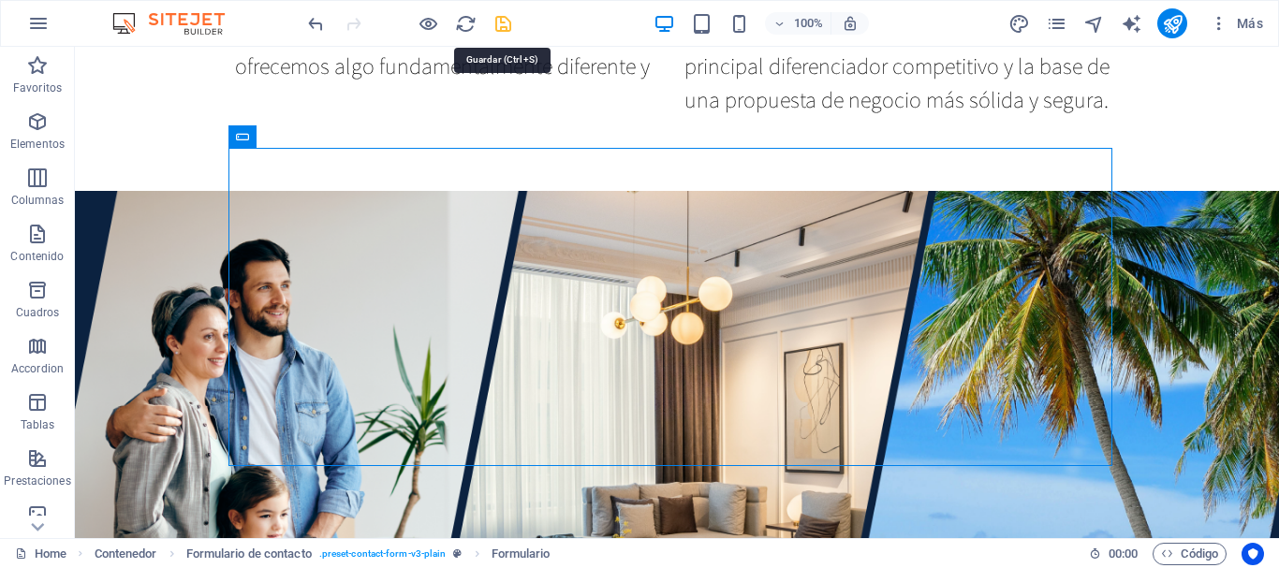
click at [504, 28] on icon "save" at bounding box center [504, 24] width 22 height 22
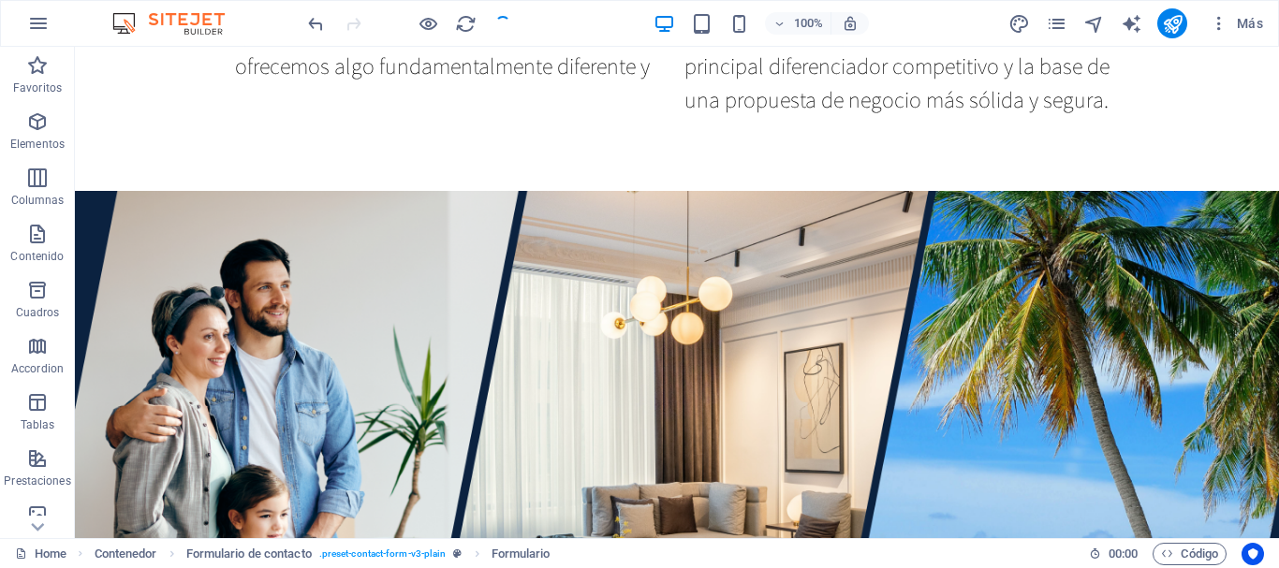
checkbox input "false"
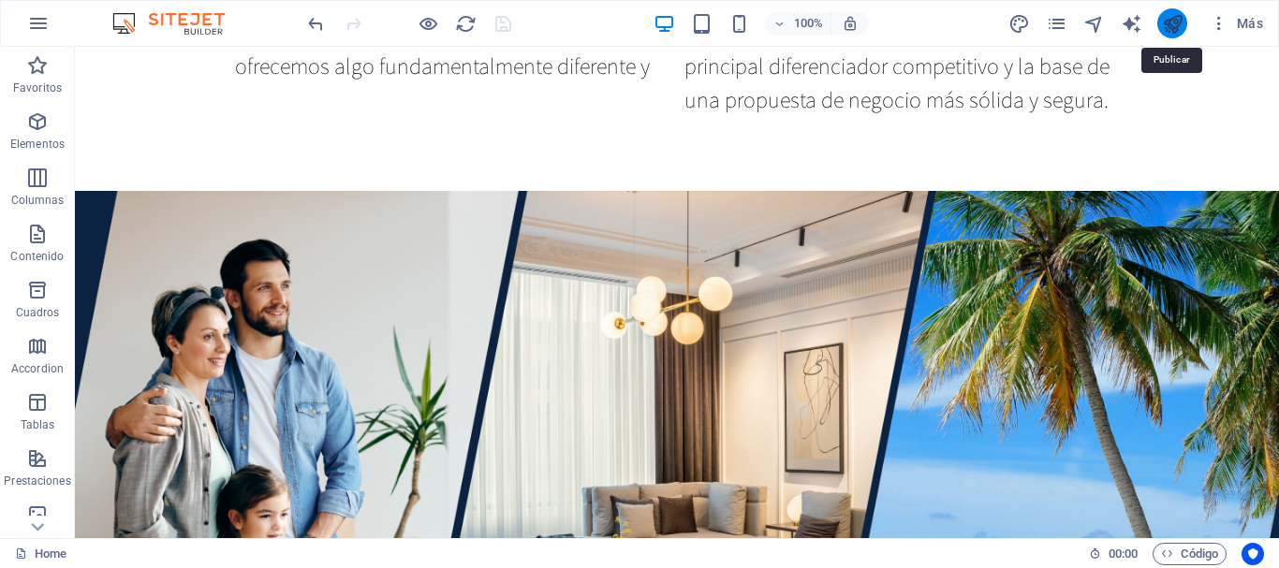
click at [1173, 31] on icon "publish" at bounding box center [1173, 24] width 22 height 22
